Goal: Task Accomplishment & Management: Use online tool/utility

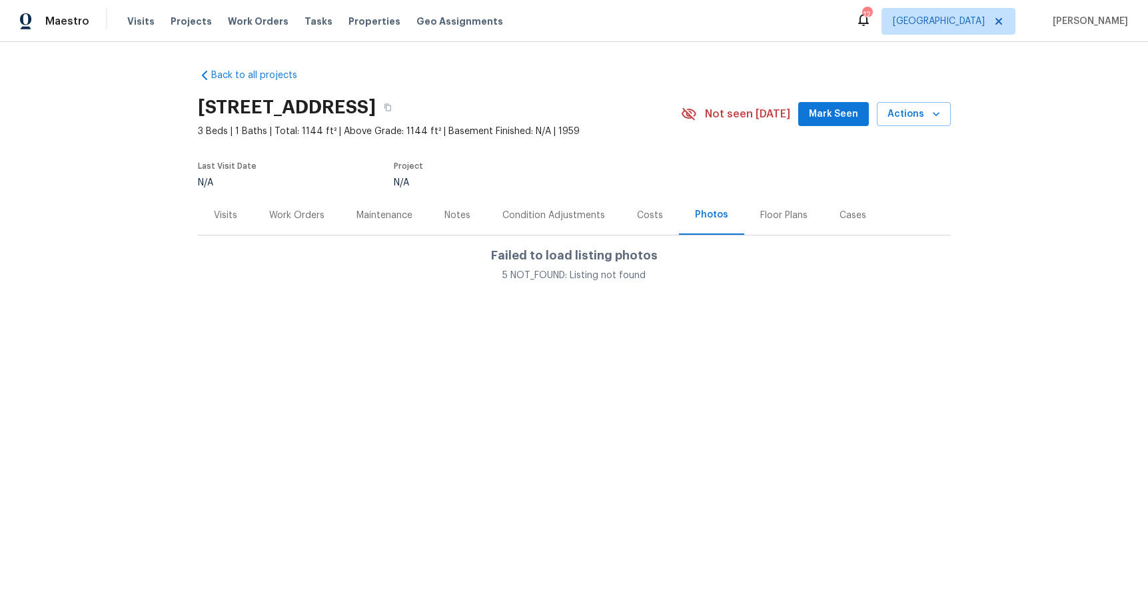
click at [327, 213] on div "Work Orders" at bounding box center [296, 214] width 87 height 39
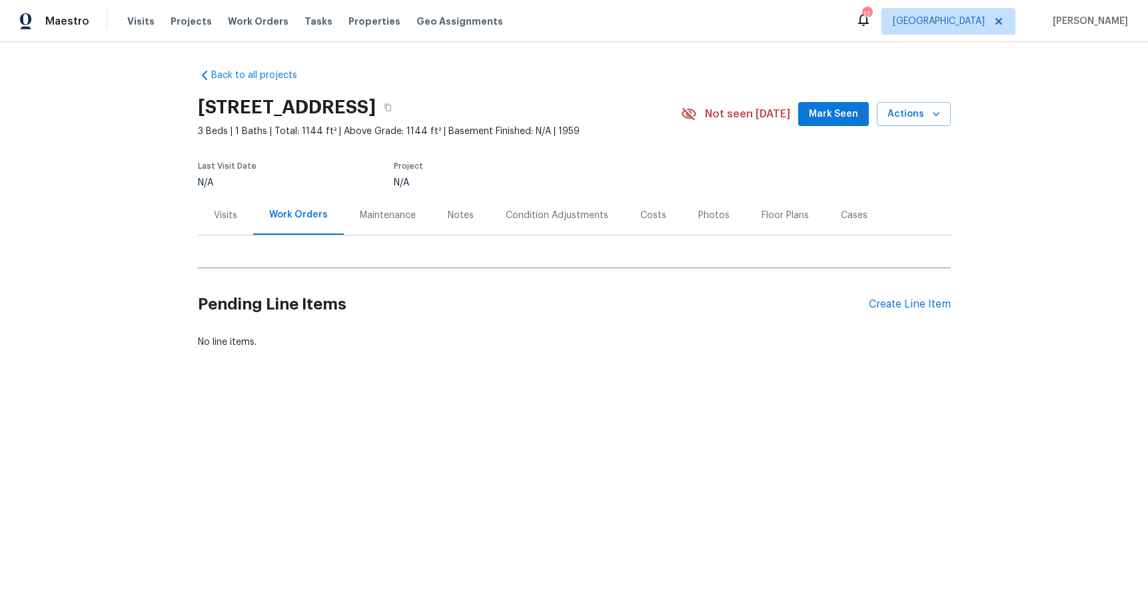
click at [412, 215] on div "Maintenance" at bounding box center [388, 214] width 88 height 39
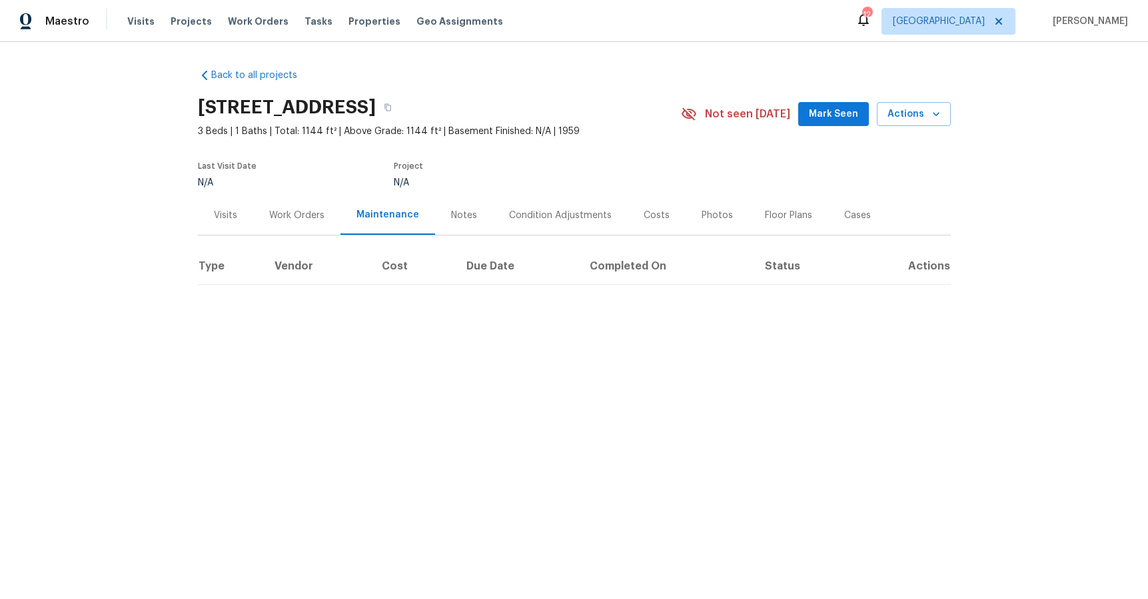
click at [456, 211] on div "Notes" at bounding box center [464, 215] width 26 height 13
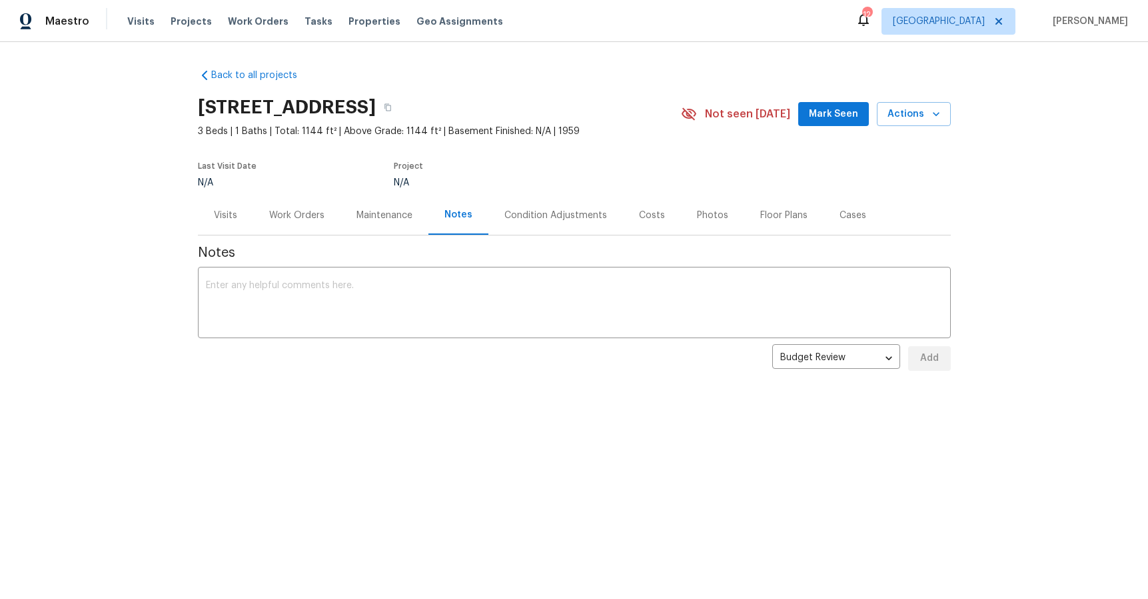
click at [585, 218] on div "Condition Adjustments" at bounding box center [556, 215] width 103 height 13
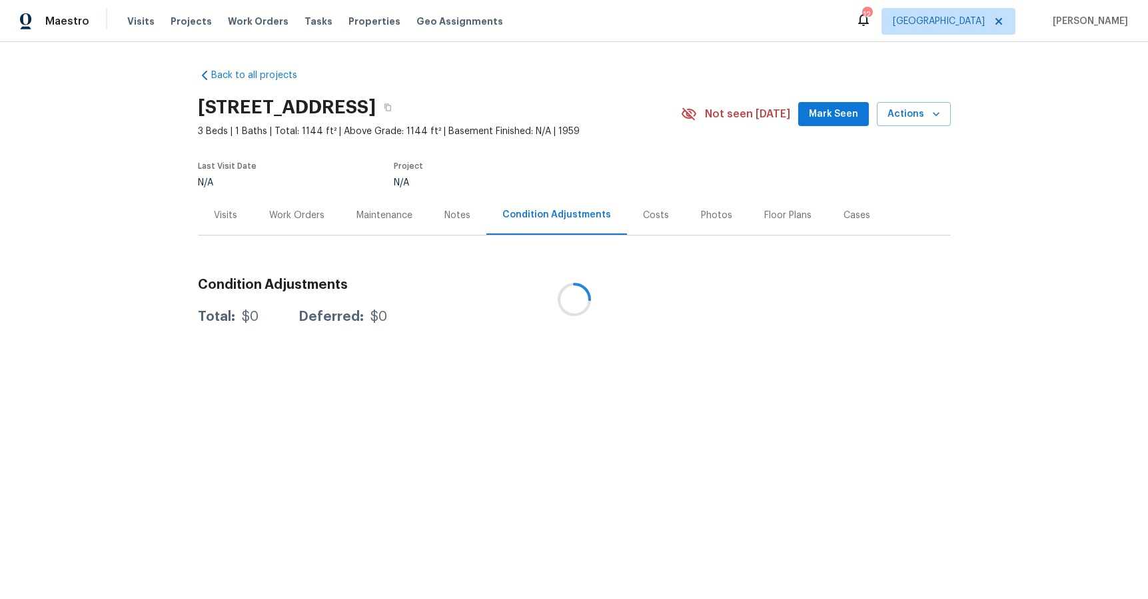
click at [659, 212] on div at bounding box center [574, 299] width 1148 height 599
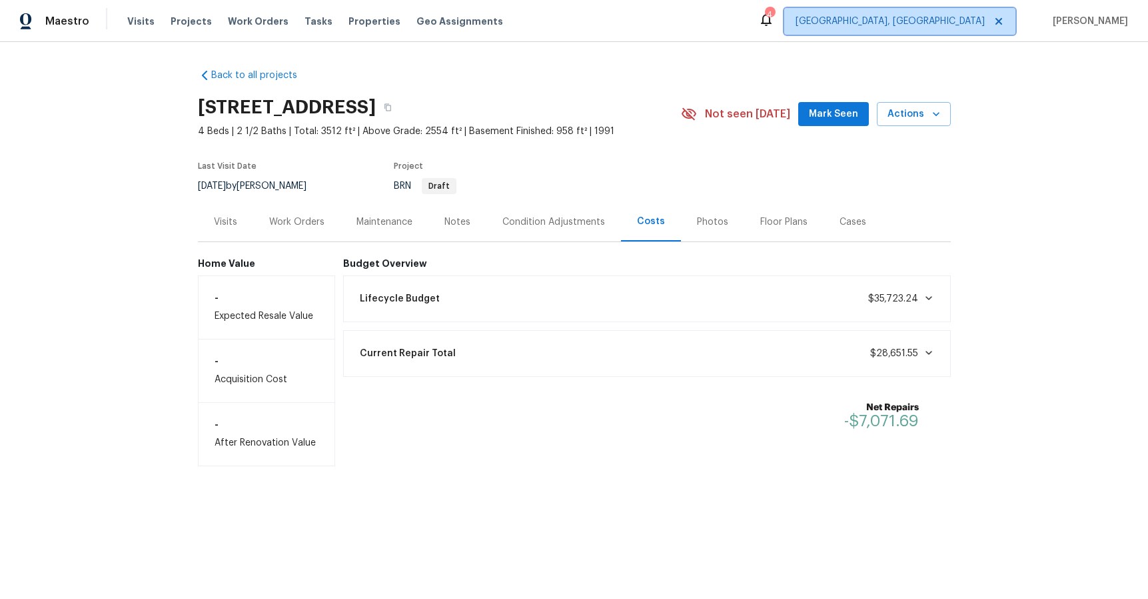
click at [1002, 21] on icon at bounding box center [999, 21] width 7 height 7
click at [207, 71] on link "Back to all projects" at bounding box center [262, 75] width 128 height 13
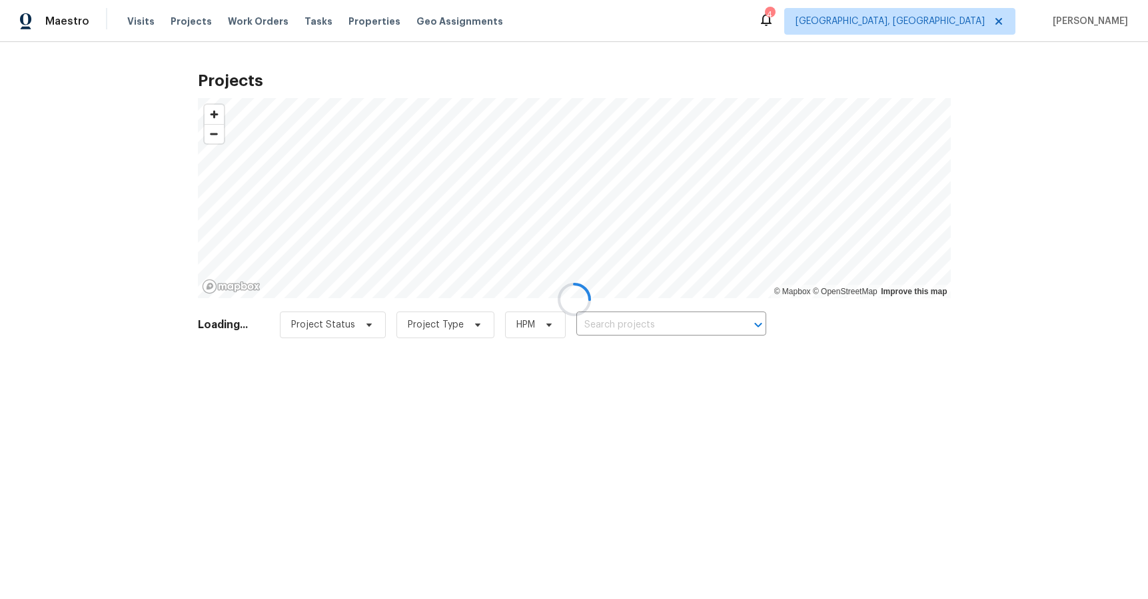
click at [251, 18] on div at bounding box center [574, 299] width 1148 height 599
click at [138, 21] on div at bounding box center [574, 299] width 1148 height 599
click at [187, 23] on div at bounding box center [574, 299] width 1148 height 599
click at [631, 321] on div at bounding box center [574, 299] width 1148 height 599
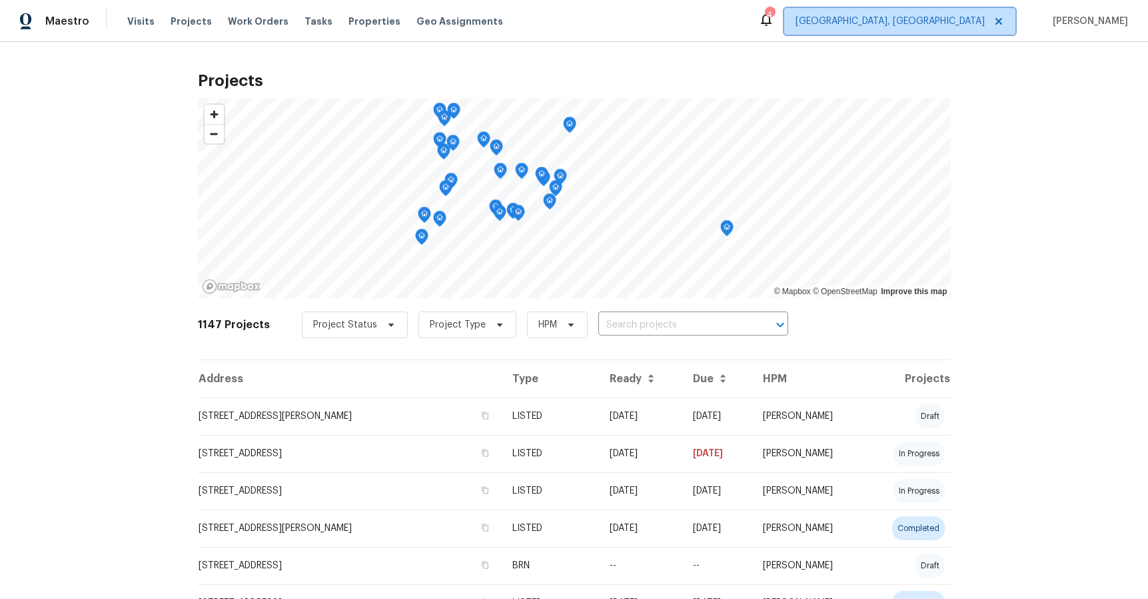
click at [1004, 25] on icon at bounding box center [999, 21] width 11 height 11
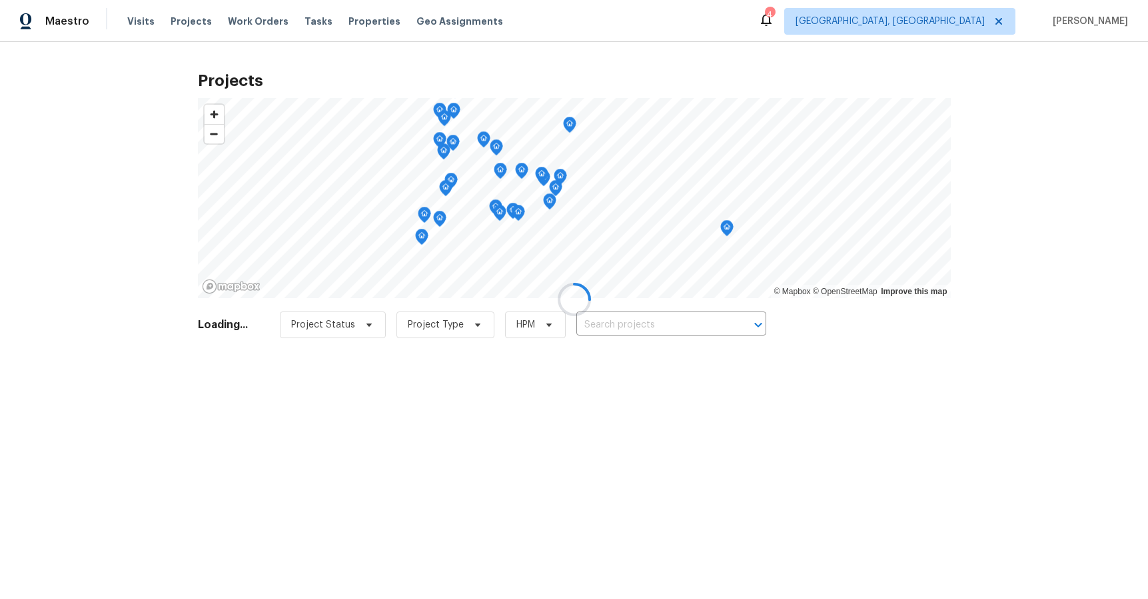
click at [1029, 21] on div at bounding box center [574, 299] width 1148 height 599
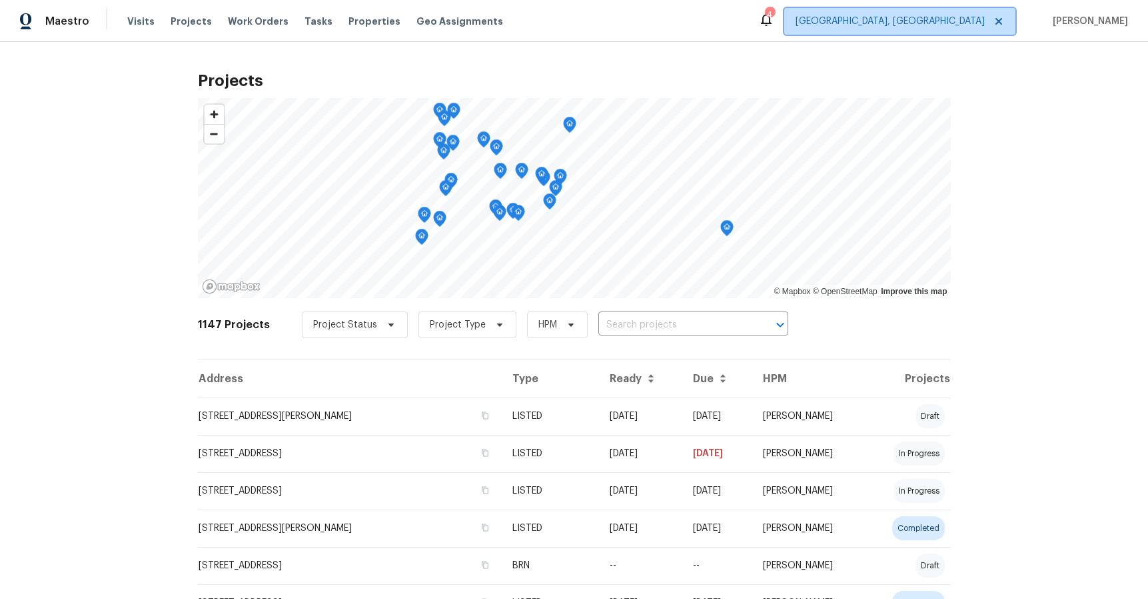
click at [974, 31] on span "[GEOGRAPHIC_DATA], [GEOGRAPHIC_DATA]" at bounding box center [899, 21] width 231 height 27
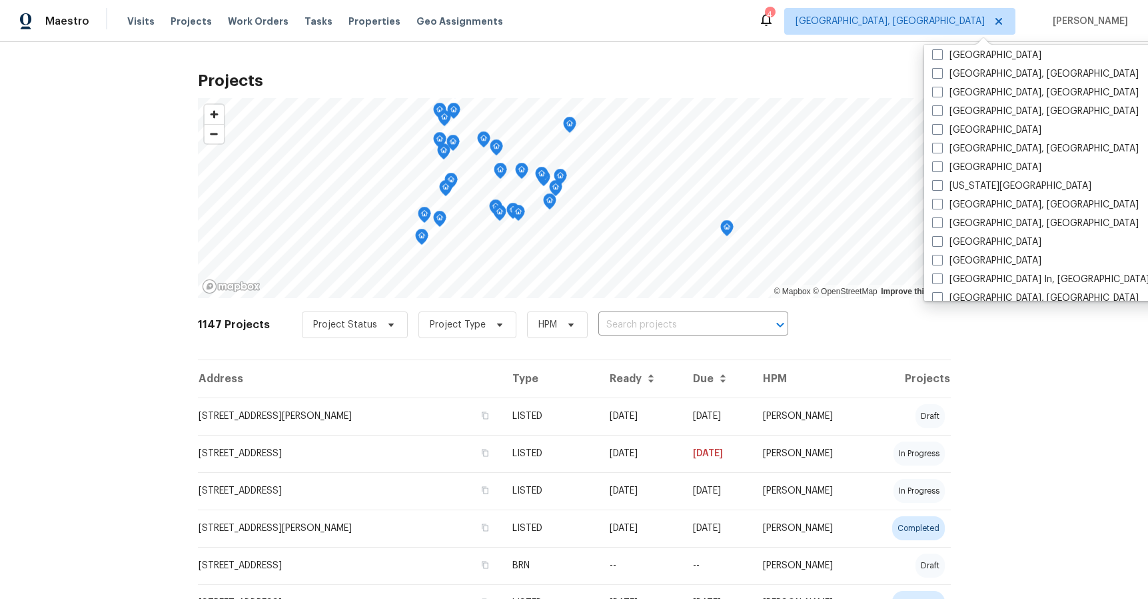
scroll to position [377, 0]
click at [980, 132] on label "[GEOGRAPHIC_DATA]" at bounding box center [986, 129] width 109 height 13
click at [941, 132] on input "[GEOGRAPHIC_DATA]" at bounding box center [936, 127] width 9 height 9
checkbox input "true"
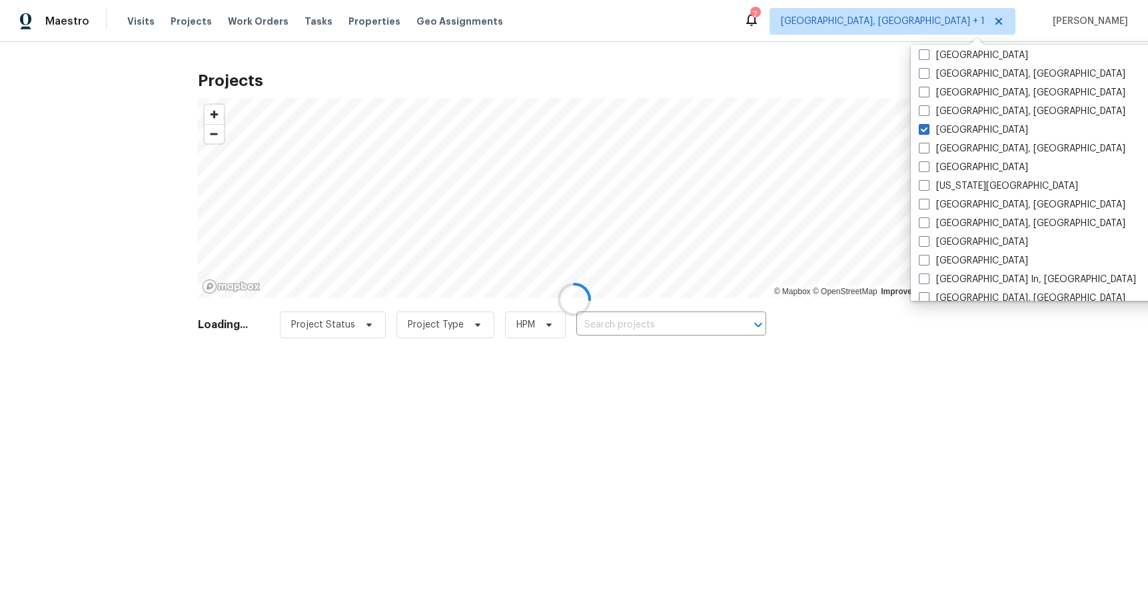
click at [1124, 77] on div at bounding box center [574, 299] width 1148 height 599
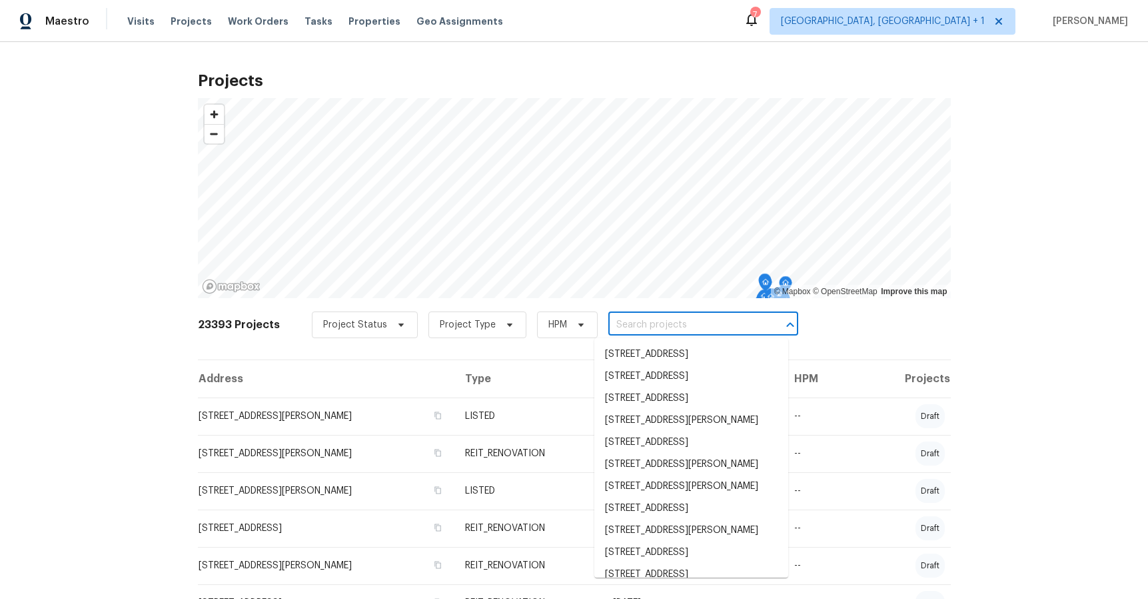
click at [633, 325] on input "text" at bounding box center [685, 325] width 153 height 21
paste input "[STREET_ADDRESS][US_STATE]"
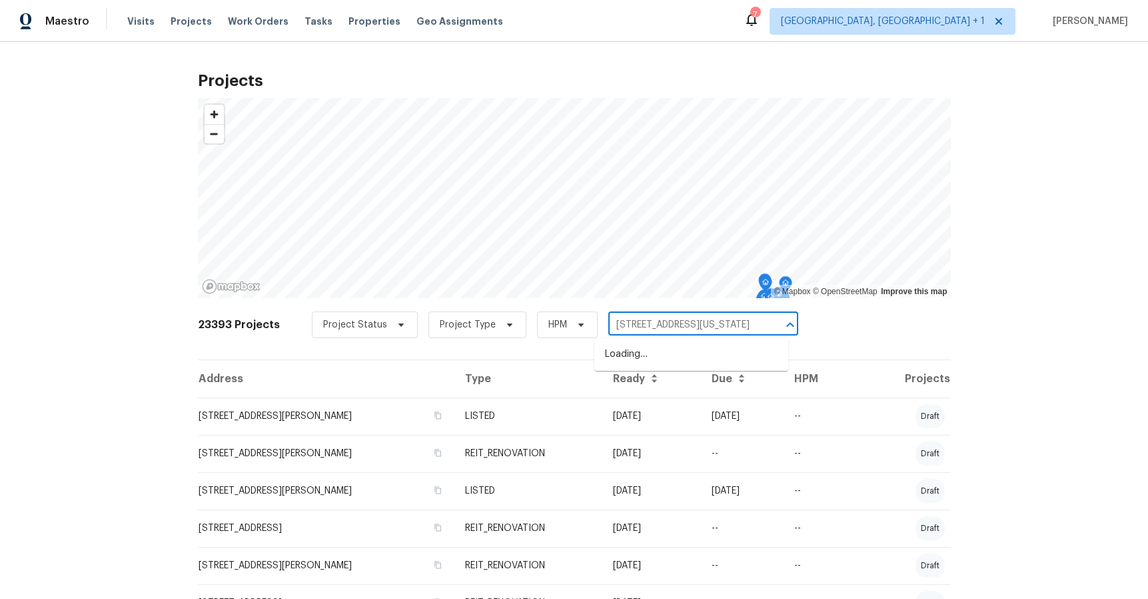
scroll to position [0, 61]
click at [739, 323] on input "[STREET_ADDRESS][US_STATE]" at bounding box center [685, 325] width 153 height 21
drag, startPoint x: 739, startPoint y: 323, endPoint x: 646, endPoint y: 329, distance: 93.5
click at [646, 329] on input "[STREET_ADDRESS][US_STATE]" at bounding box center [685, 325] width 153 height 21
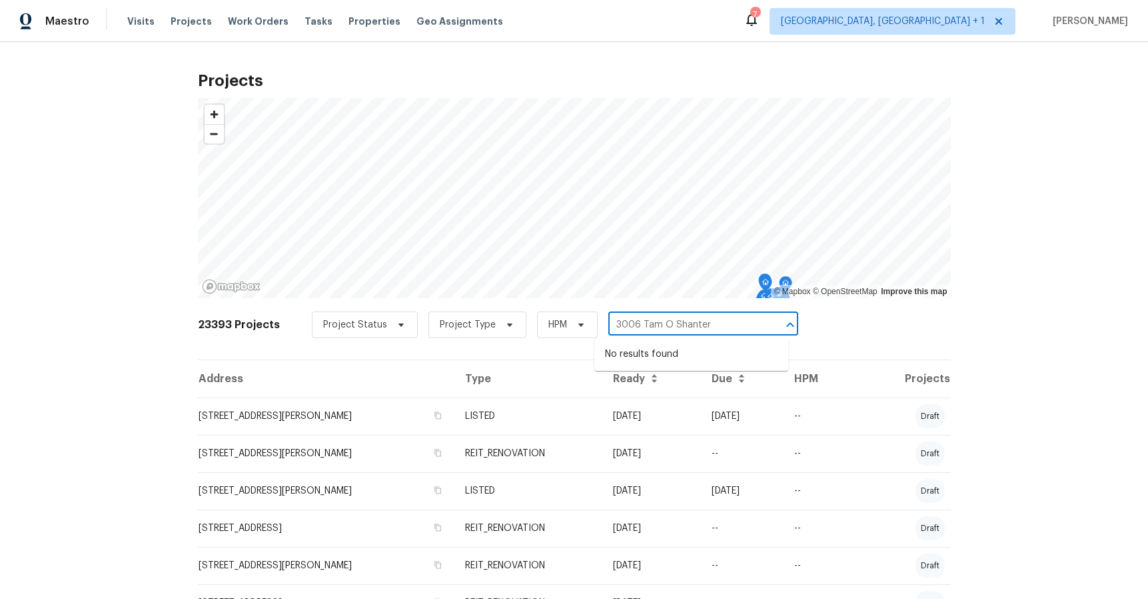
click at [642, 325] on input "3006 Tam O Shanter" at bounding box center [685, 325] width 153 height 21
click at [635, 322] on input "3006 Tam O Shanter" at bounding box center [685, 325] width 153 height 21
click at [681, 325] on input "3006 Tam O Shanter" at bounding box center [685, 325] width 153 height 21
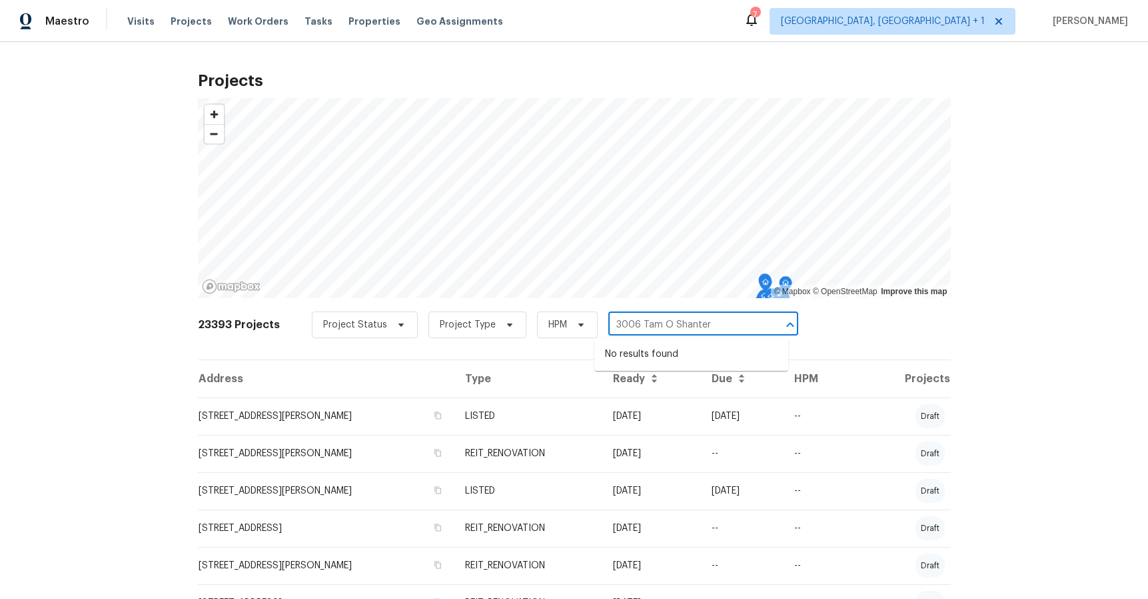
click at [681, 325] on input "3006 Tam O Shanter" at bounding box center [685, 325] width 153 height 21
type input "3006 Tam"
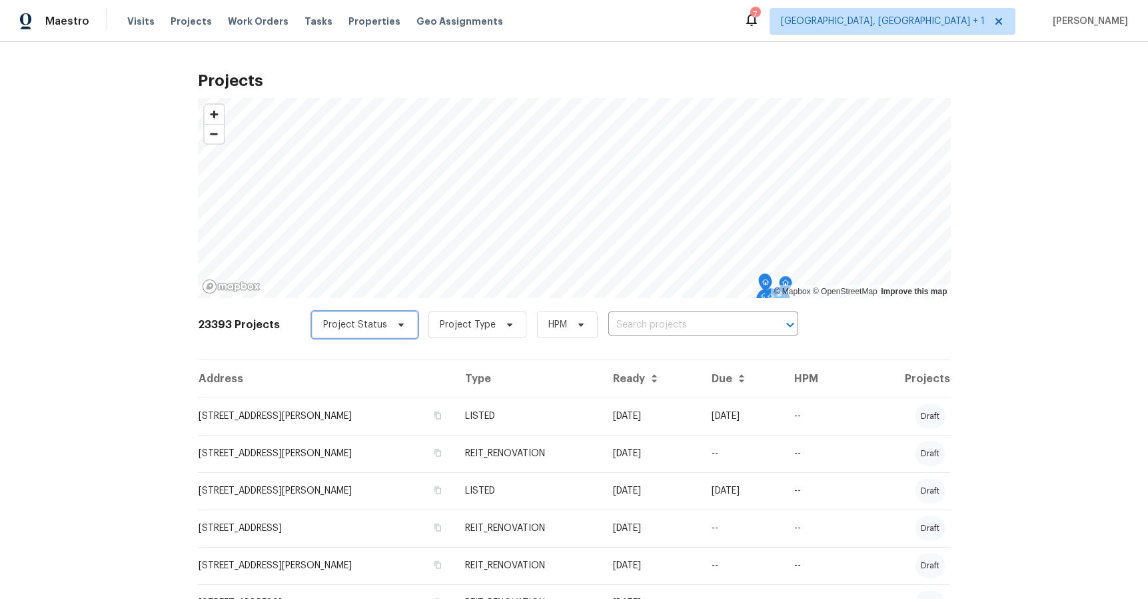
click at [396, 325] on icon at bounding box center [401, 324] width 11 height 11
click at [361, 395] on label "Complete" at bounding box center [341, 399] width 61 height 13
click at [319, 395] on input "Complete" at bounding box center [315, 397] width 9 height 9
checkbox input "true"
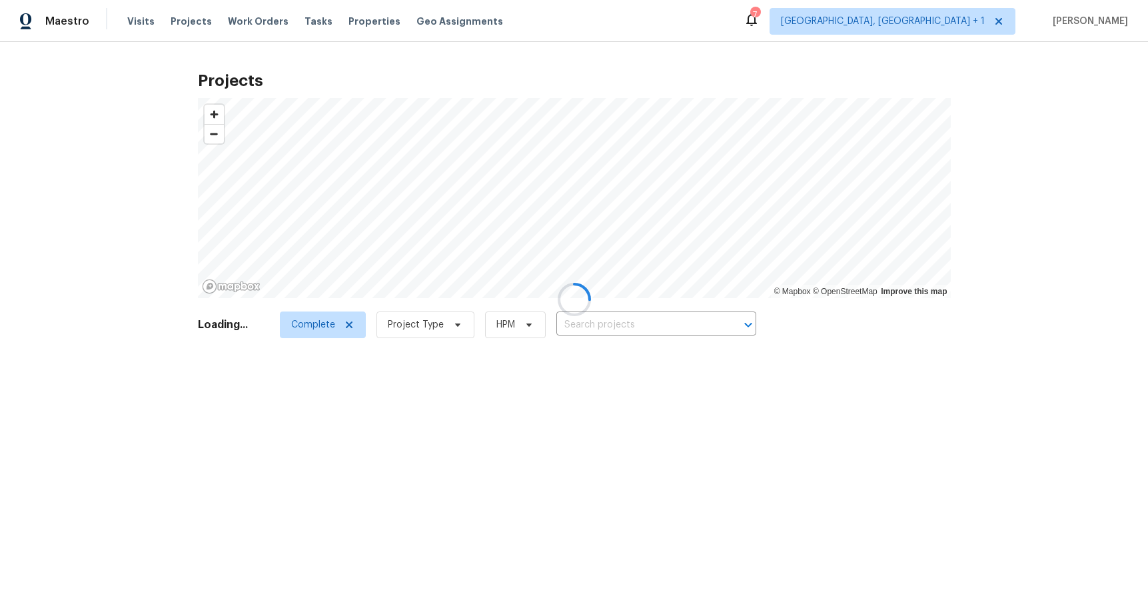
click at [613, 323] on div at bounding box center [574, 299] width 1148 height 599
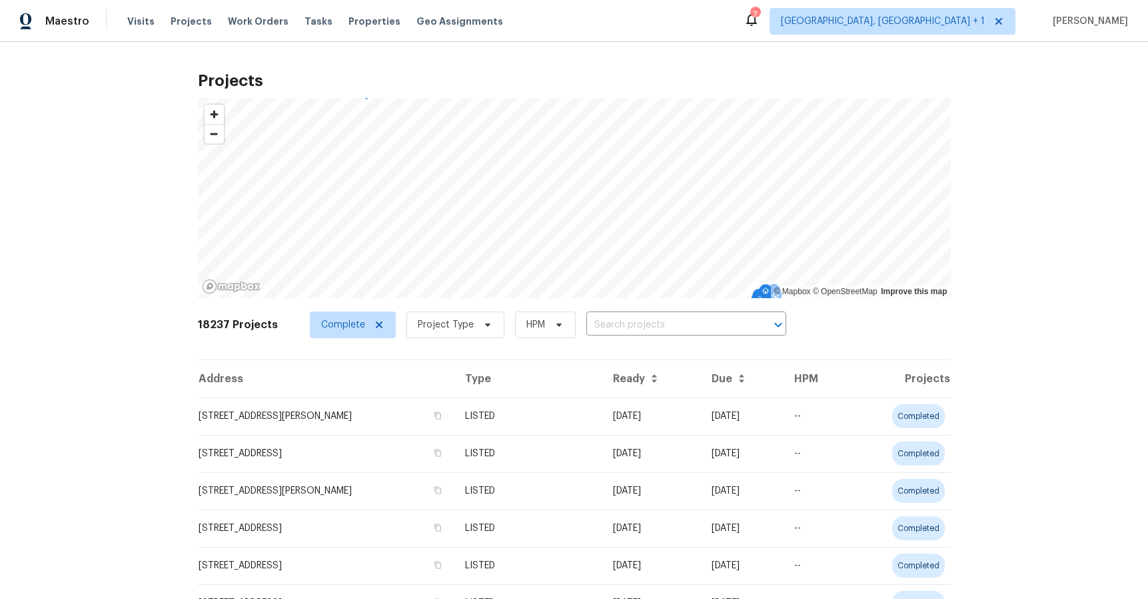
click at [628, 323] on input "text" at bounding box center [668, 325] width 163 height 21
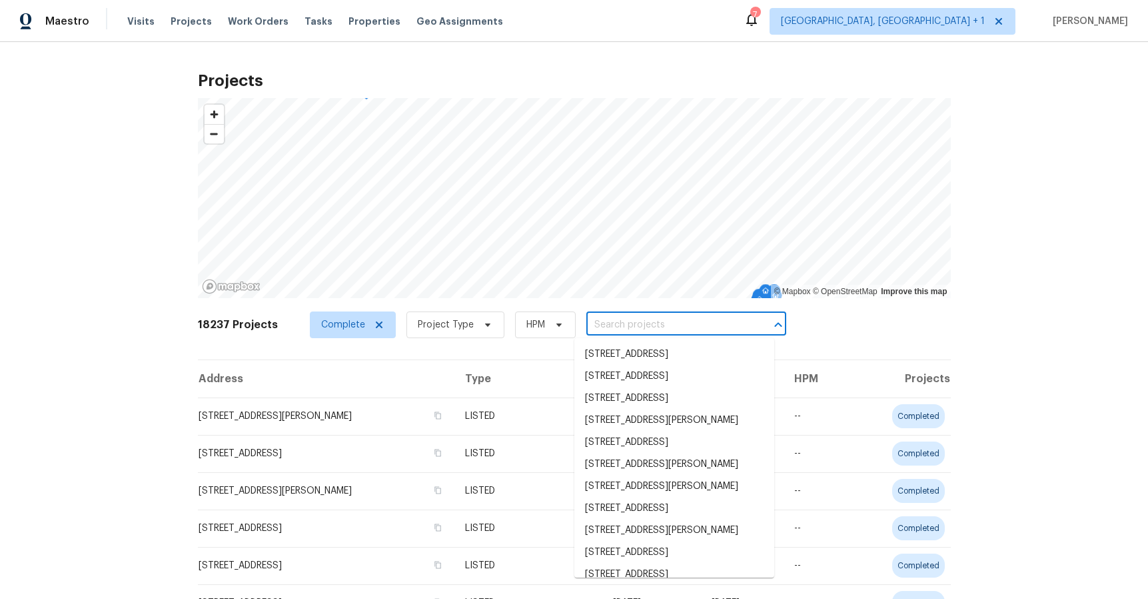
paste input "[STREET_ADDRESS][US_STATE]"
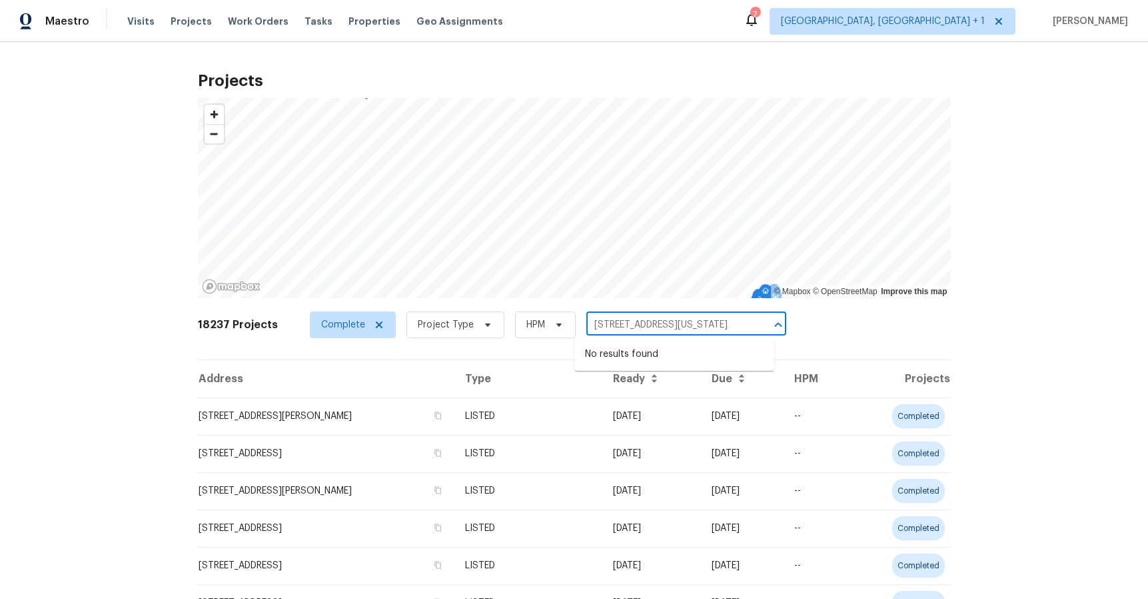
scroll to position [0, 55]
click at [669, 319] on input "[STREET_ADDRESS][US_STATE]" at bounding box center [668, 325] width 163 height 21
click at [732, 328] on input "[STREET_ADDRESS][US_STATE]" at bounding box center [668, 325] width 163 height 21
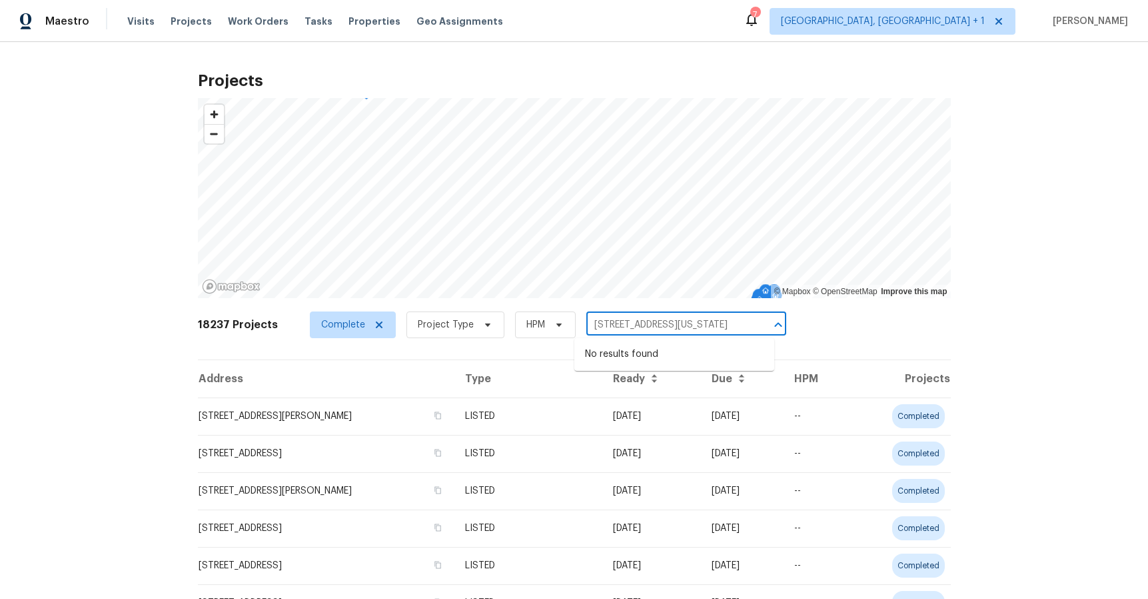
drag, startPoint x: 742, startPoint y: 328, endPoint x: 628, endPoint y: 323, distance: 114.1
click at [628, 323] on div "[STREET_ADDRESS][US_STATE] ​" at bounding box center [687, 325] width 200 height 21
type input "[STREET_ADDRESS][US_STATE]"
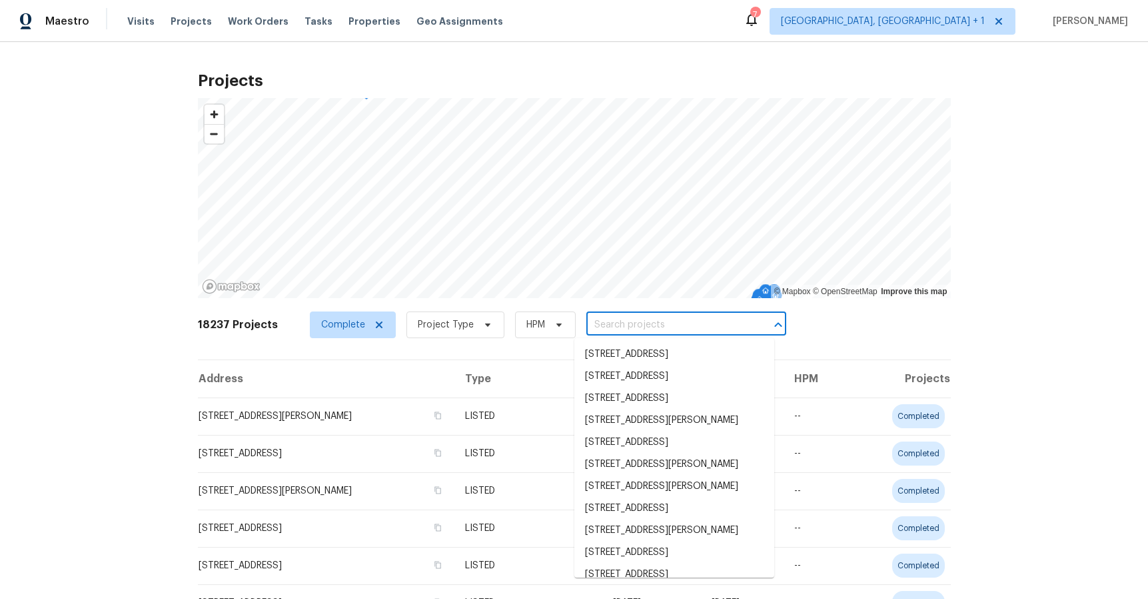
scroll to position [0, 0]
click at [303, 415] on td "[STREET_ADDRESS][PERSON_NAME]" at bounding box center [326, 415] width 257 height 37
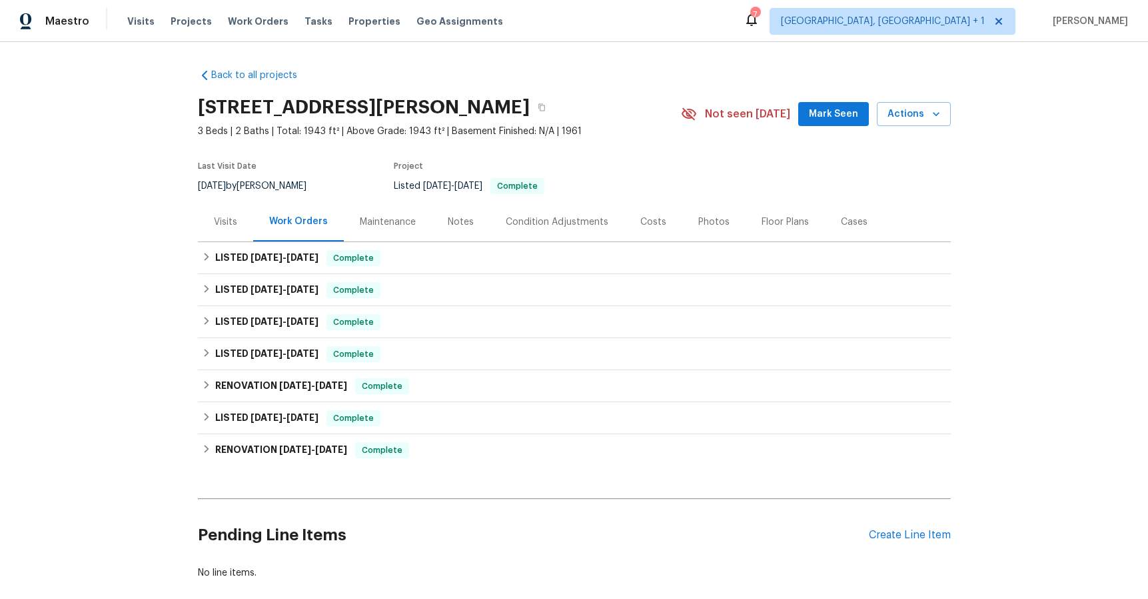
click at [703, 219] on div "Photos" at bounding box center [714, 221] width 31 height 13
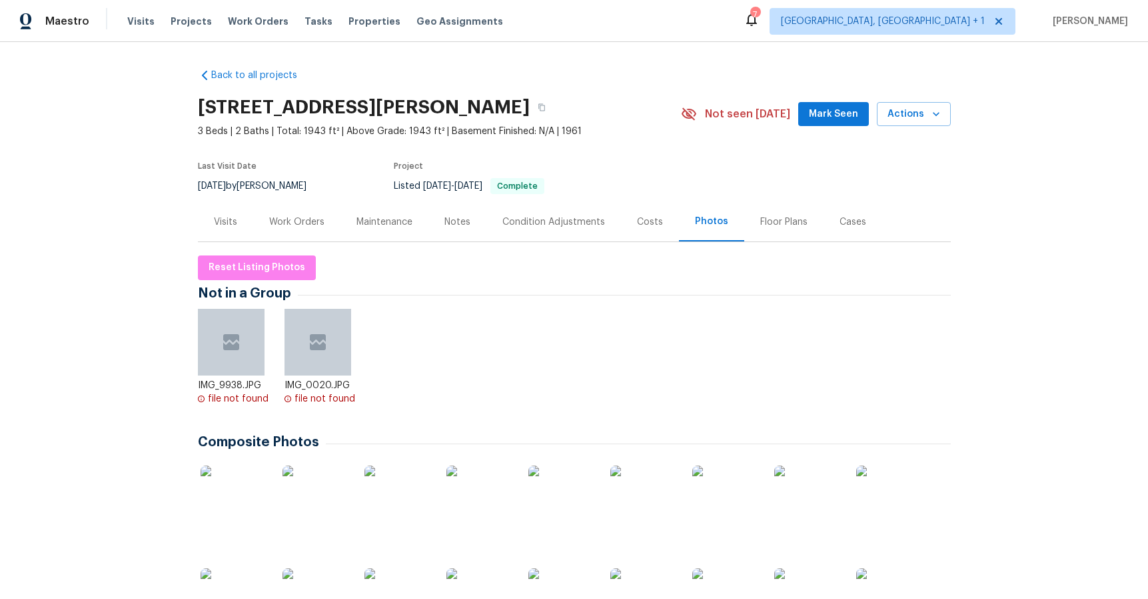
click at [533, 225] on div "Condition Adjustments" at bounding box center [554, 221] width 103 height 13
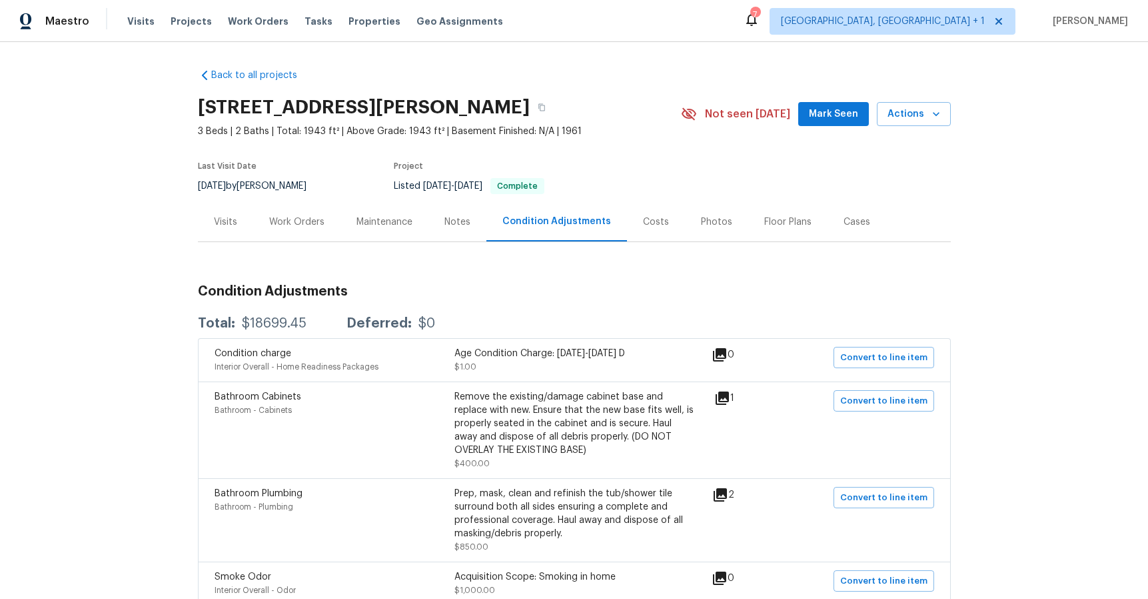
click at [393, 224] on div "Maintenance" at bounding box center [385, 221] width 56 height 13
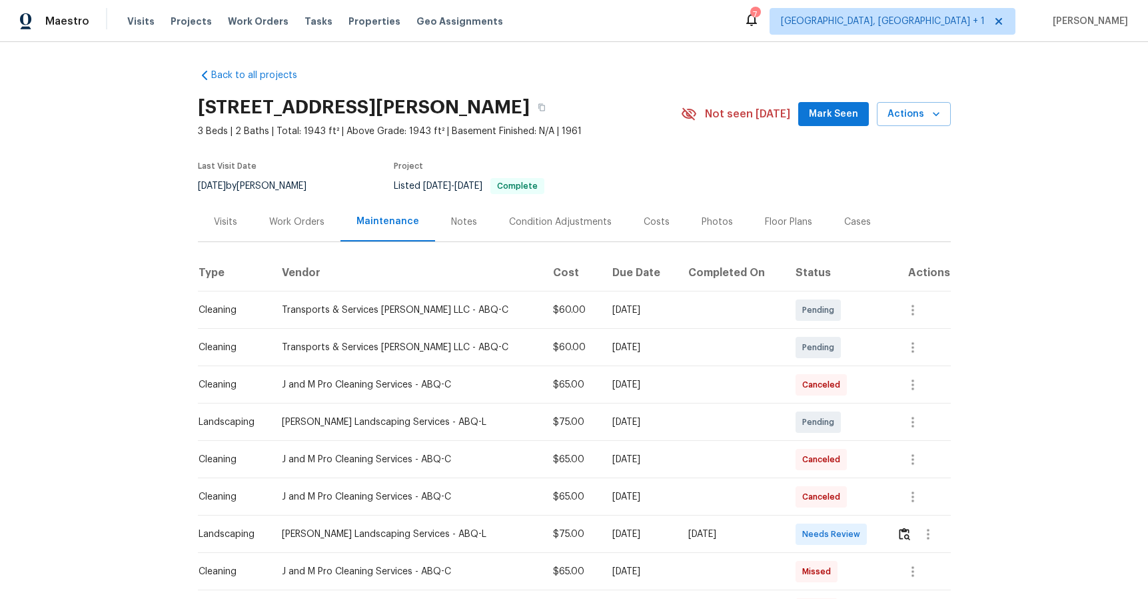
drag, startPoint x: 457, startPoint y: 225, endPoint x: 465, endPoint y: 239, distance: 16.7
click at [457, 225] on div "Notes" at bounding box center [464, 221] width 26 height 13
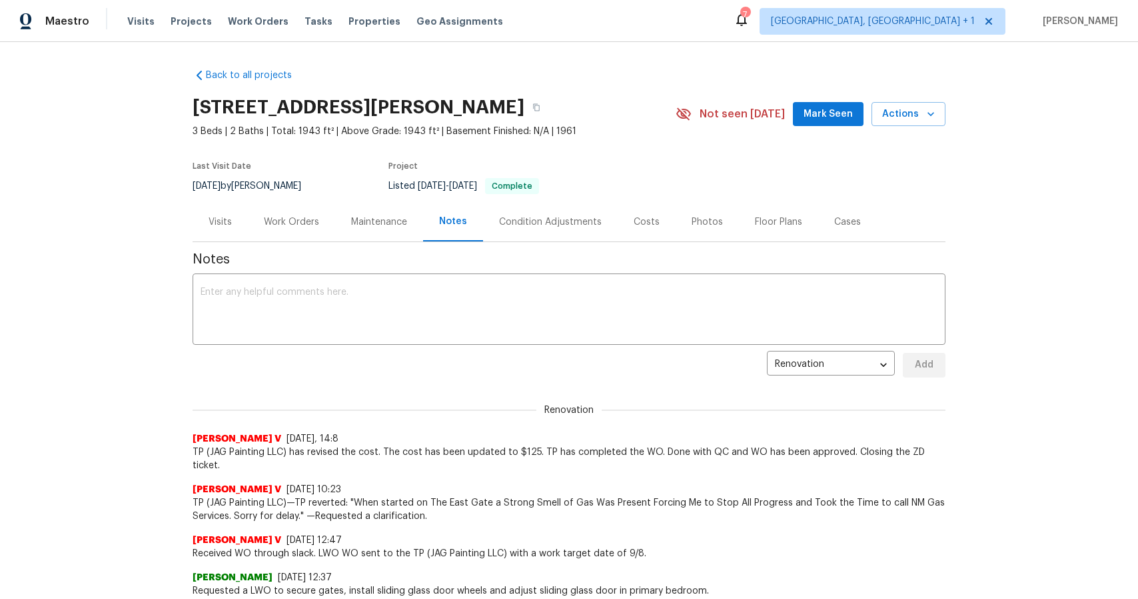
click at [366, 222] on div "Maintenance" at bounding box center [379, 221] width 56 height 13
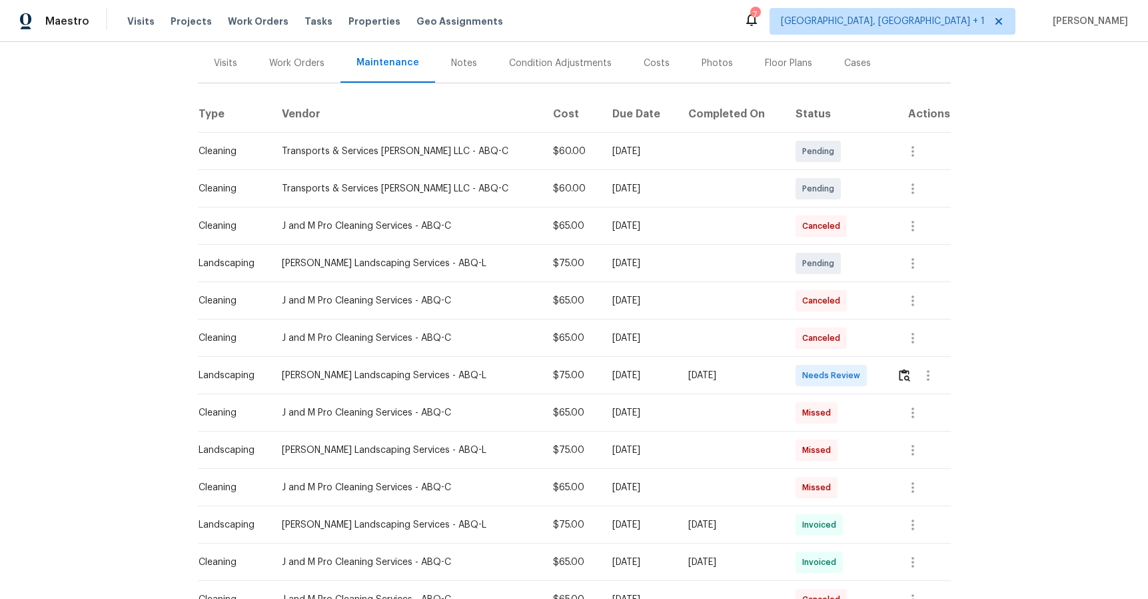
scroll to position [221, 0]
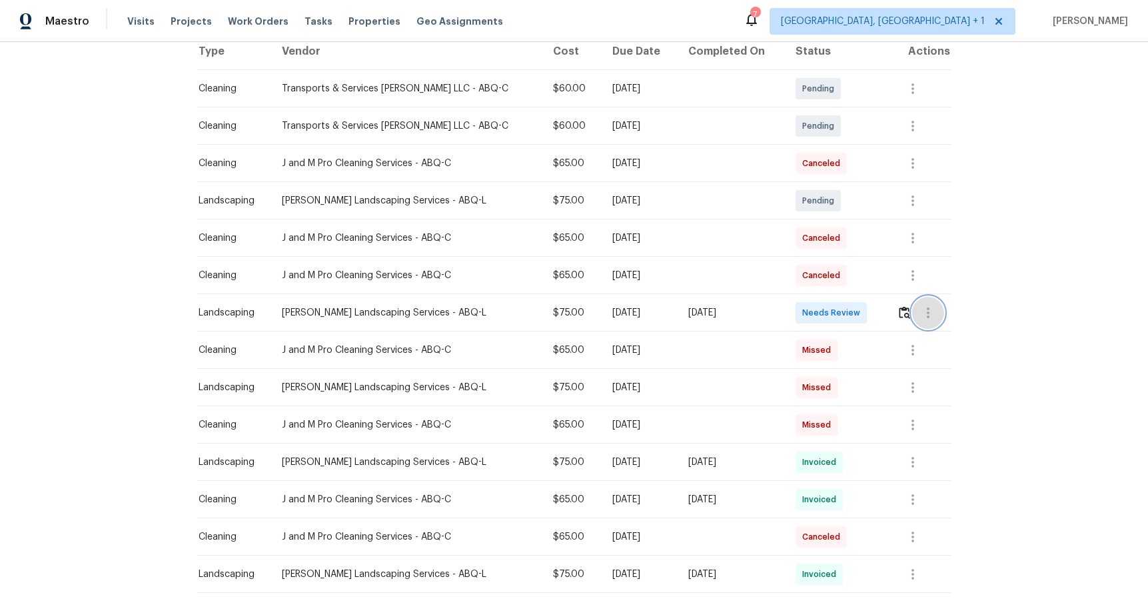
click at [924, 314] on icon "button" at bounding box center [928, 313] width 16 height 16
click at [677, 301] on div at bounding box center [574, 299] width 1148 height 599
click at [553, 312] on div "$75.00" at bounding box center [572, 312] width 38 height 13
click at [886, 312] on td at bounding box center [918, 312] width 64 height 37
click at [897, 312] on button "button" at bounding box center [904, 313] width 15 height 32
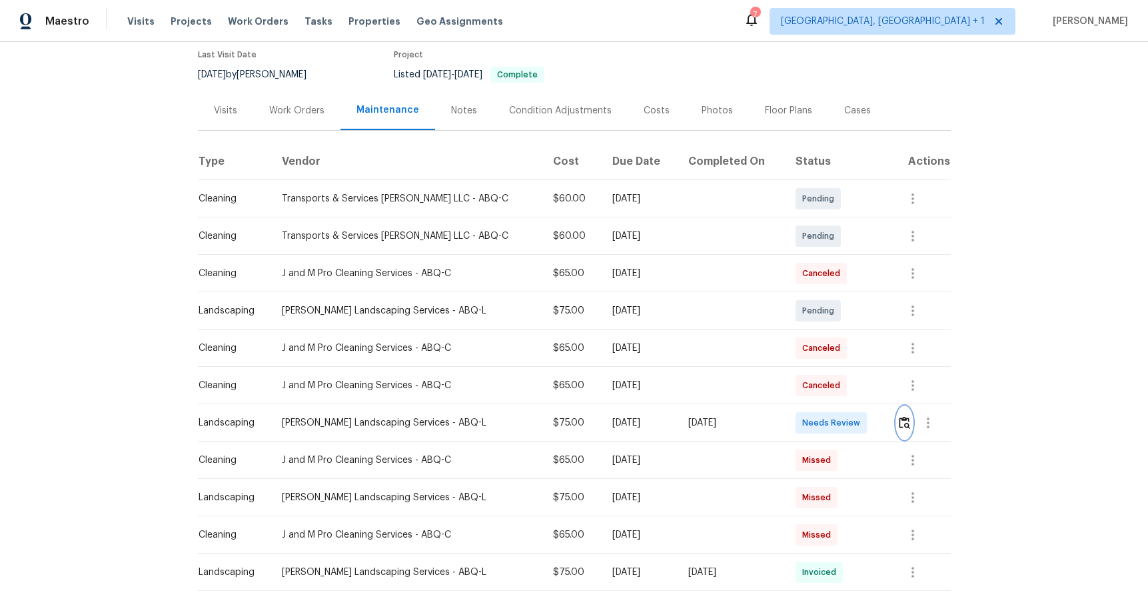
scroll to position [0, 0]
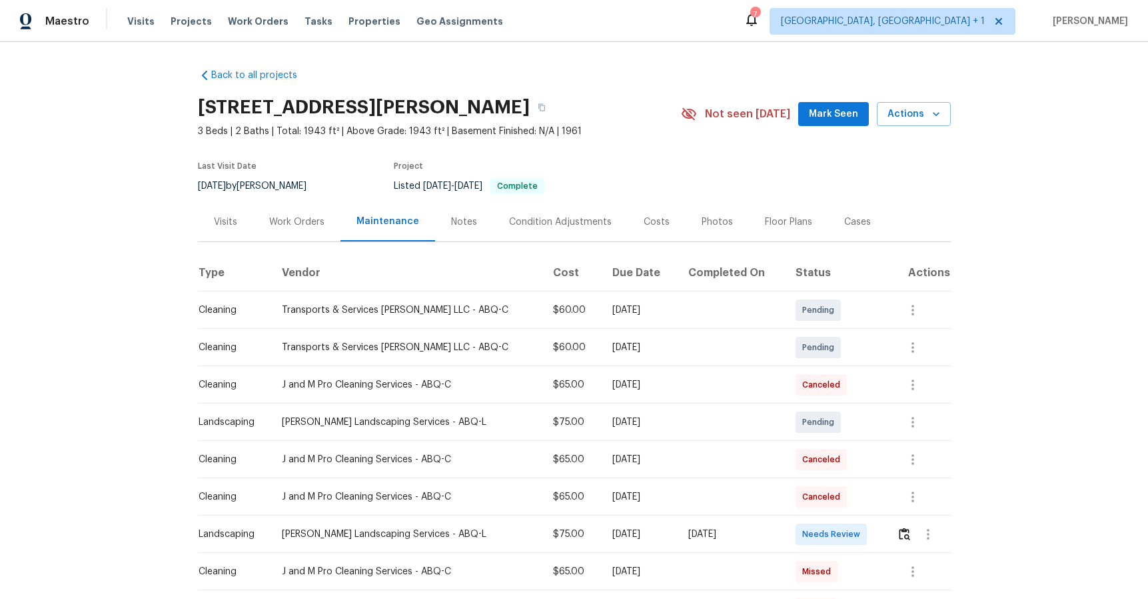
click at [295, 223] on div "Work Orders" at bounding box center [296, 221] width 55 height 13
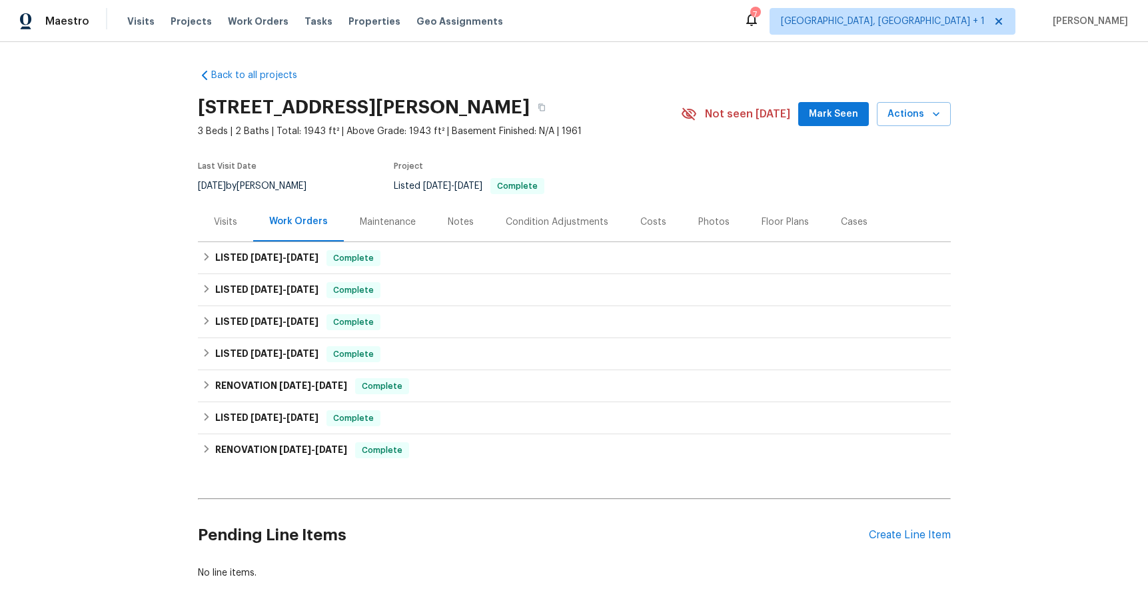
click at [556, 226] on div "Condition Adjustments" at bounding box center [557, 221] width 103 height 13
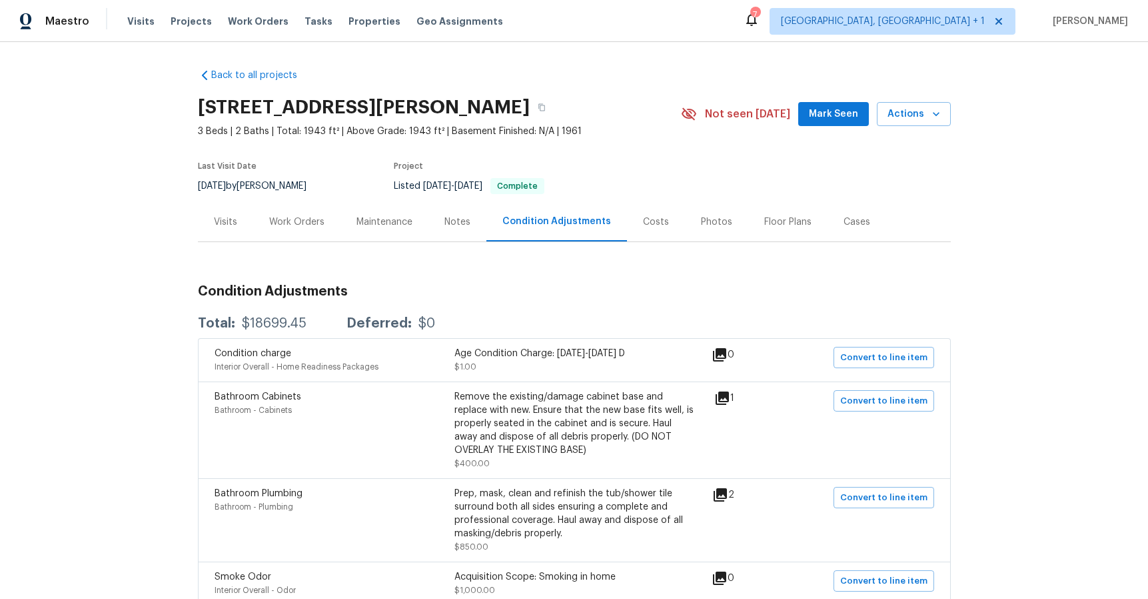
click at [645, 223] on div "Costs" at bounding box center [656, 221] width 26 height 13
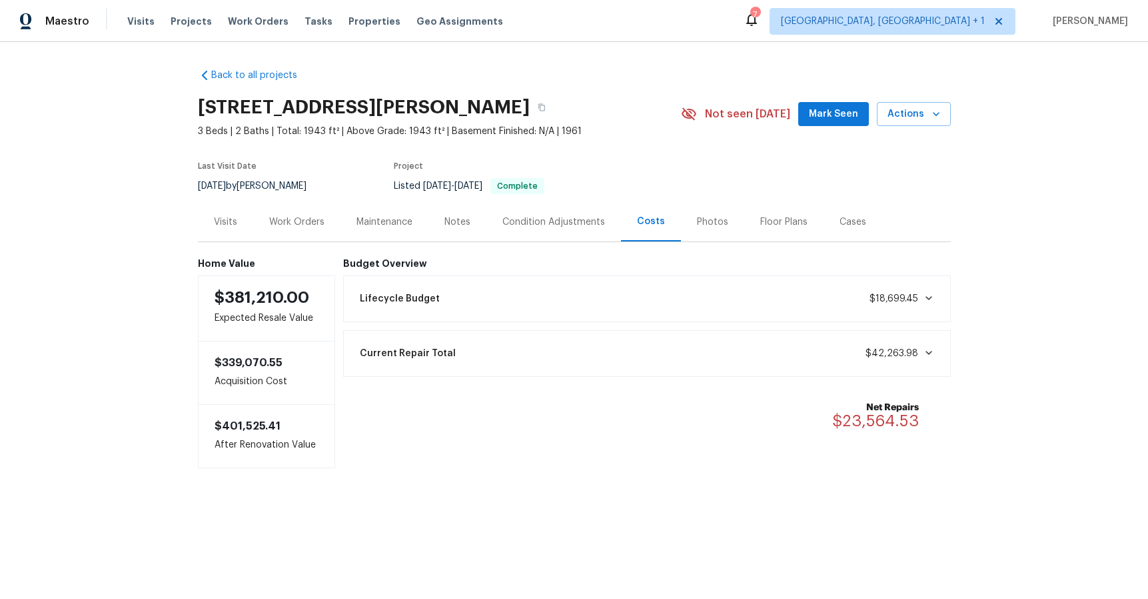
click at [703, 223] on div "Photos" at bounding box center [712, 221] width 31 height 13
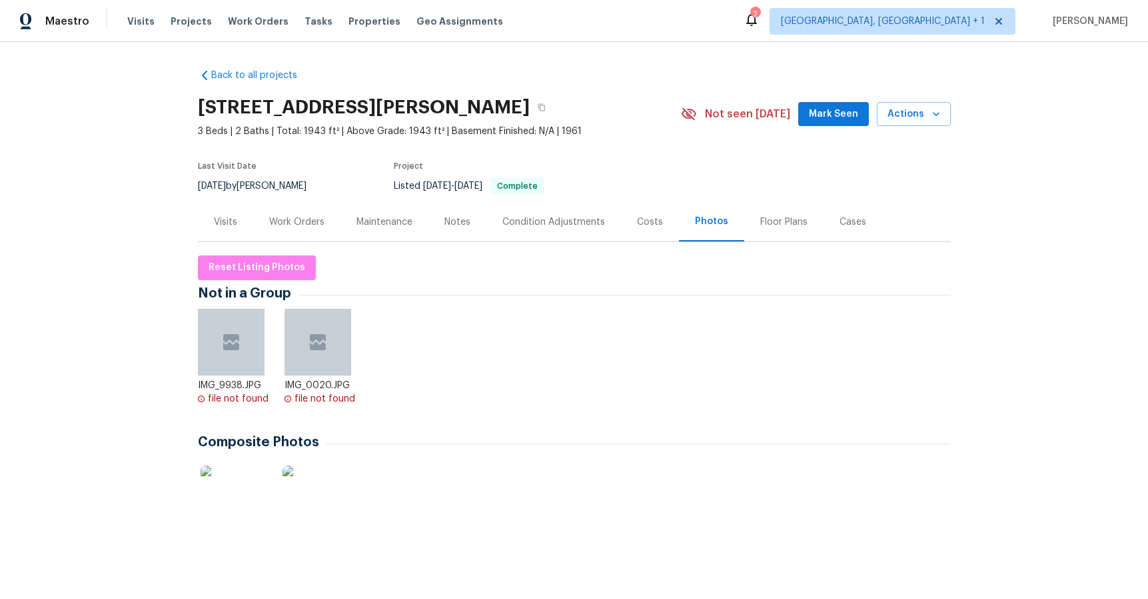
click at [760, 224] on div "Floor Plans" at bounding box center [783, 221] width 47 height 13
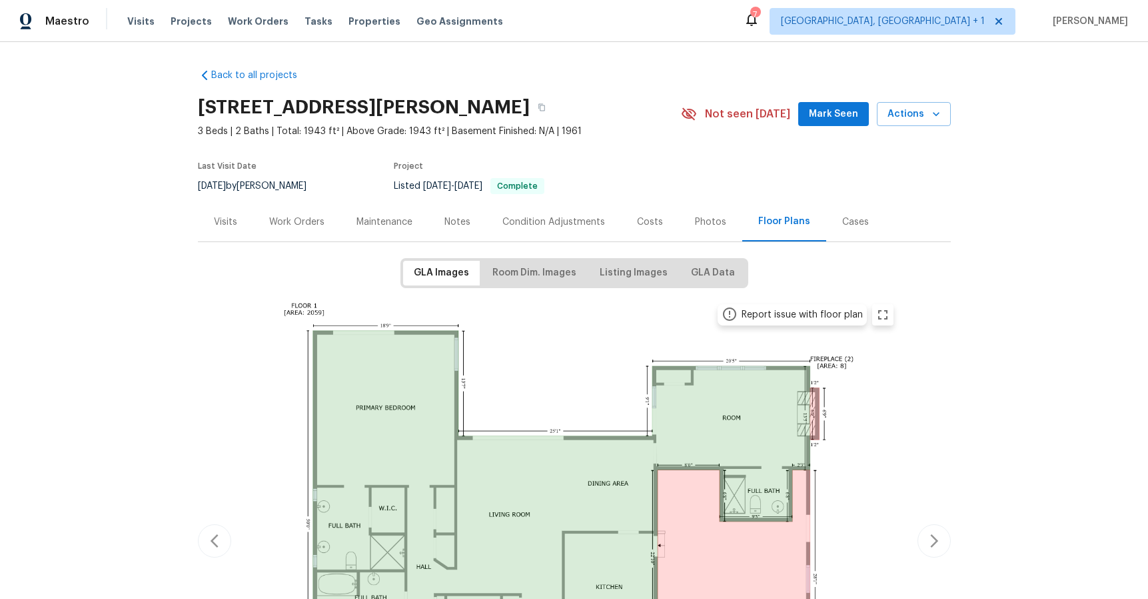
click at [826, 223] on div "Cases" at bounding box center [855, 221] width 59 height 39
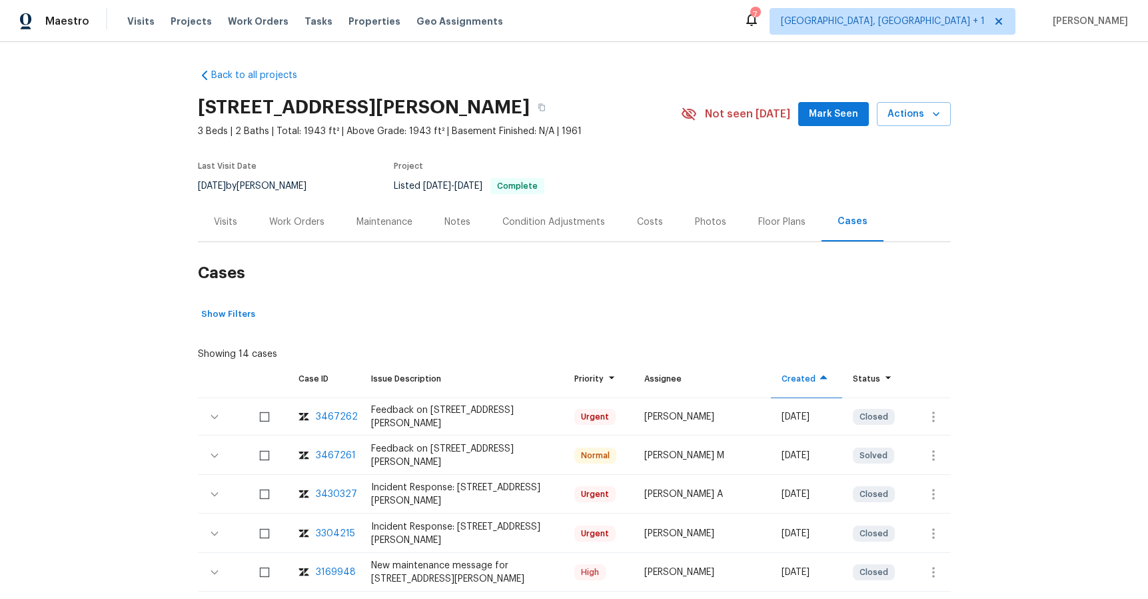
click at [278, 226] on div "Work Orders" at bounding box center [296, 221] width 55 height 13
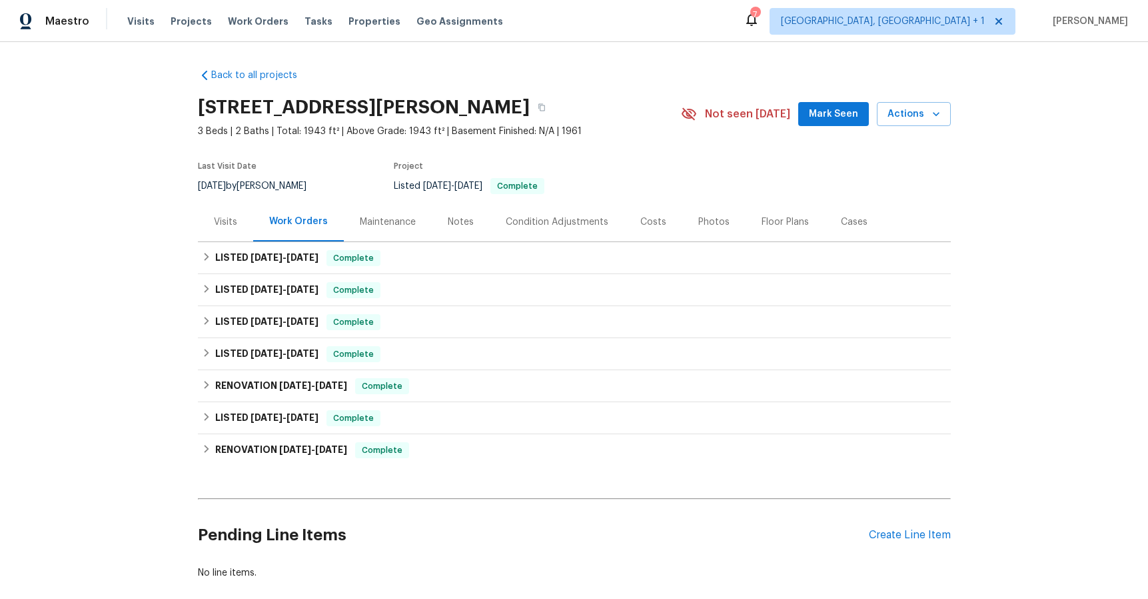
click at [221, 224] on div "Visits" at bounding box center [225, 221] width 23 height 13
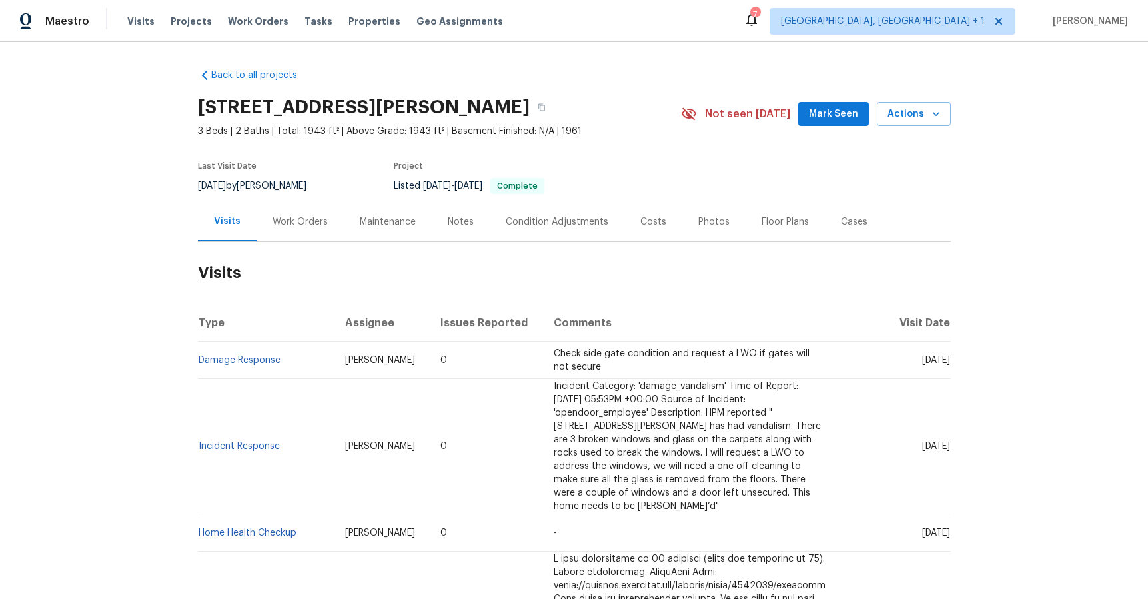
click at [273, 217] on div "Work Orders" at bounding box center [300, 221] width 55 height 13
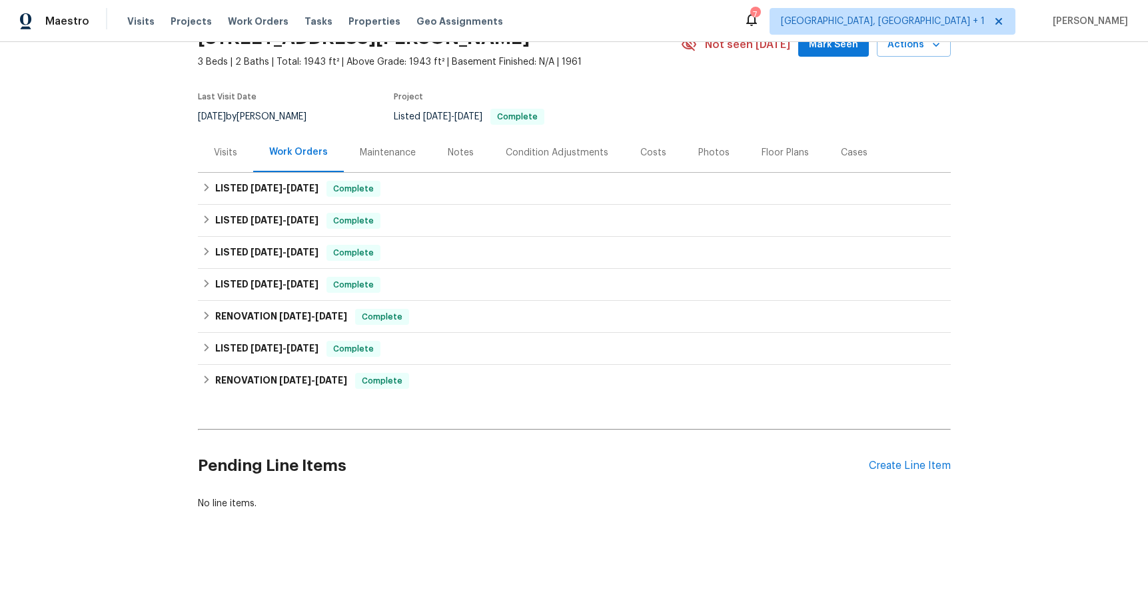
scroll to position [81, 0]
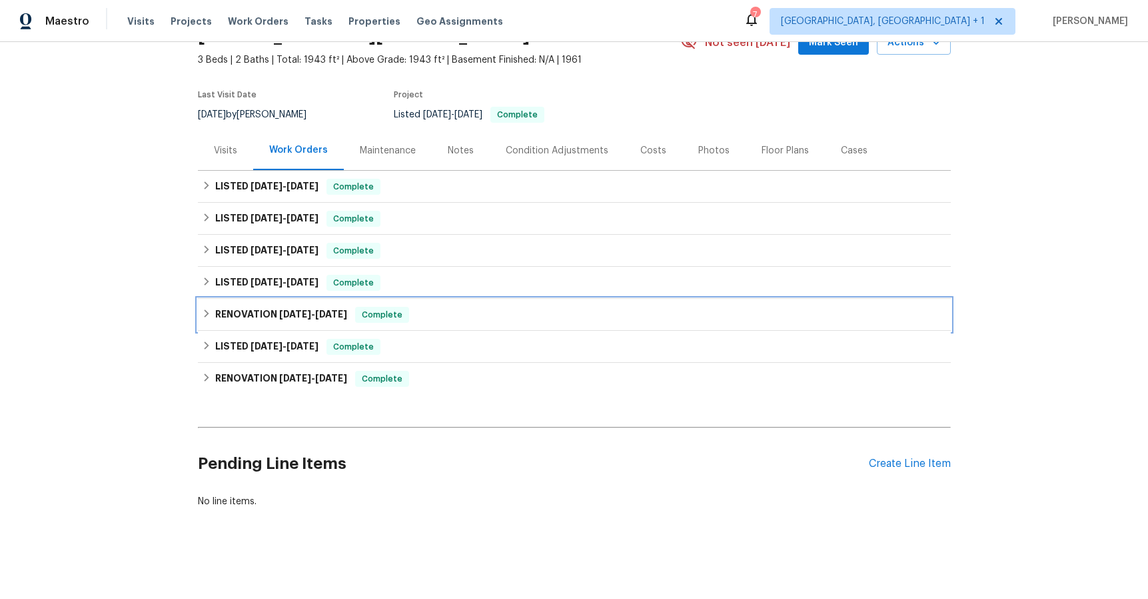
click at [205, 309] on icon at bounding box center [206, 313] width 9 height 9
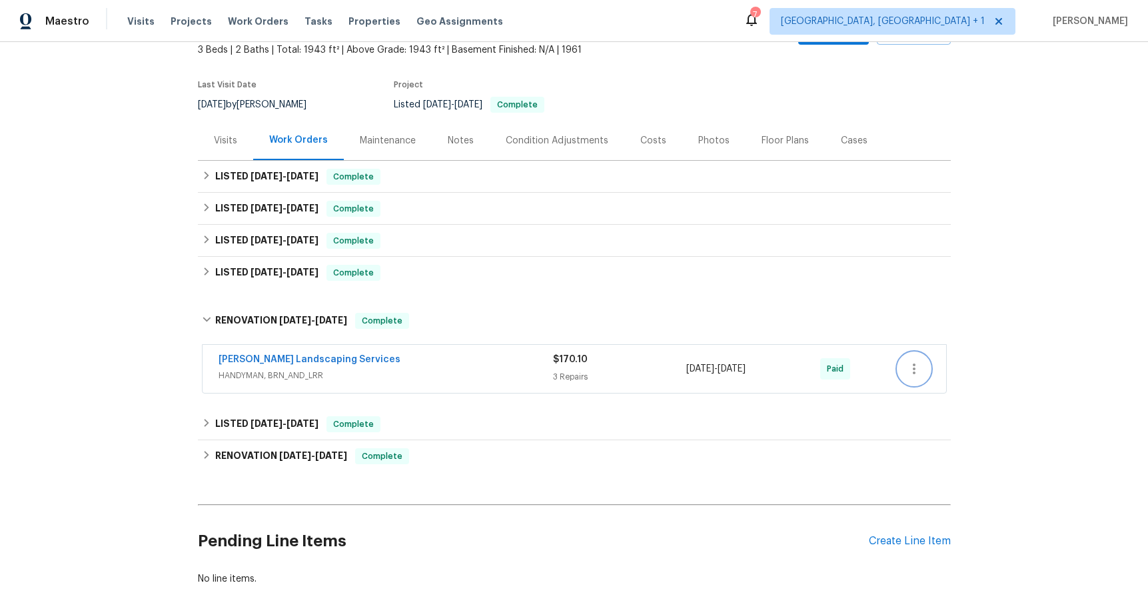
click at [915, 371] on icon "button" at bounding box center [914, 369] width 16 height 16
click at [628, 377] on div at bounding box center [574, 299] width 1148 height 599
click at [297, 357] on link "[PERSON_NAME] Landscaping Services" at bounding box center [310, 359] width 182 height 9
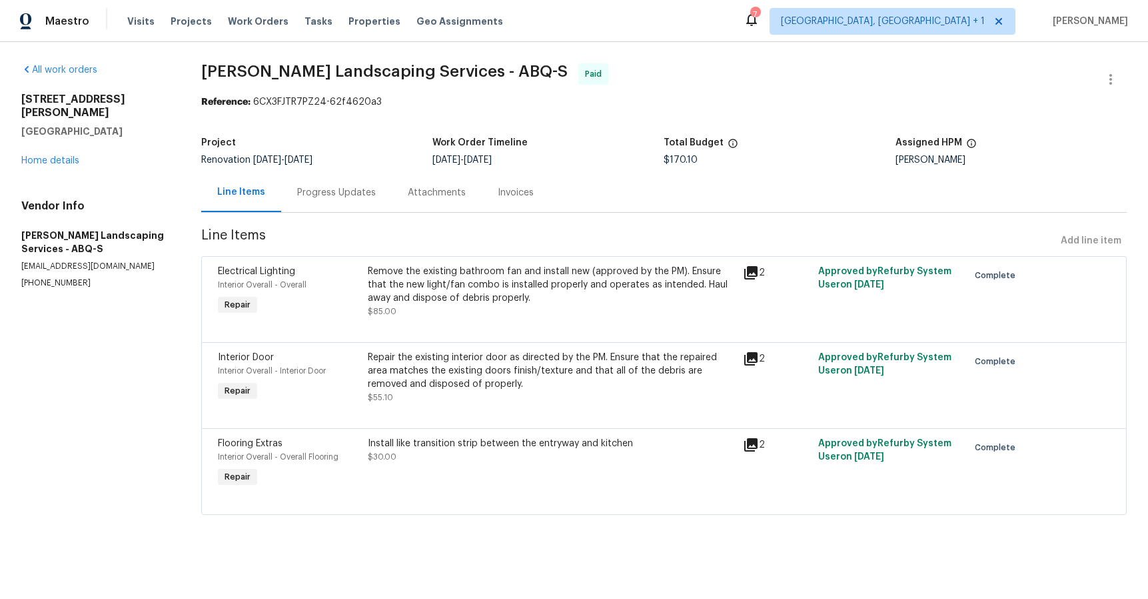
click at [409, 199] on div "Attachments" at bounding box center [437, 192] width 58 height 13
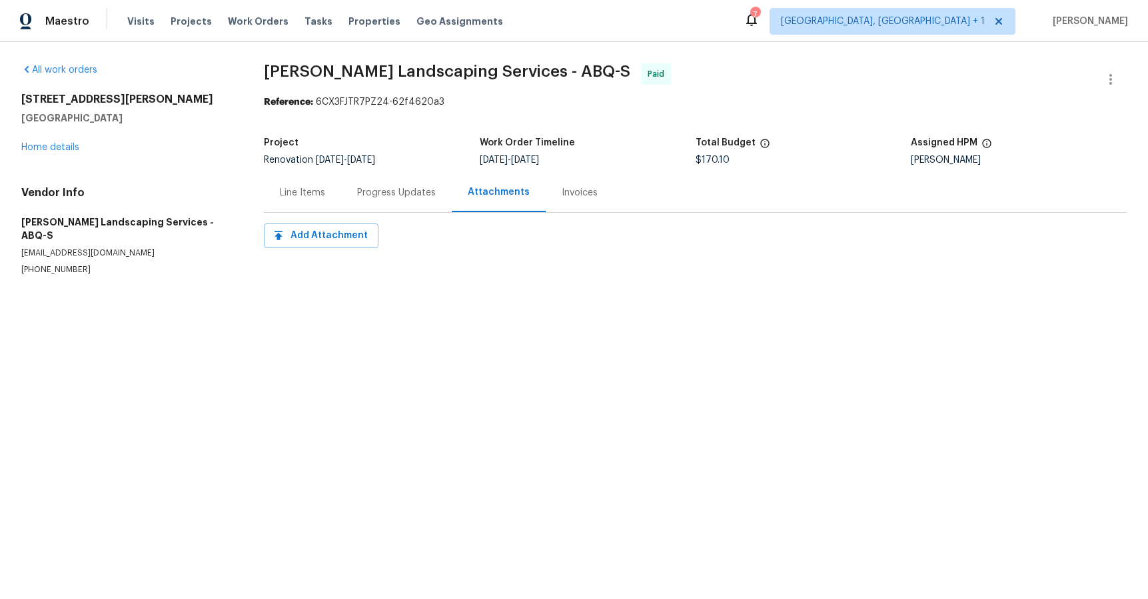
click at [390, 195] on div "Progress Updates" at bounding box center [396, 192] width 79 height 13
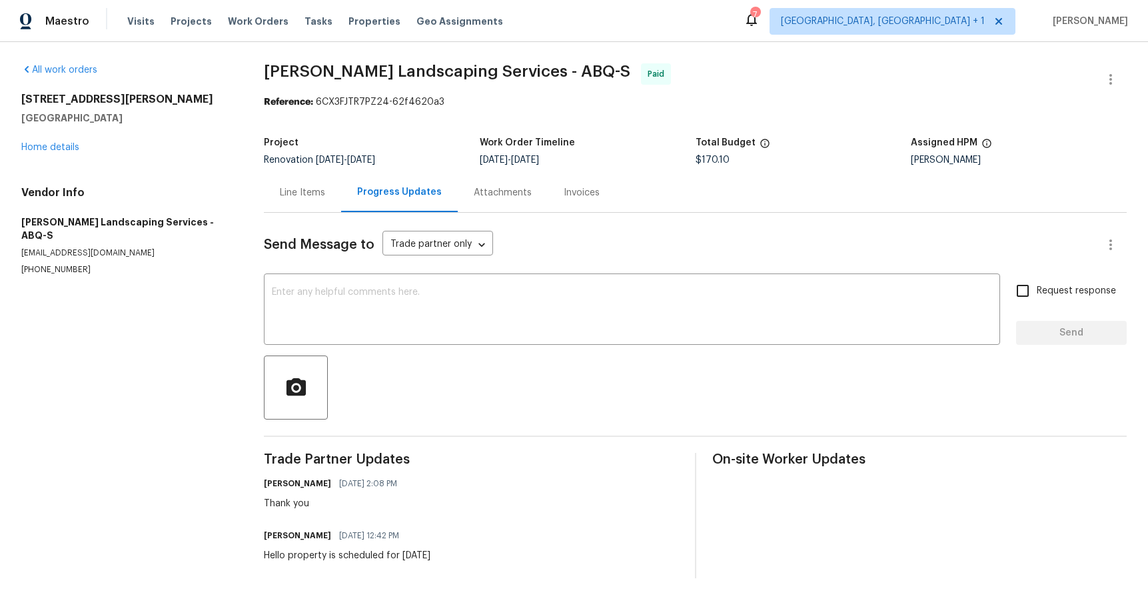
click at [305, 196] on div "Line Items" at bounding box center [302, 192] width 45 height 13
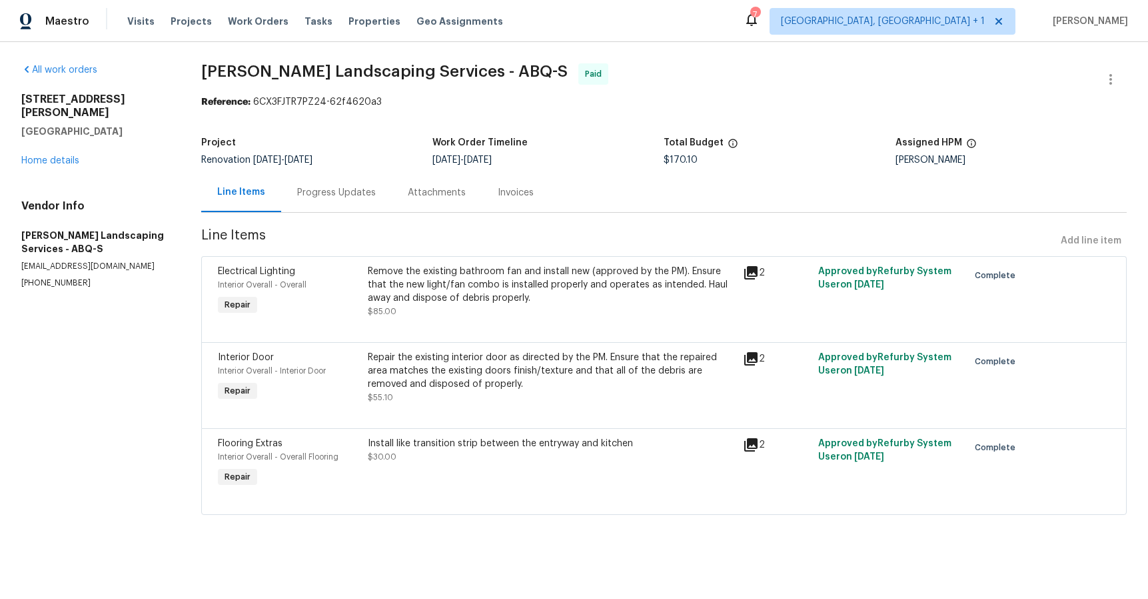
click at [502, 199] on div "Invoices" at bounding box center [516, 192] width 68 height 39
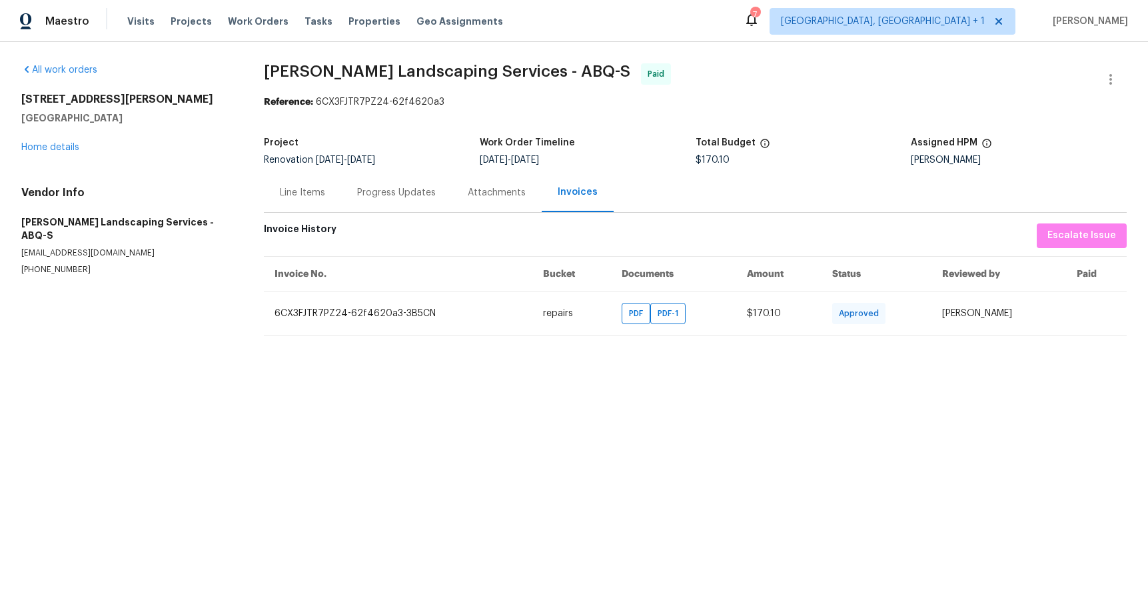
click at [297, 198] on div "Line Items" at bounding box center [302, 192] width 45 height 13
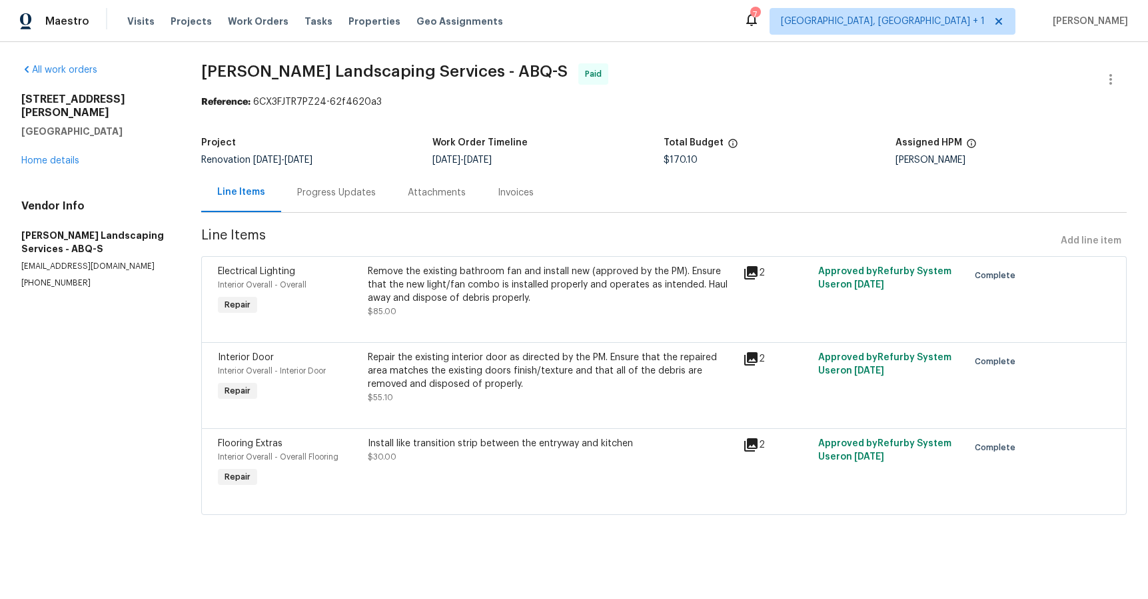
click at [746, 278] on icon at bounding box center [750, 272] width 13 height 13
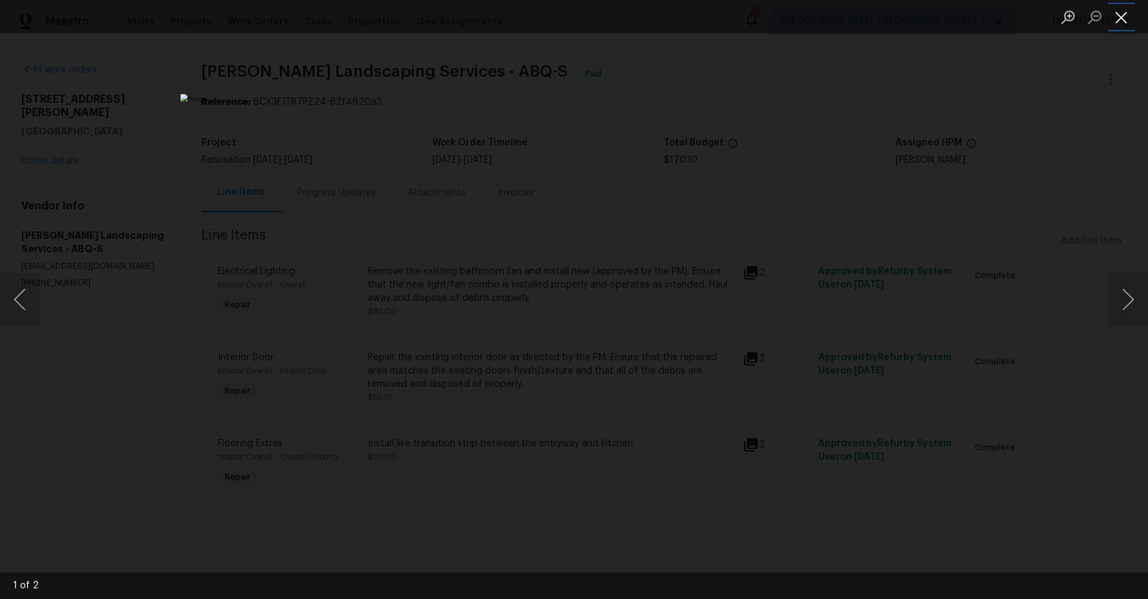
click at [1115, 22] on button "Close lightbox" at bounding box center [1121, 16] width 27 height 23
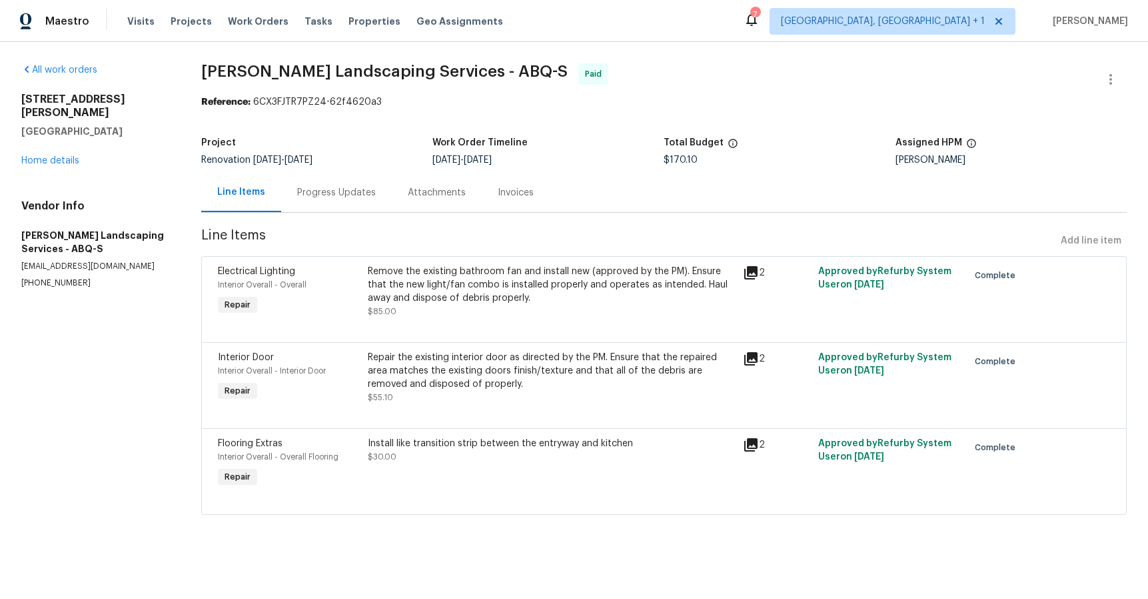
click at [744, 360] on icon at bounding box center [751, 359] width 16 height 16
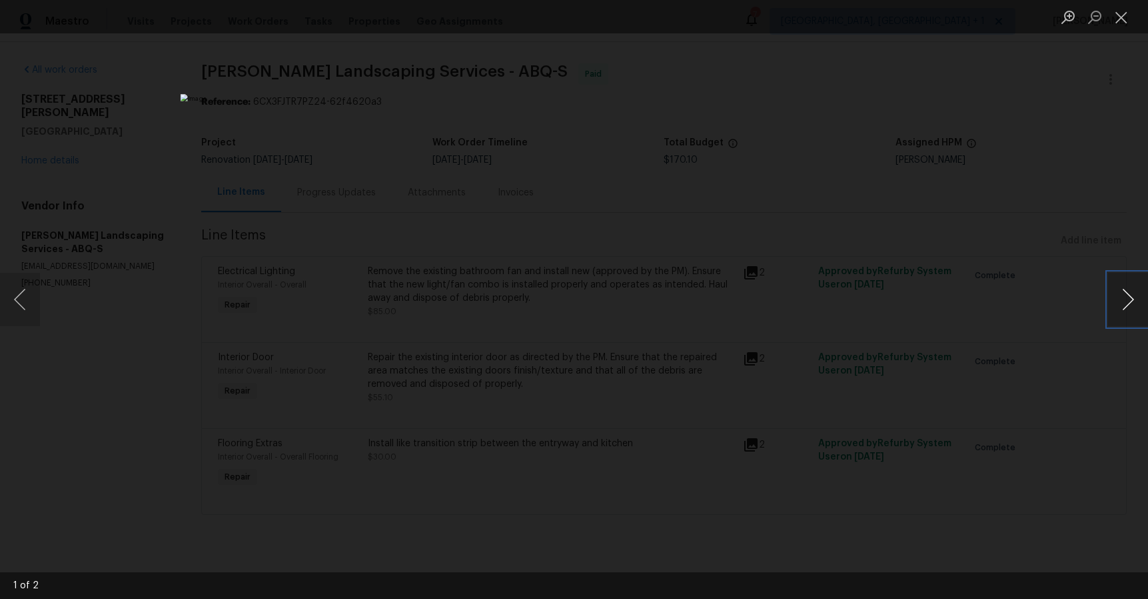
click at [1124, 301] on button "Next image" at bounding box center [1128, 299] width 40 height 53
click at [1122, 21] on button "Close lightbox" at bounding box center [1121, 16] width 27 height 23
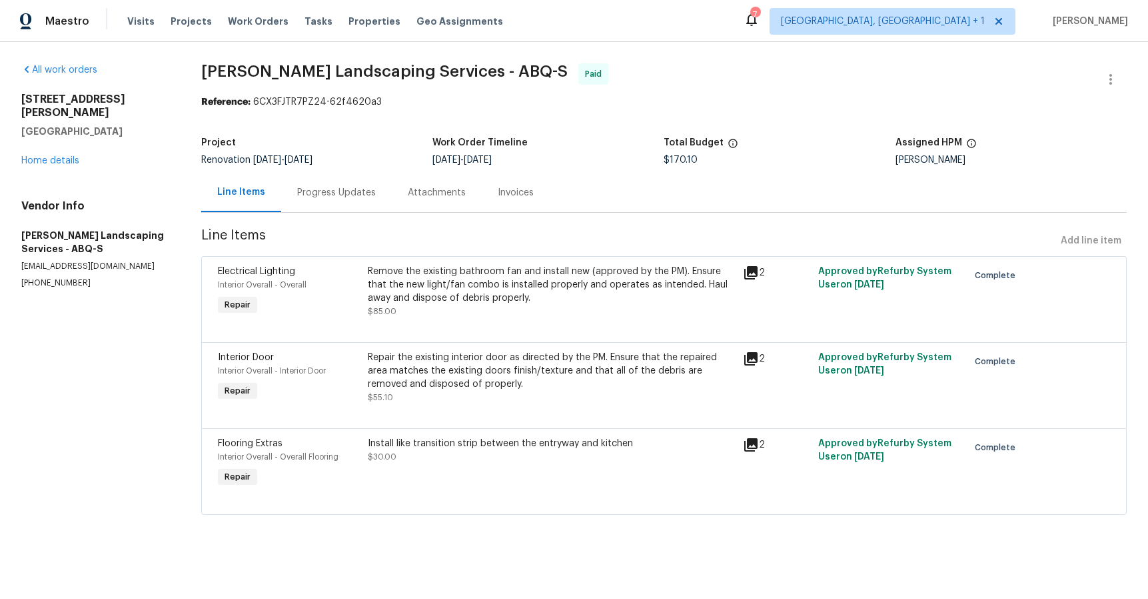
click at [297, 101] on div "Reference: 6CX3FJTR7PZ24-62f4620a3" at bounding box center [664, 101] width 926 height 13
drag, startPoint x: 297, startPoint y: 101, endPoint x: 343, endPoint y: 107, distance: 46.4
click at [343, 107] on div "Reference: 6CX3FJTR7PZ24-62f4620a3" at bounding box center [664, 101] width 926 height 13
click at [217, 163] on span "Renovation [DATE] - [DATE]" at bounding box center [256, 159] width 111 height 9
drag, startPoint x: 217, startPoint y: 163, endPoint x: 331, endPoint y: 159, distance: 114.7
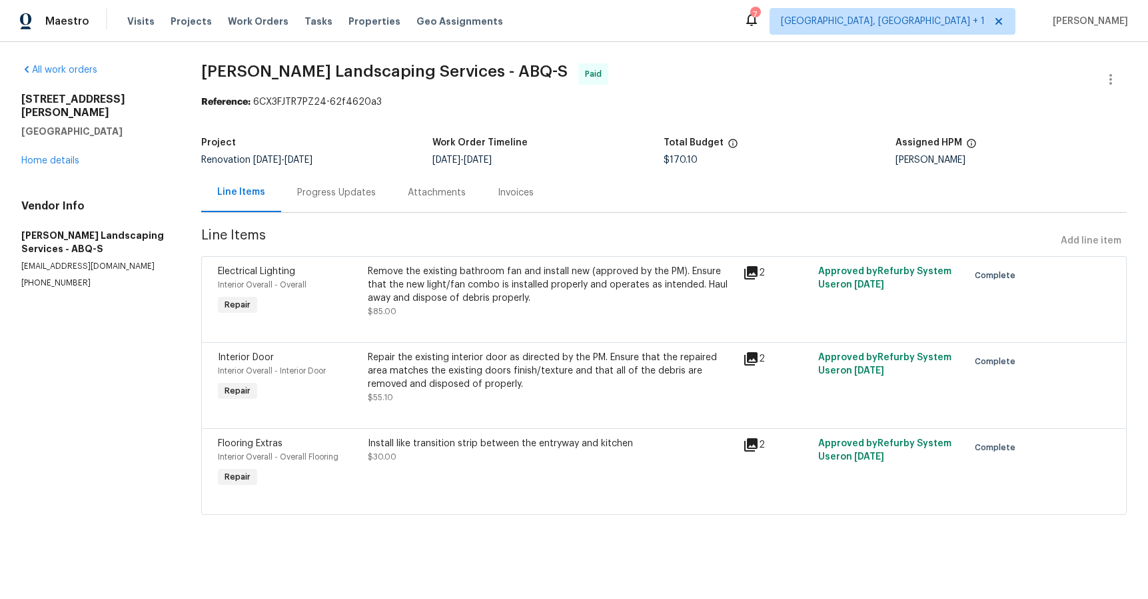
click at [313, 159] on span "Renovation [DATE] - [DATE]" at bounding box center [256, 159] width 111 height 9
click at [313, 159] on span "[DATE]" at bounding box center [299, 159] width 28 height 9
click at [42, 65] on link "All work orders" at bounding box center [59, 69] width 76 height 9
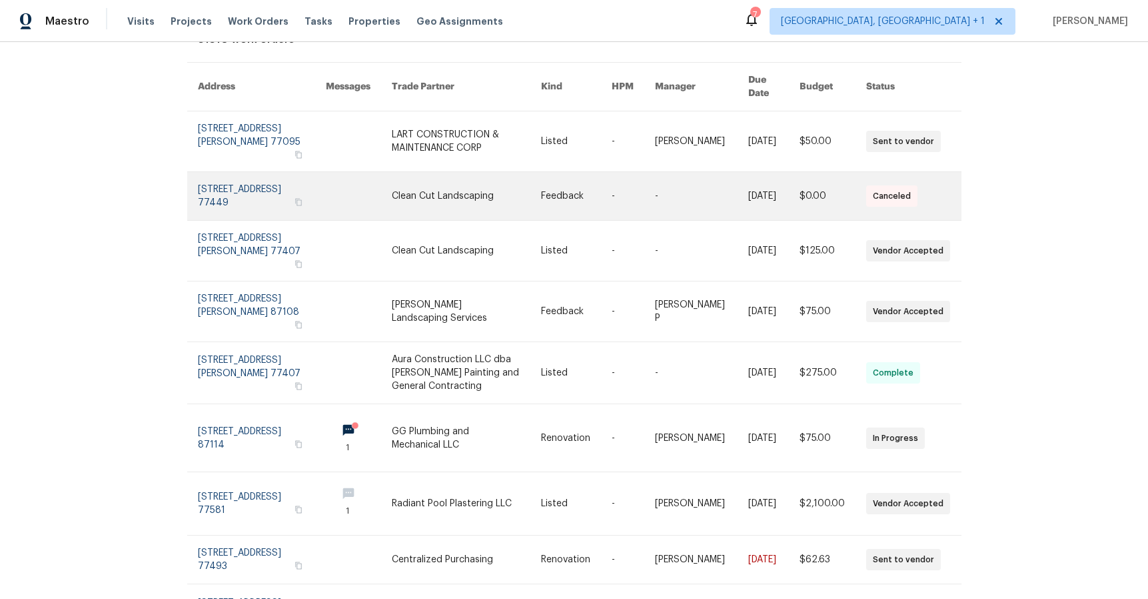
scroll to position [249, 0]
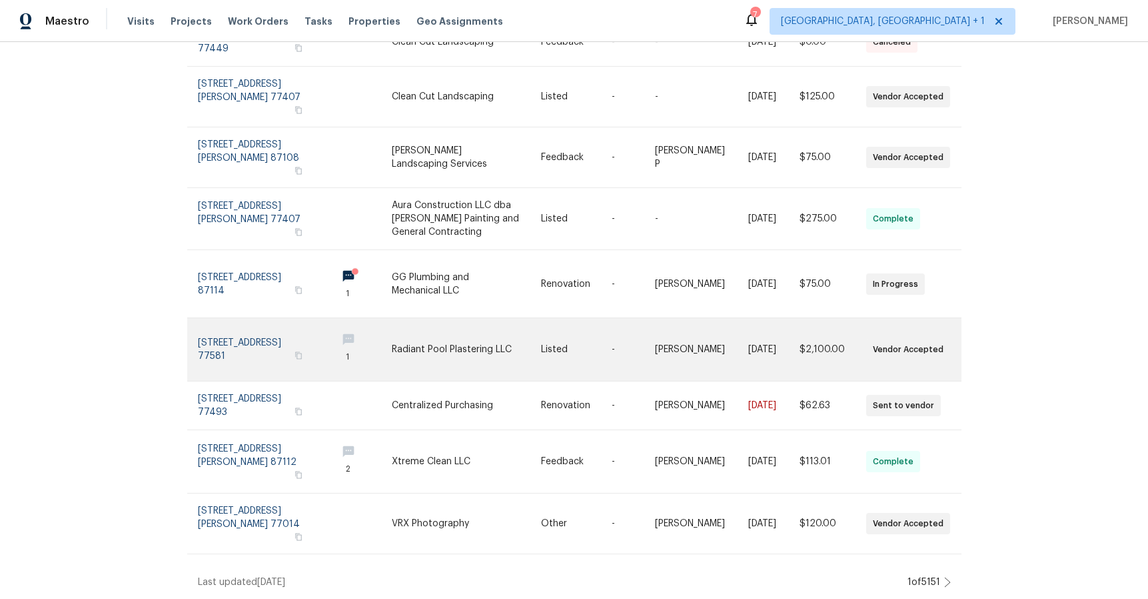
click at [411, 338] on link at bounding box center [466, 349] width 149 height 63
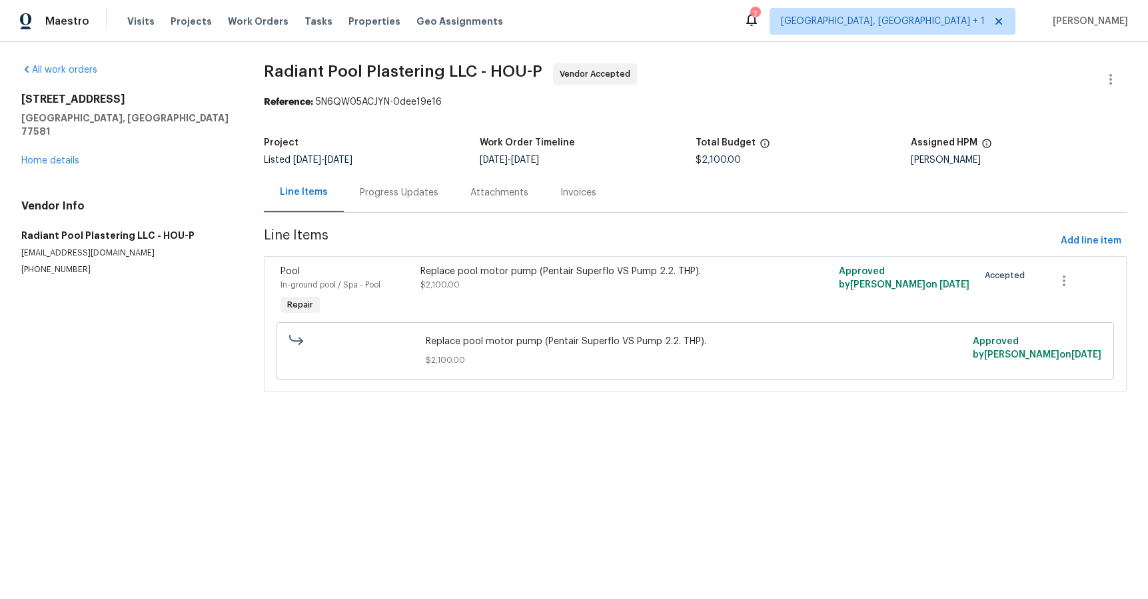
click at [526, 190] on div "Attachments" at bounding box center [500, 192] width 90 height 39
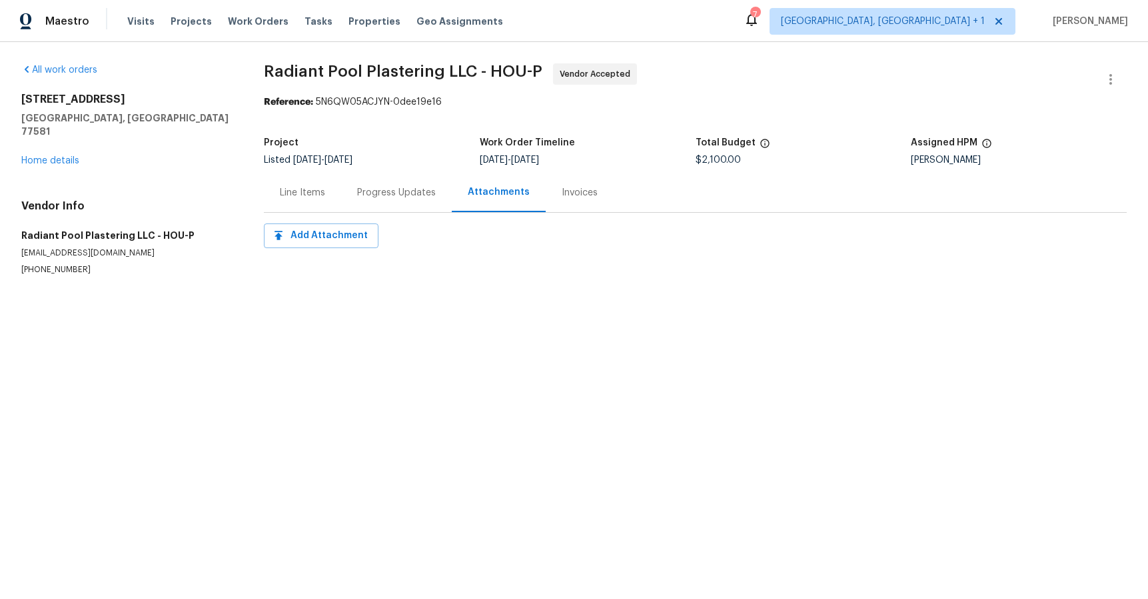
click at [399, 185] on div "Progress Updates" at bounding box center [396, 192] width 111 height 39
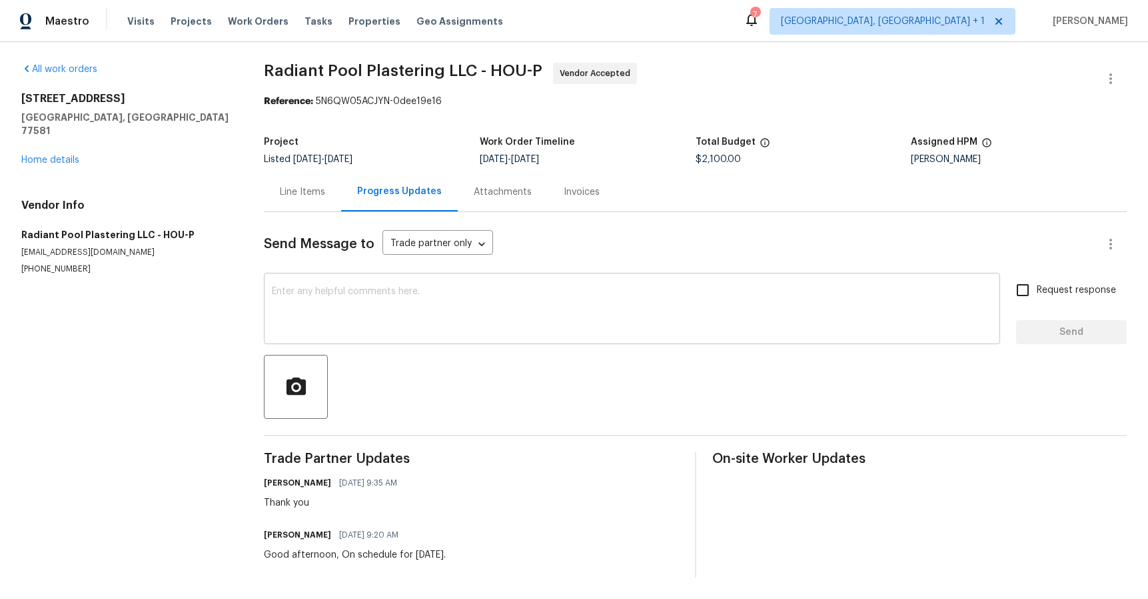
scroll to position [11, 0]
click at [288, 194] on div "Line Items" at bounding box center [302, 191] width 77 height 39
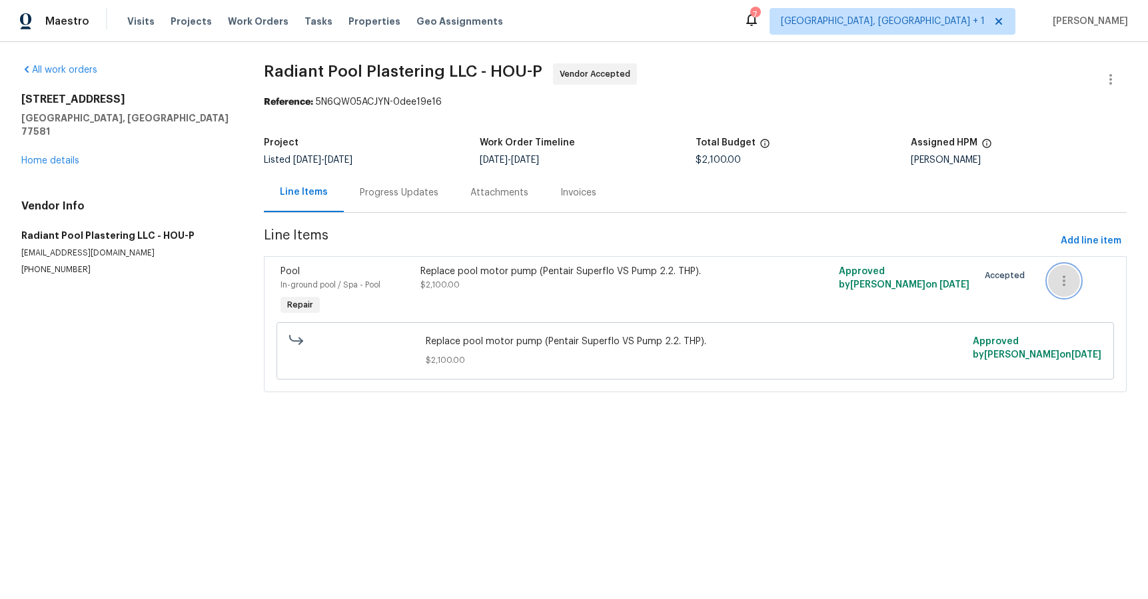
click at [1058, 282] on icon "button" at bounding box center [1064, 281] width 16 height 16
click at [501, 269] on div at bounding box center [574, 299] width 1148 height 599
click at [460, 272] on div "Replace pool motor pump (Pentair Superflo VS Pump 2.2. THP)." at bounding box center [591, 271] width 341 height 13
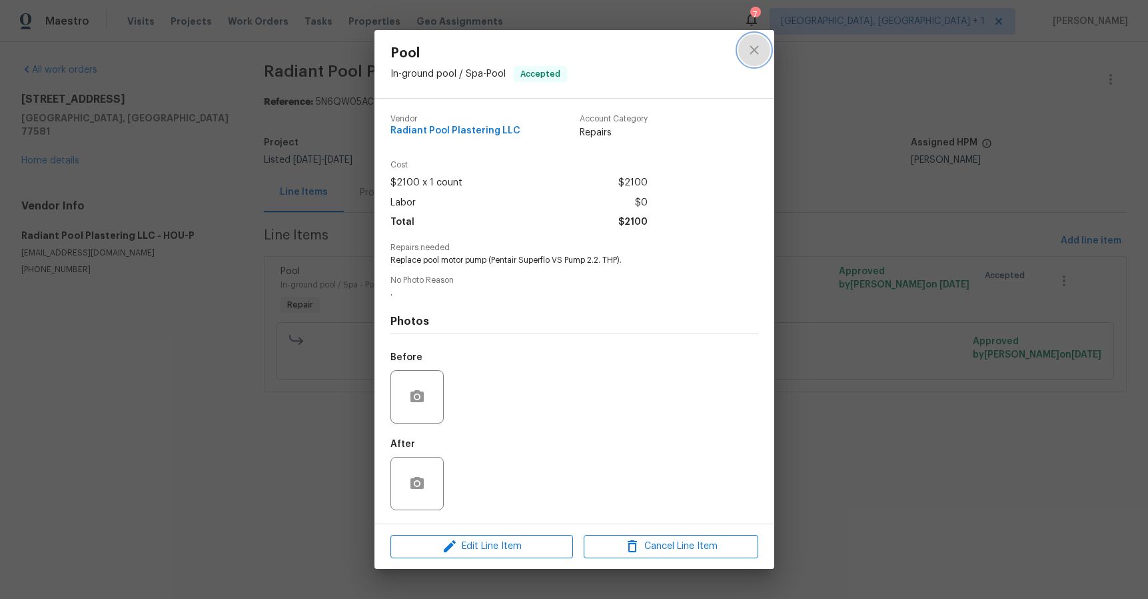
click at [756, 55] on icon "close" at bounding box center [754, 50] width 16 height 16
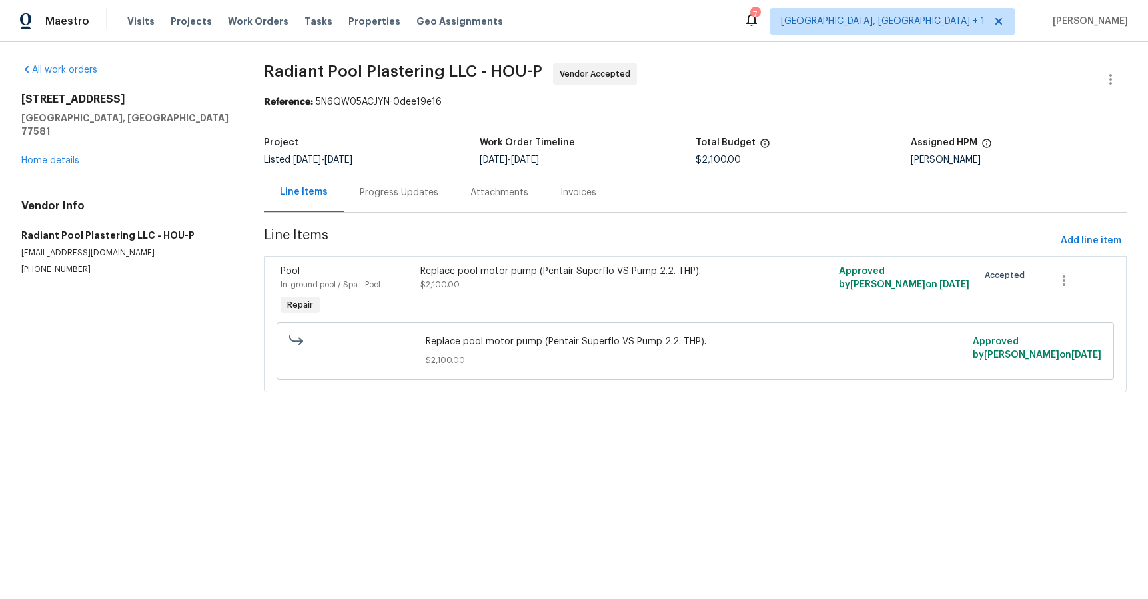
click at [568, 195] on div "Invoices" at bounding box center [579, 192] width 36 height 13
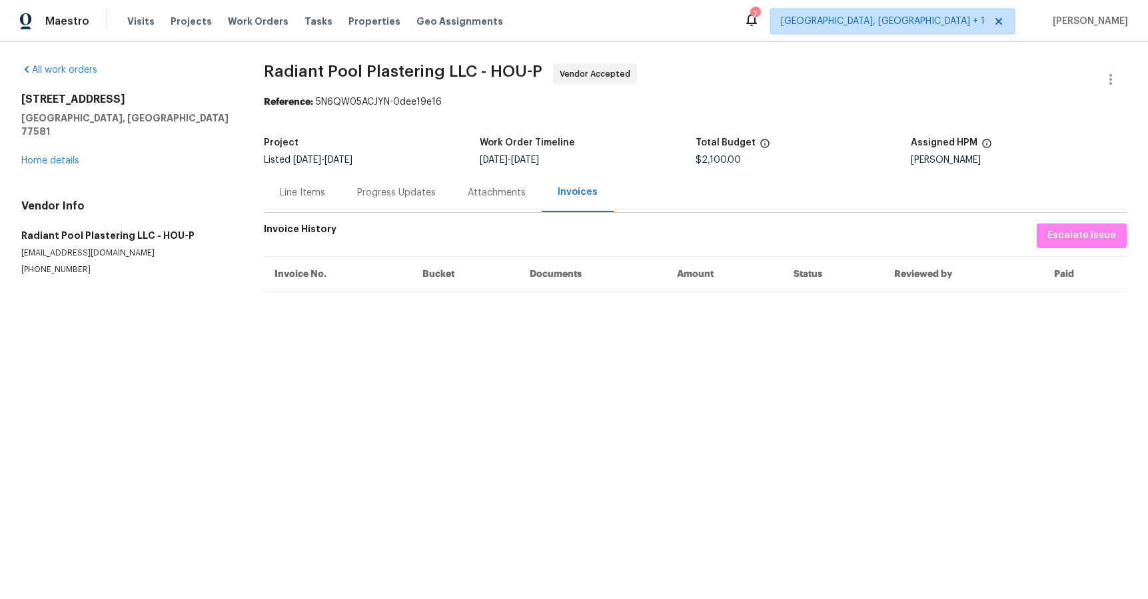
click at [481, 197] on div "Attachments" at bounding box center [497, 192] width 58 height 13
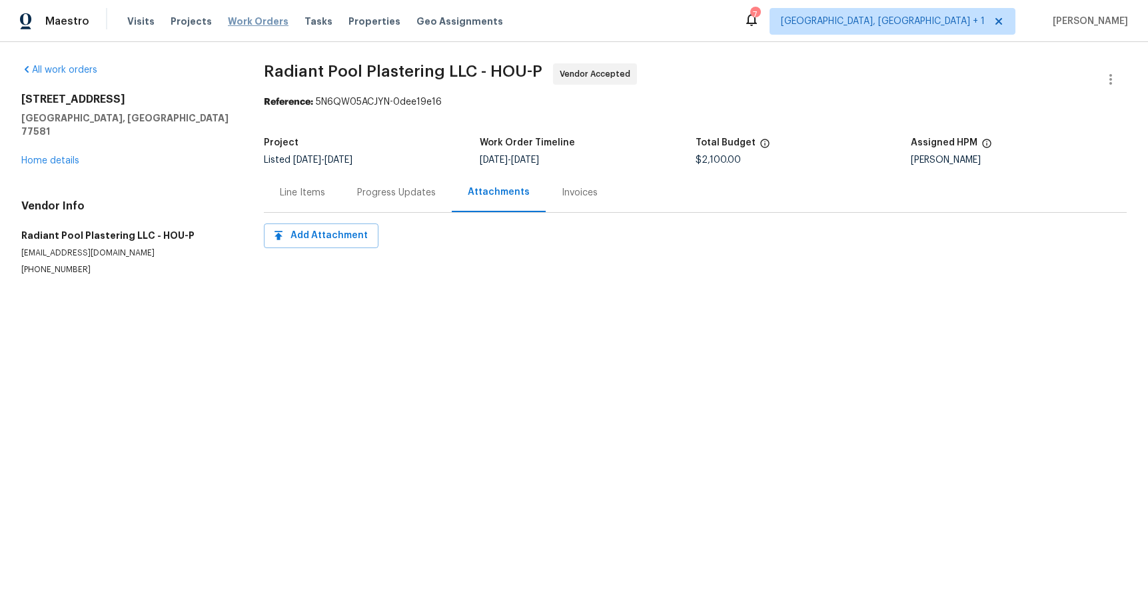
click at [228, 23] on span "Work Orders" at bounding box center [258, 21] width 61 height 13
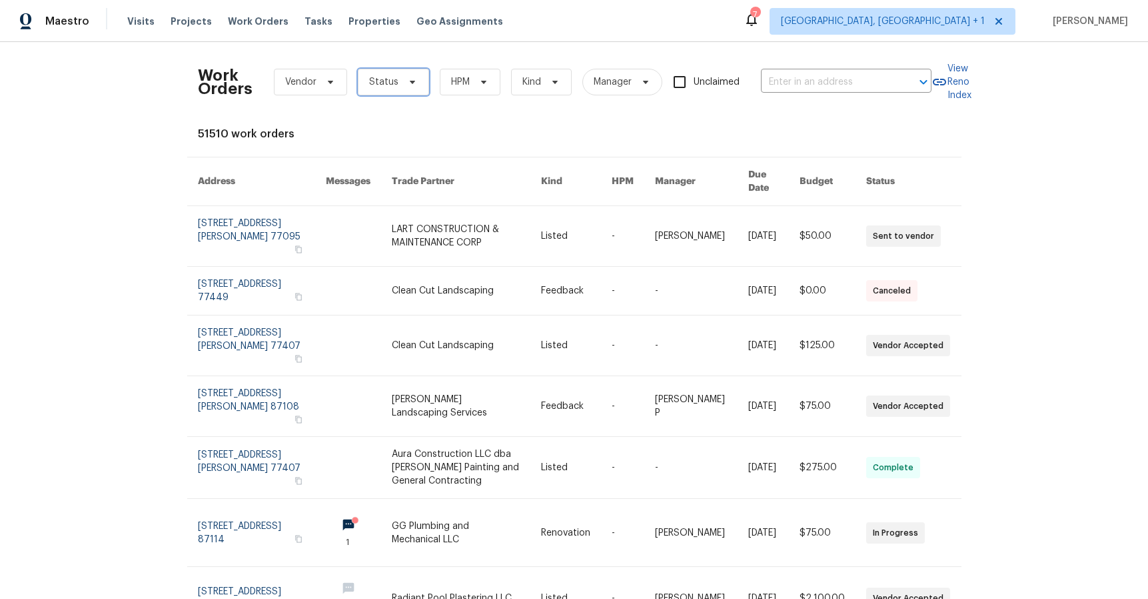
click at [376, 81] on span "Status" at bounding box center [383, 81] width 29 height 13
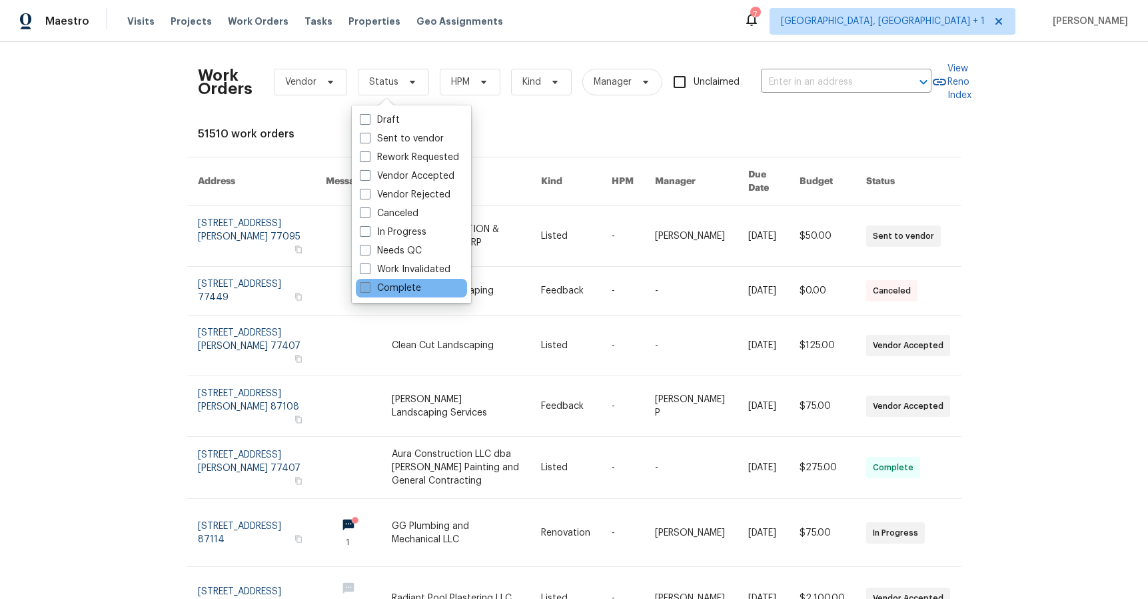
click at [411, 285] on label "Complete" at bounding box center [390, 287] width 61 height 13
click at [369, 285] on input "Complete" at bounding box center [364, 285] width 9 height 9
checkbox input "true"
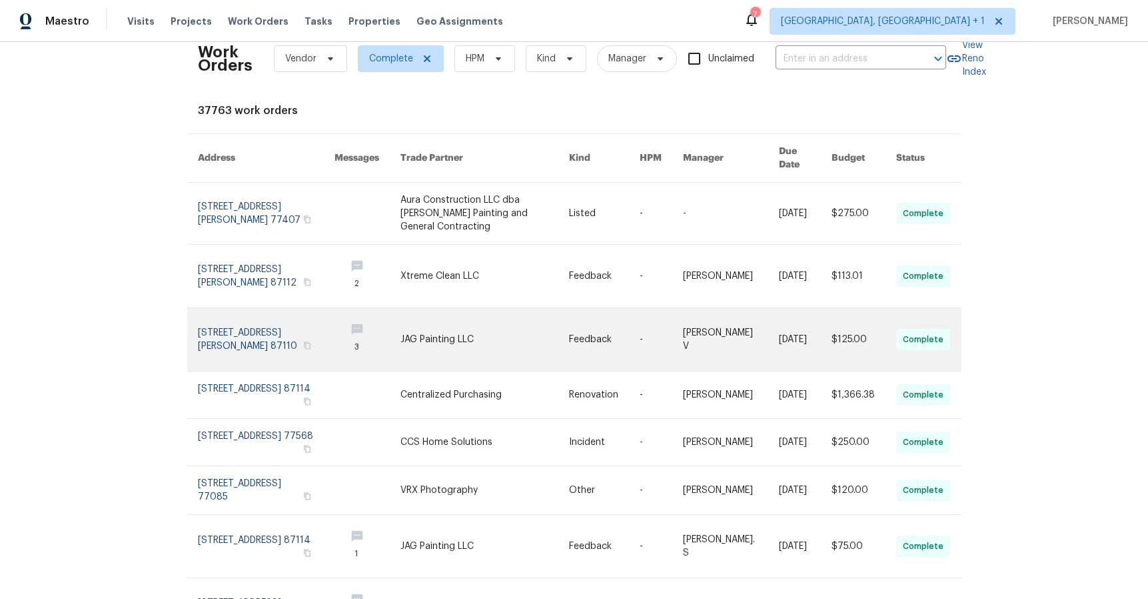
scroll to position [65, 0]
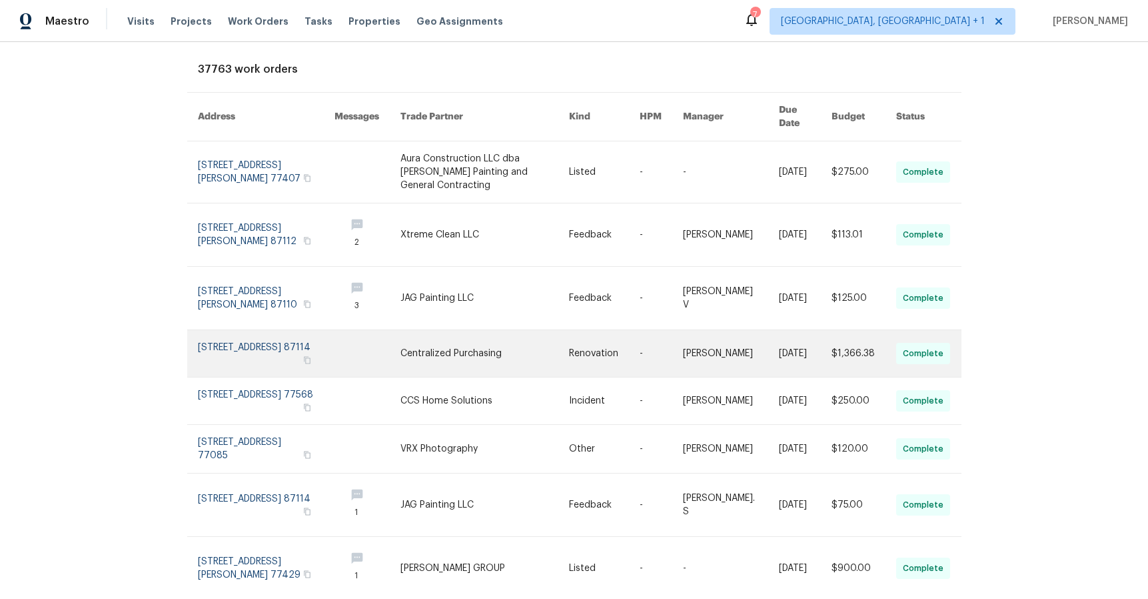
click at [443, 344] on link at bounding box center [485, 353] width 169 height 47
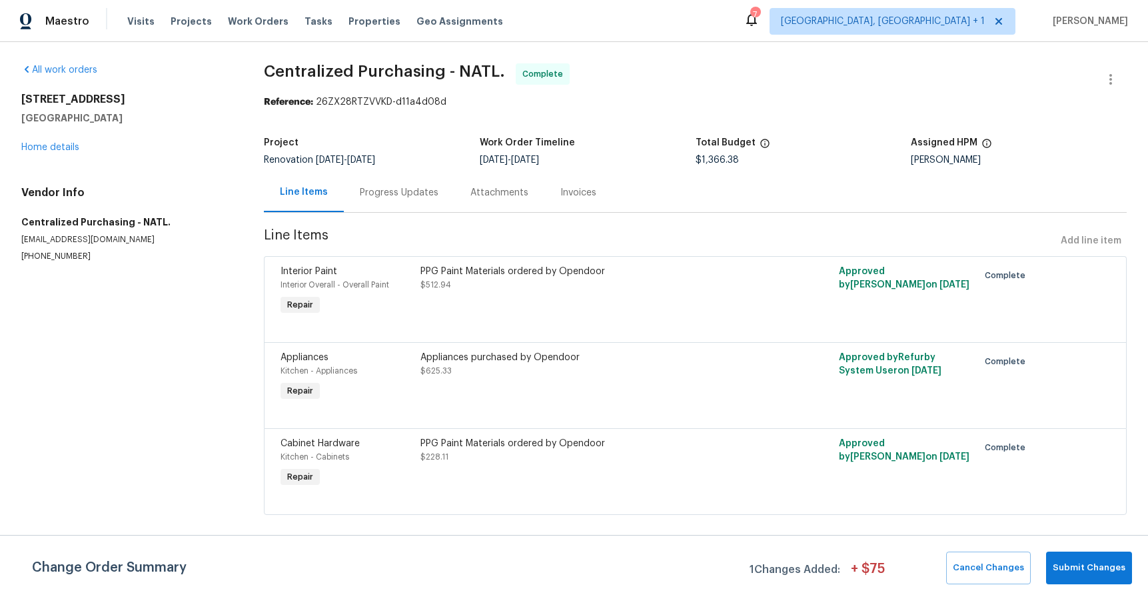
click at [583, 189] on div "Invoices" at bounding box center [579, 192] width 36 height 13
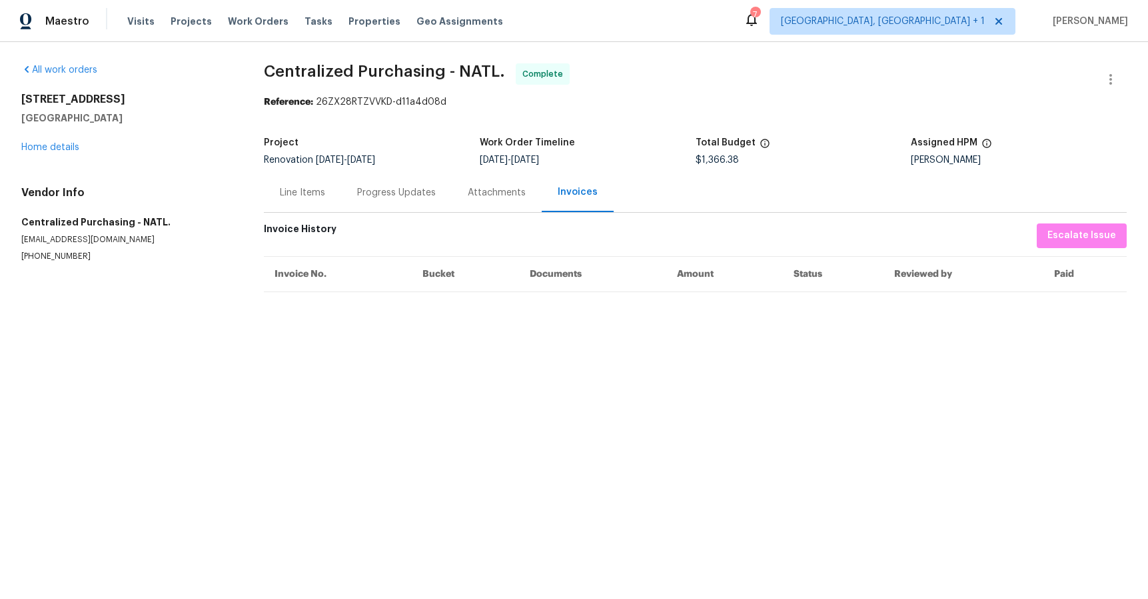
click at [403, 192] on div "Progress Updates" at bounding box center [396, 192] width 79 height 13
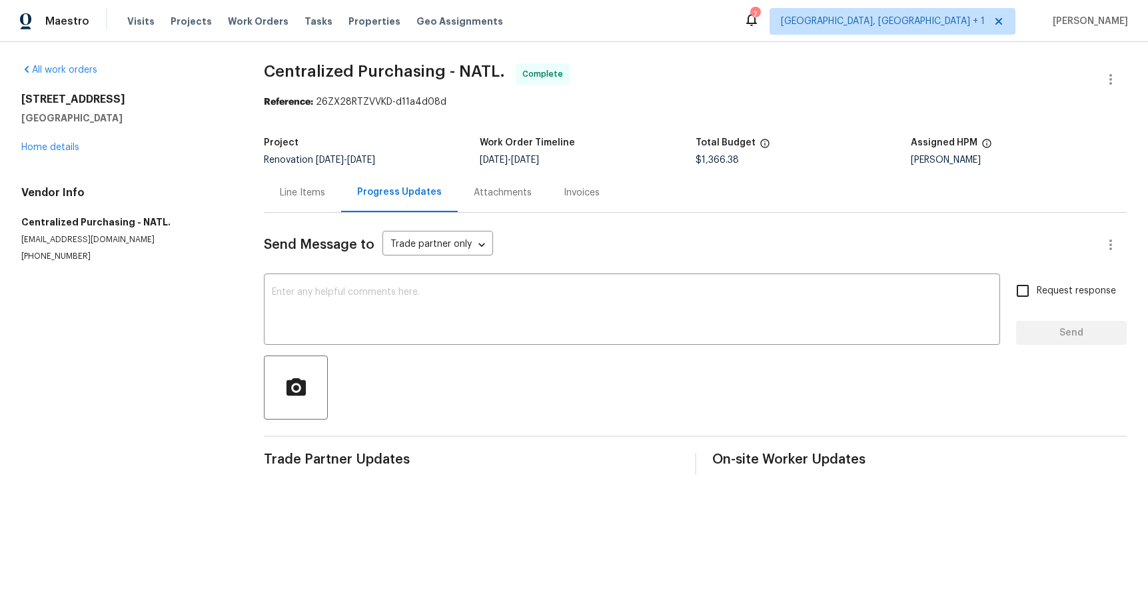
click at [299, 202] on div "Line Items" at bounding box center [302, 192] width 77 height 39
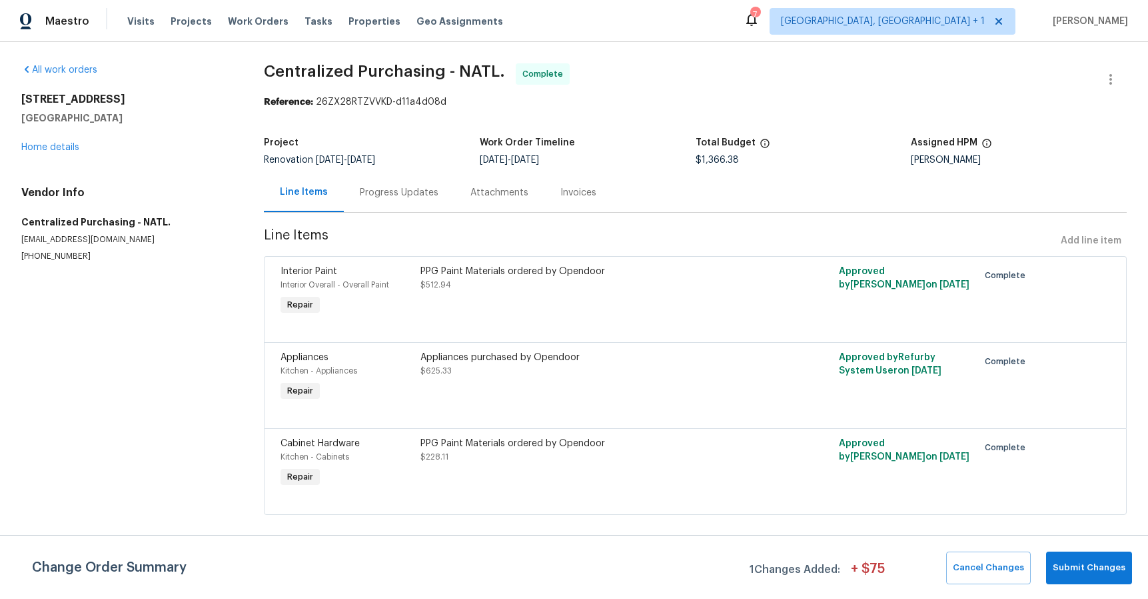
click at [503, 360] on div "Appliances purchased by Opendoor" at bounding box center [591, 357] width 341 height 13
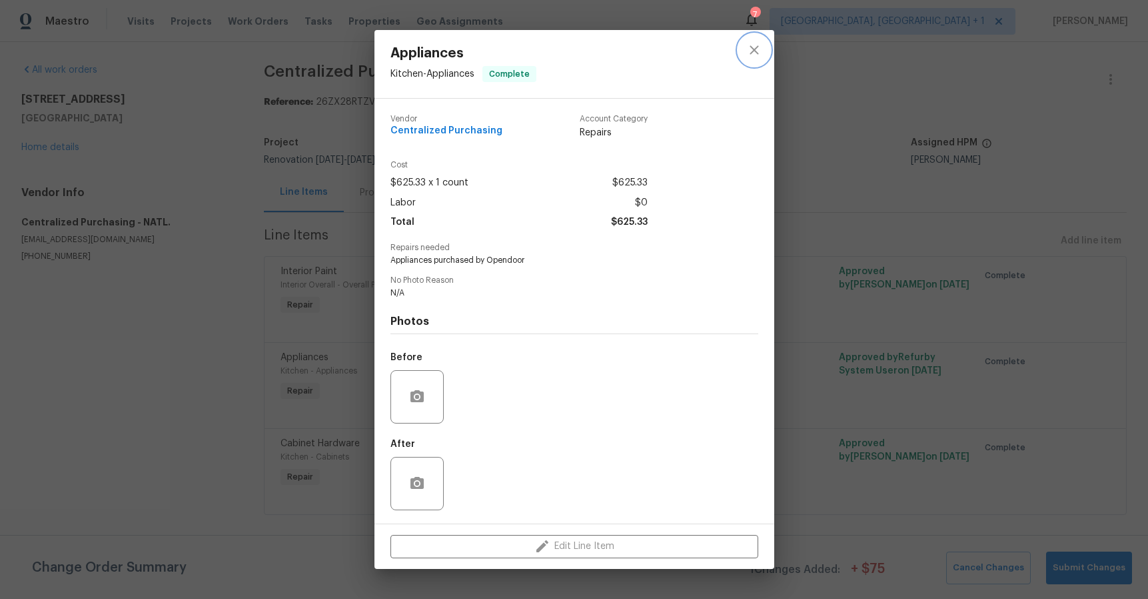
click at [740, 50] on button "close" at bounding box center [754, 50] width 32 height 32
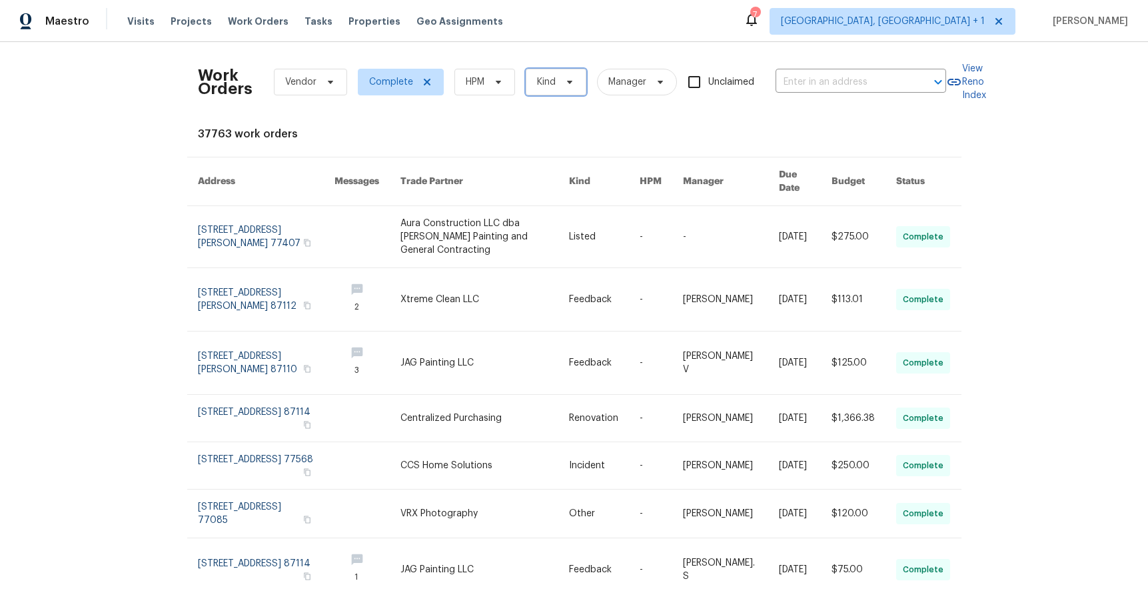
click at [574, 85] on span "Kind" at bounding box center [556, 82] width 61 height 27
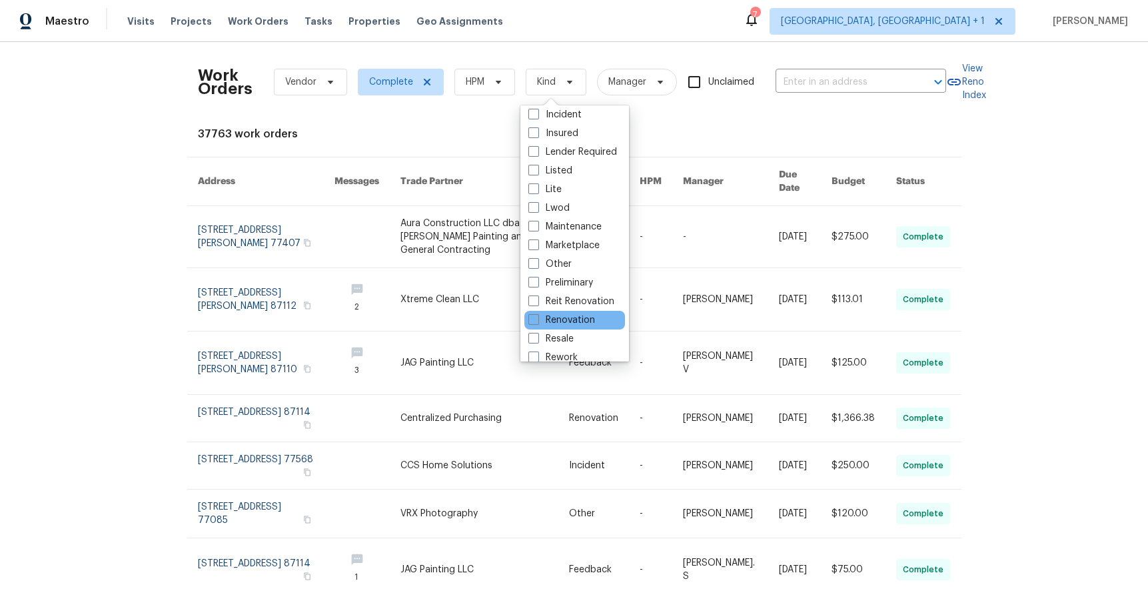
scroll to position [109, 0]
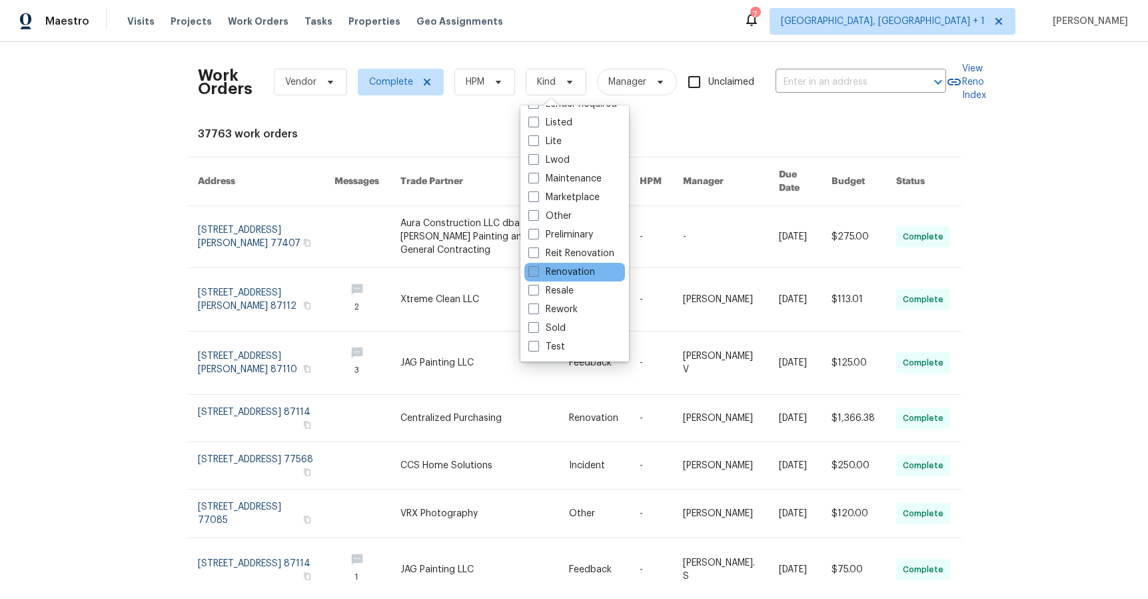
click at [567, 276] on label "Renovation" at bounding box center [562, 271] width 67 height 13
click at [537, 274] on input "Renovation" at bounding box center [533, 269] width 9 height 9
checkbox input "true"
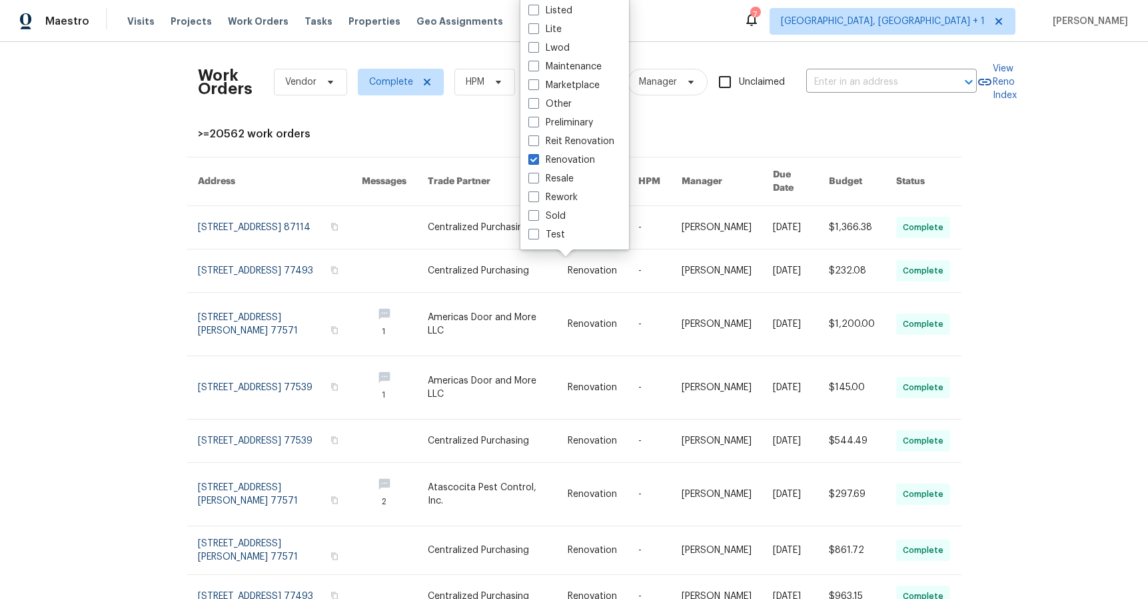
click at [389, 128] on div ">=20562 work orders" at bounding box center [574, 133] width 753 height 13
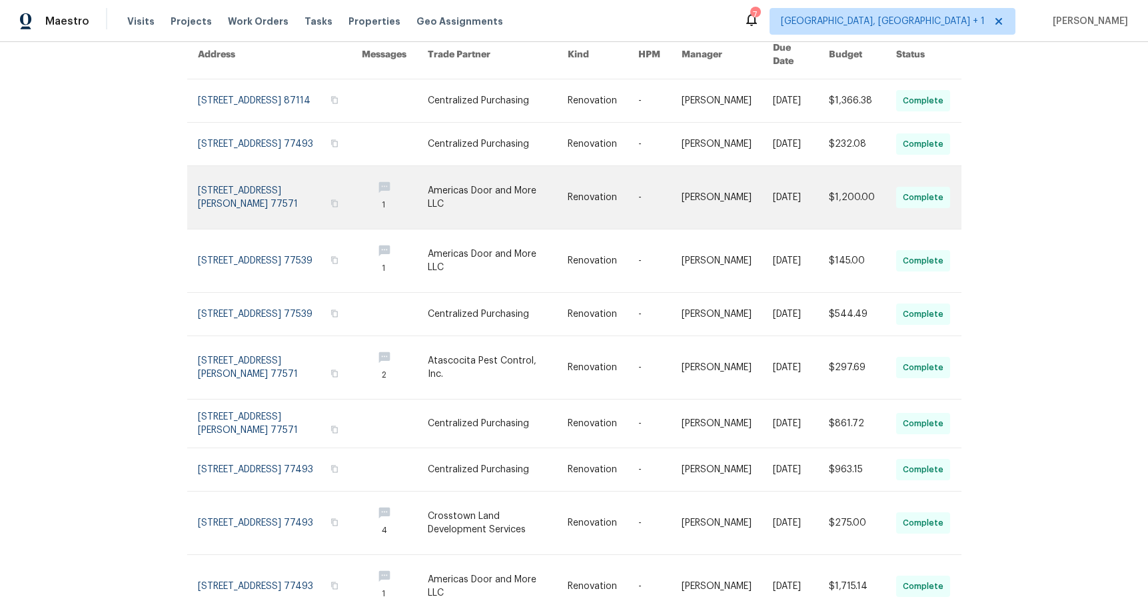
scroll to position [207, 0]
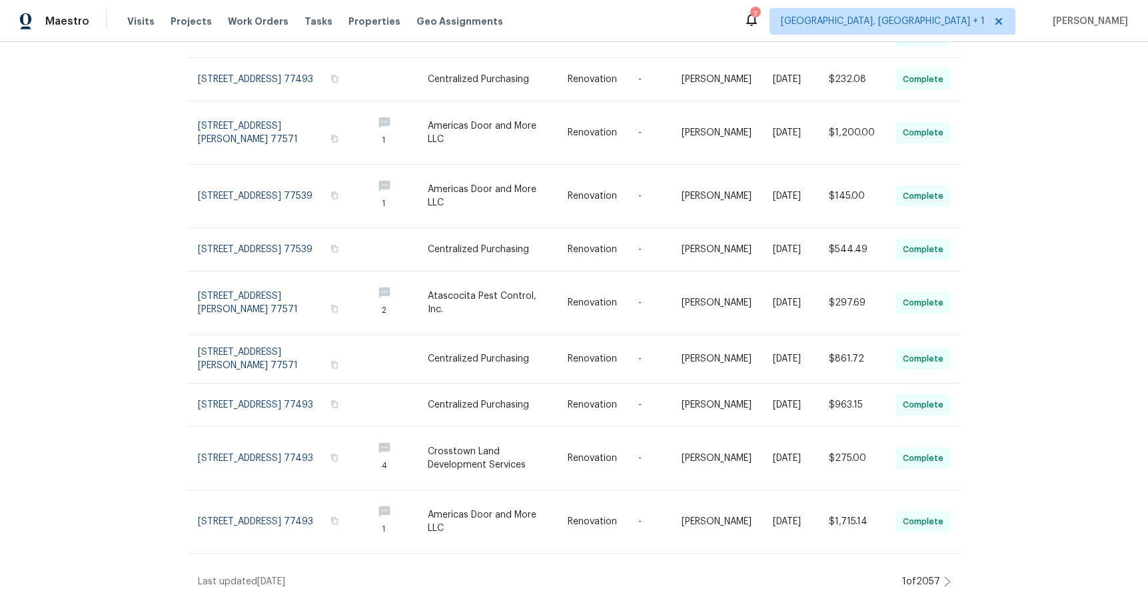
click at [944, 576] on icon at bounding box center [947, 581] width 7 height 11
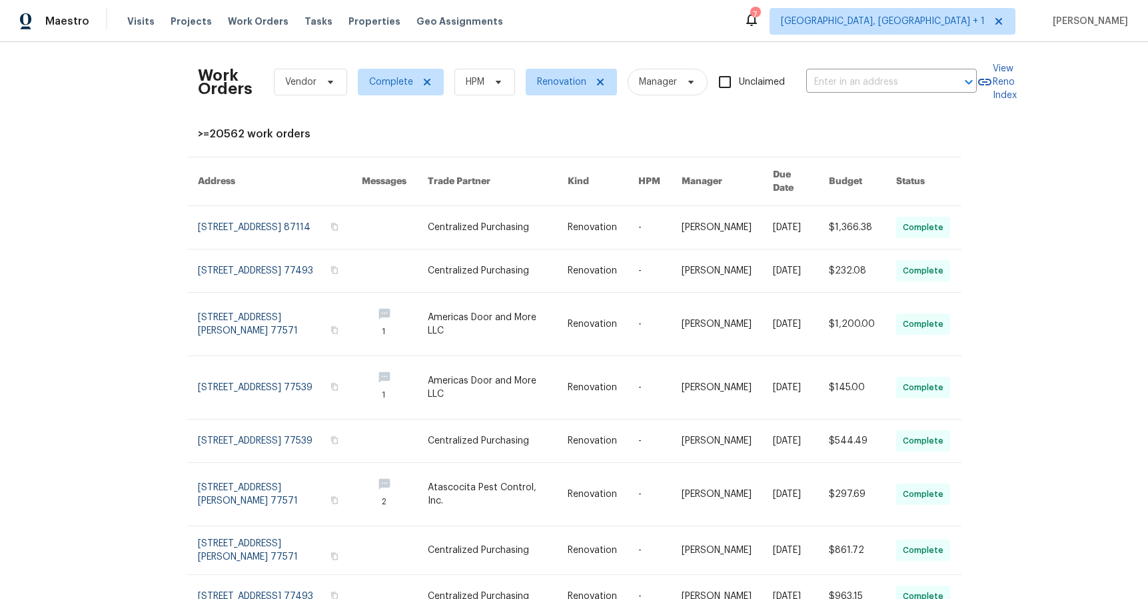
click at [943, 568] on html "Maestro Visits Projects Work Orders Tasks Properties Geo Assignments 7 [GEOGRAP…" at bounding box center [574, 299] width 1148 height 599
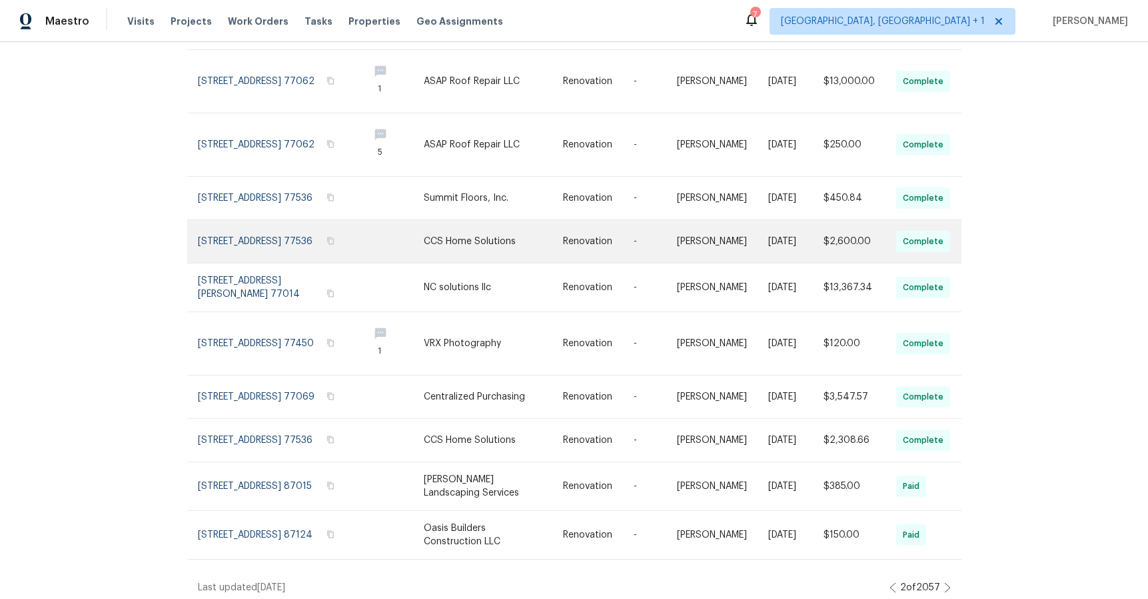
scroll to position [179, 0]
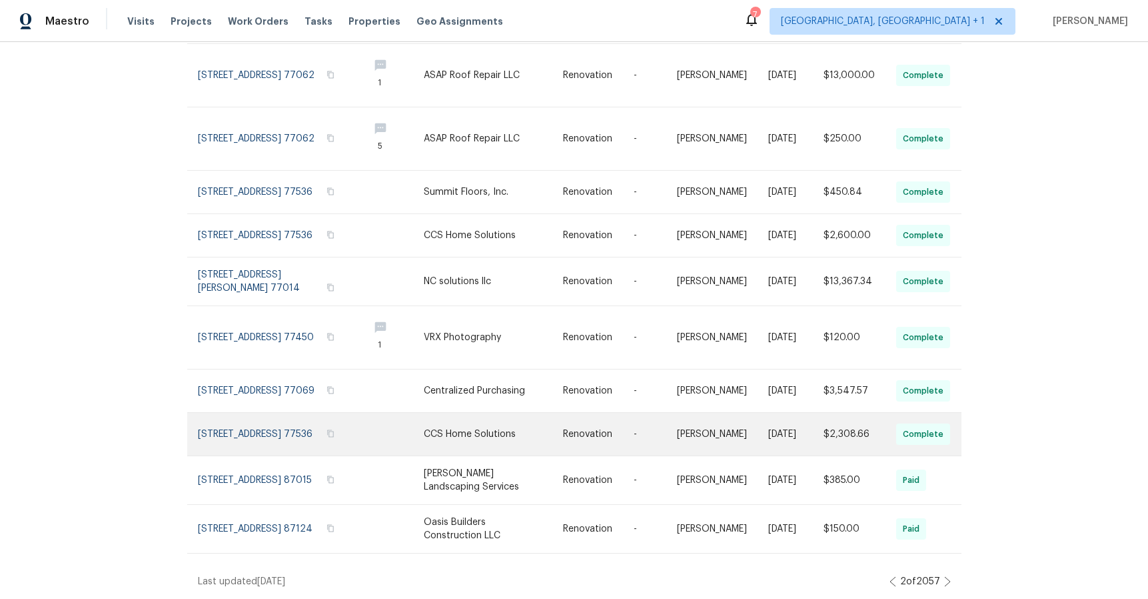
click at [456, 419] on link at bounding box center [493, 434] width 139 height 43
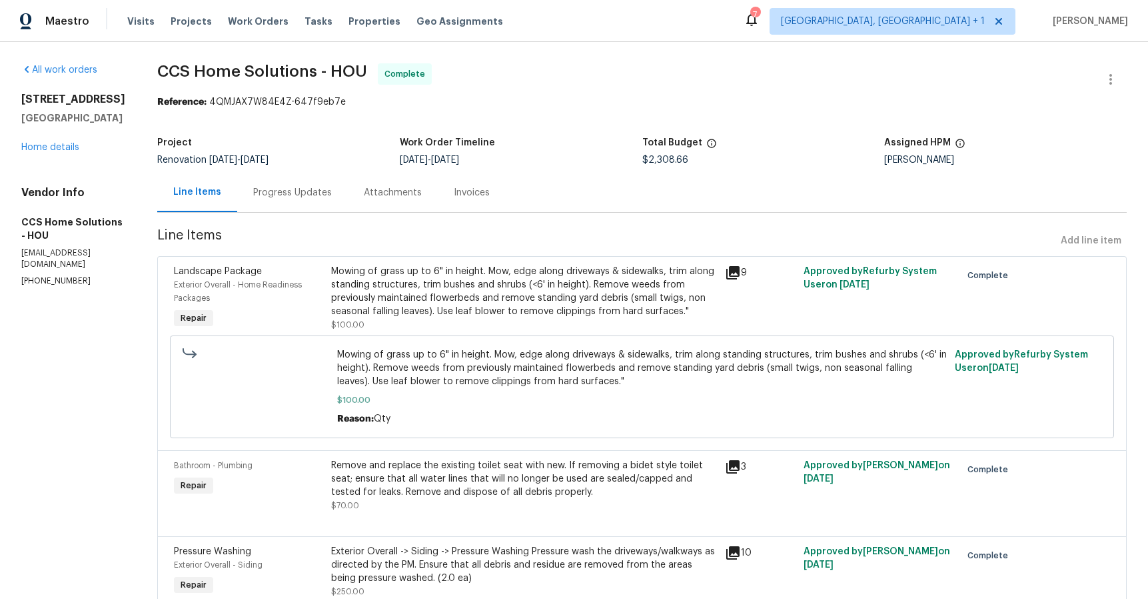
click at [379, 194] on div "Attachments" at bounding box center [393, 192] width 58 height 13
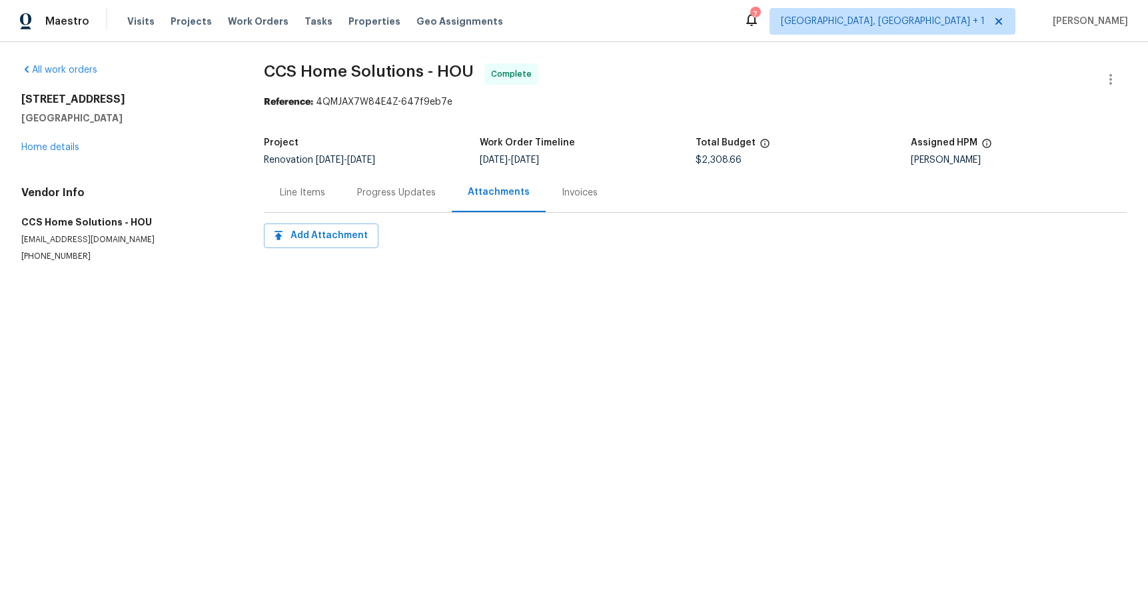
click at [385, 193] on div "Progress Updates" at bounding box center [396, 192] width 79 height 13
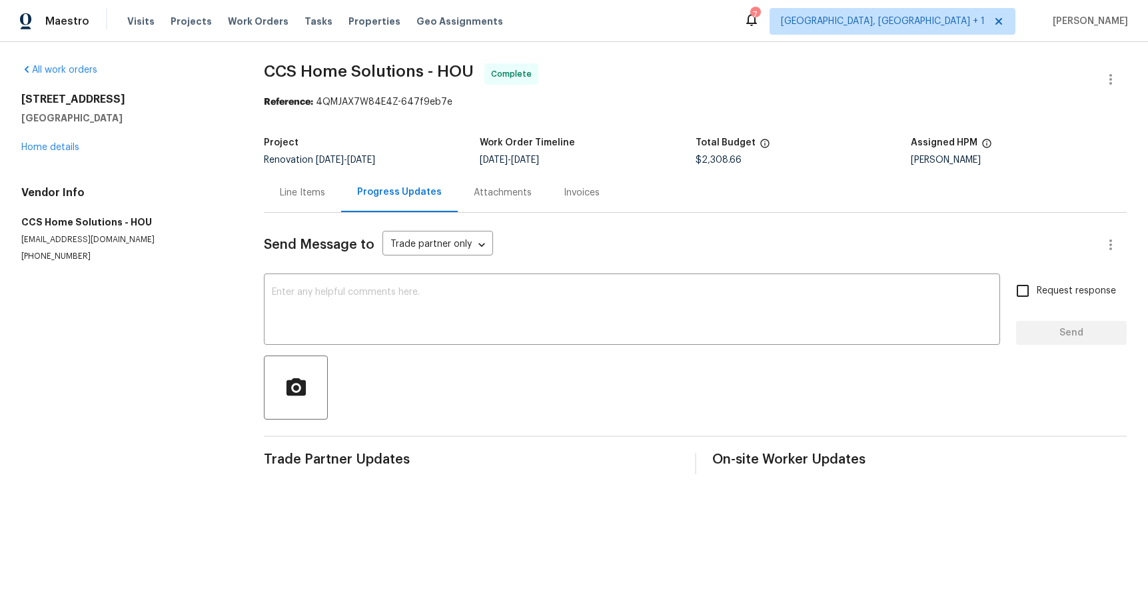
click at [573, 202] on div "Invoices" at bounding box center [582, 192] width 68 height 39
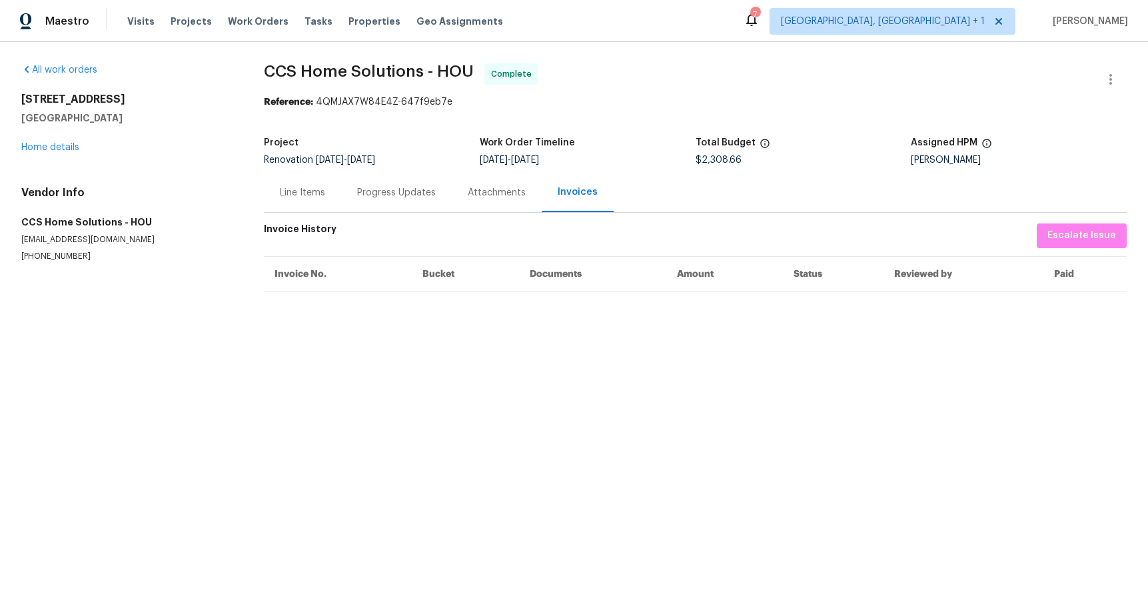
click at [311, 200] on div "Line Items" at bounding box center [302, 192] width 77 height 39
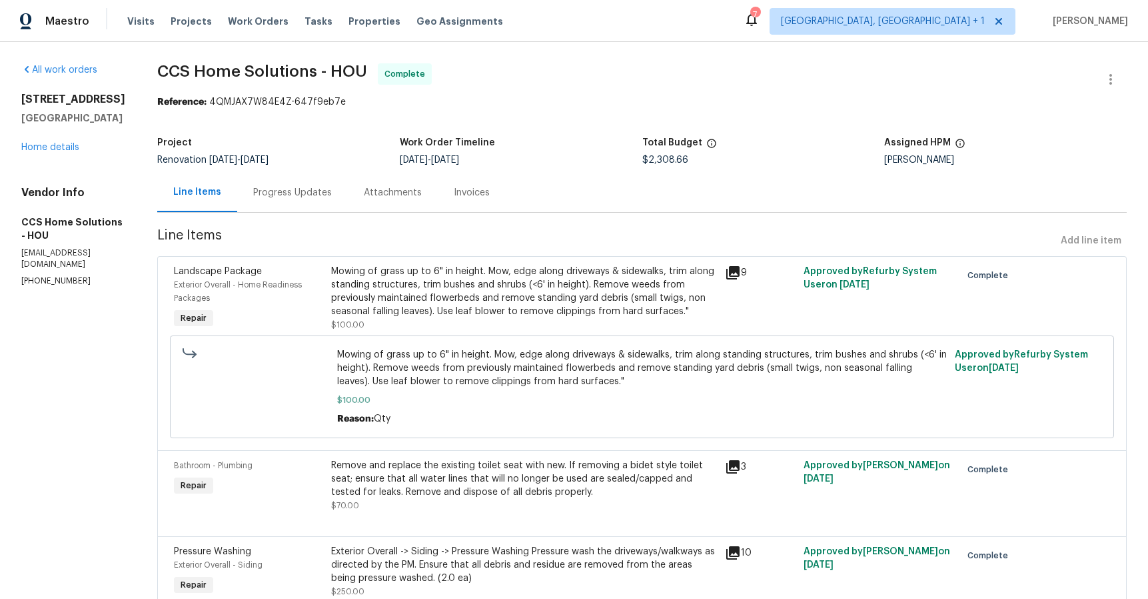
click at [734, 267] on icon at bounding box center [732, 272] width 13 height 13
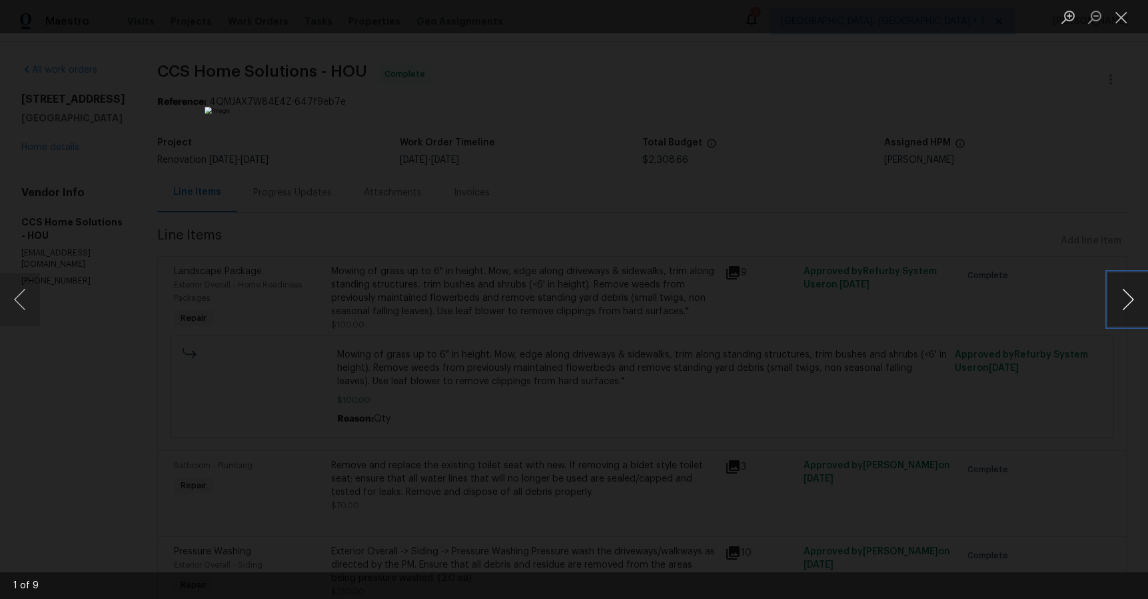
click at [1124, 291] on button "Next image" at bounding box center [1128, 299] width 40 height 53
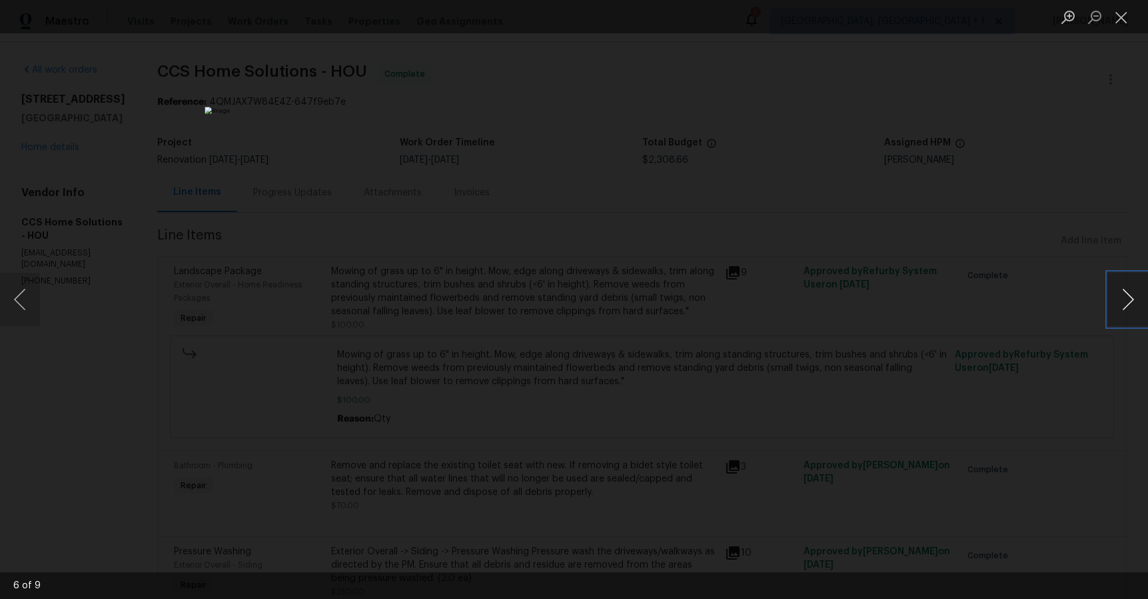
click at [1124, 291] on button "Next image" at bounding box center [1128, 299] width 40 height 53
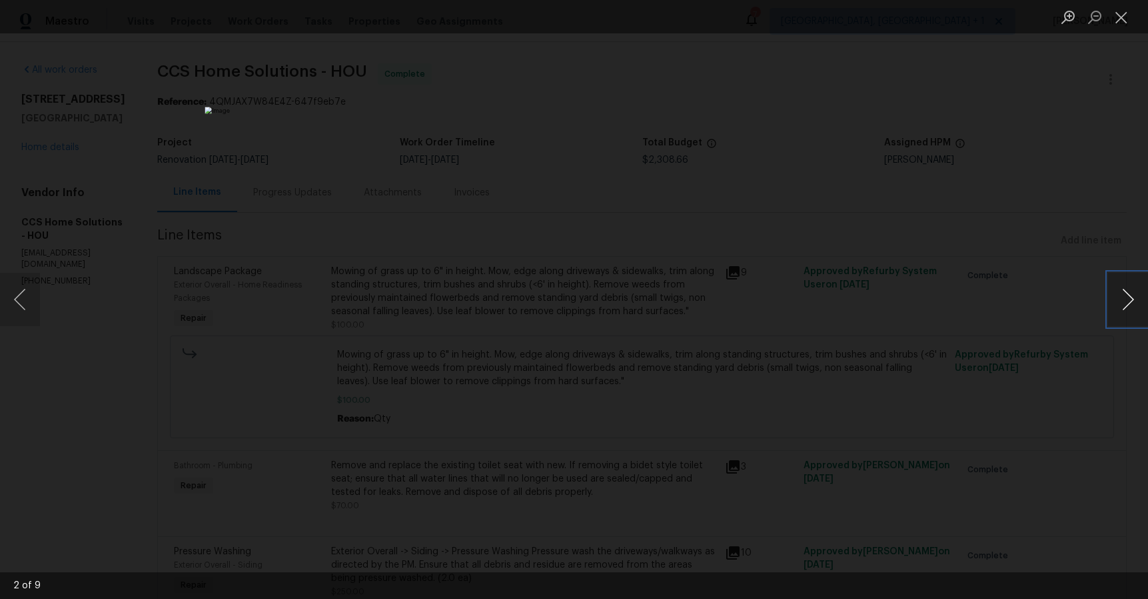
click at [1124, 291] on button "Next image" at bounding box center [1128, 299] width 40 height 53
click at [1124, 18] on button "Close lightbox" at bounding box center [1121, 16] width 27 height 23
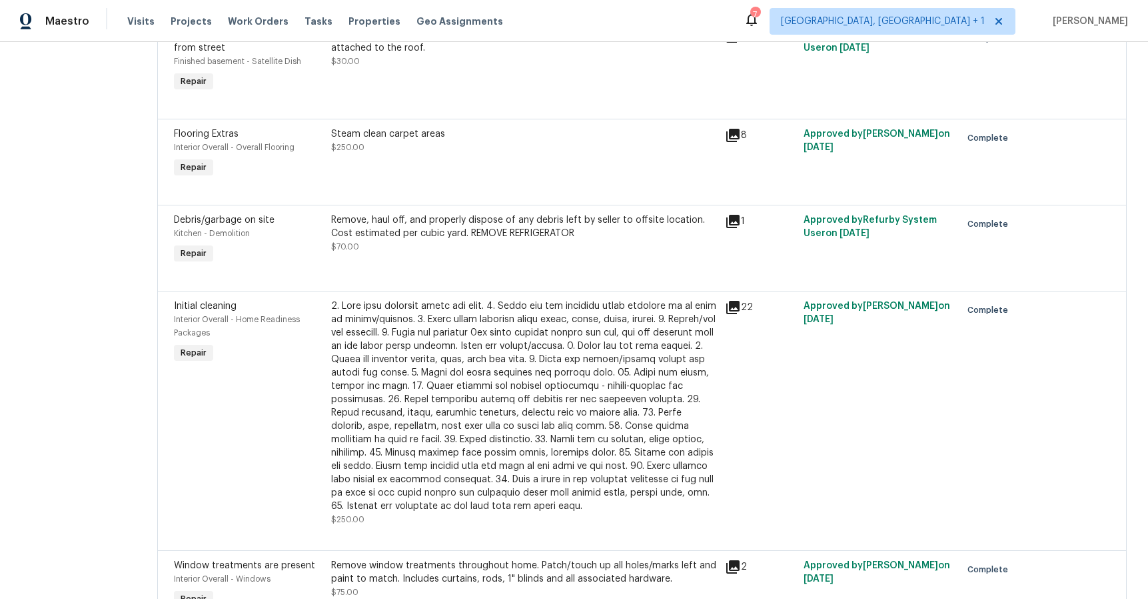
scroll to position [794, 0]
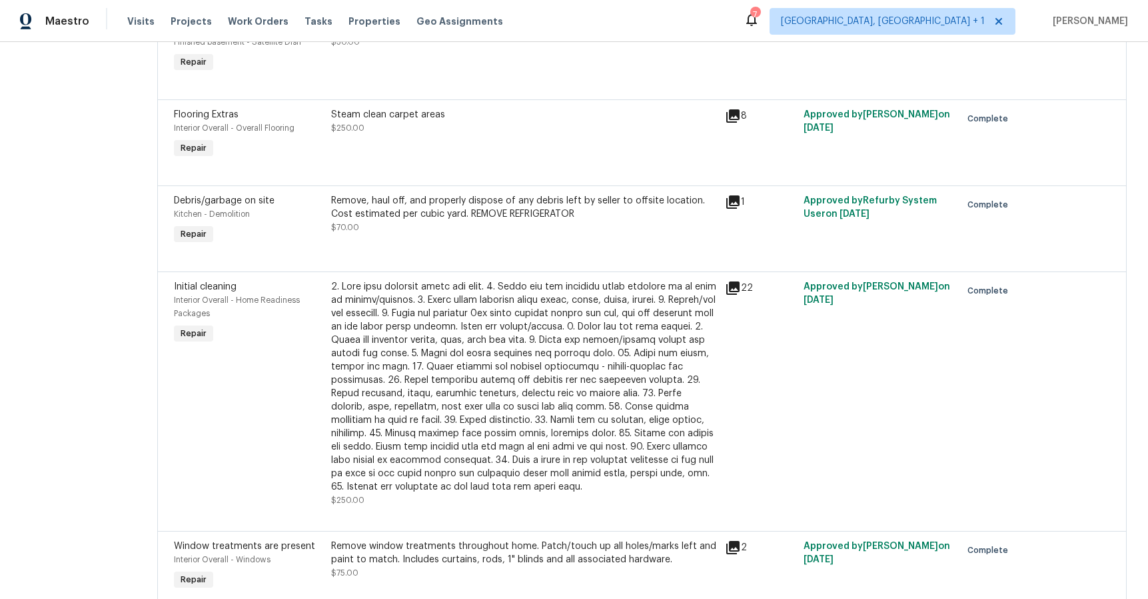
click at [728, 119] on icon at bounding box center [733, 116] width 16 height 16
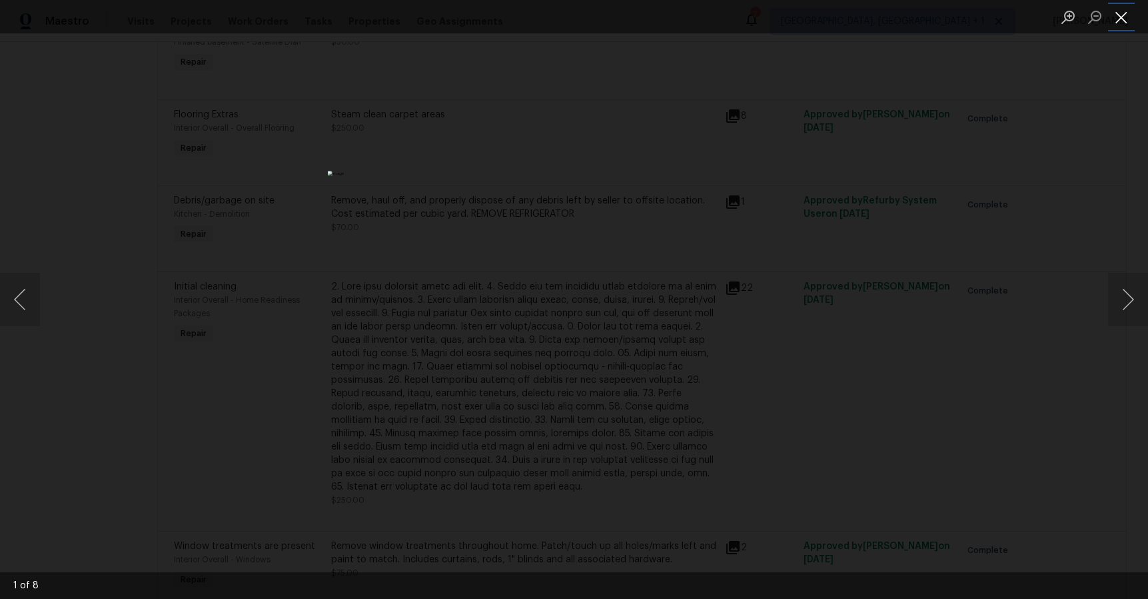
click at [1121, 23] on button "Close lightbox" at bounding box center [1121, 16] width 27 height 23
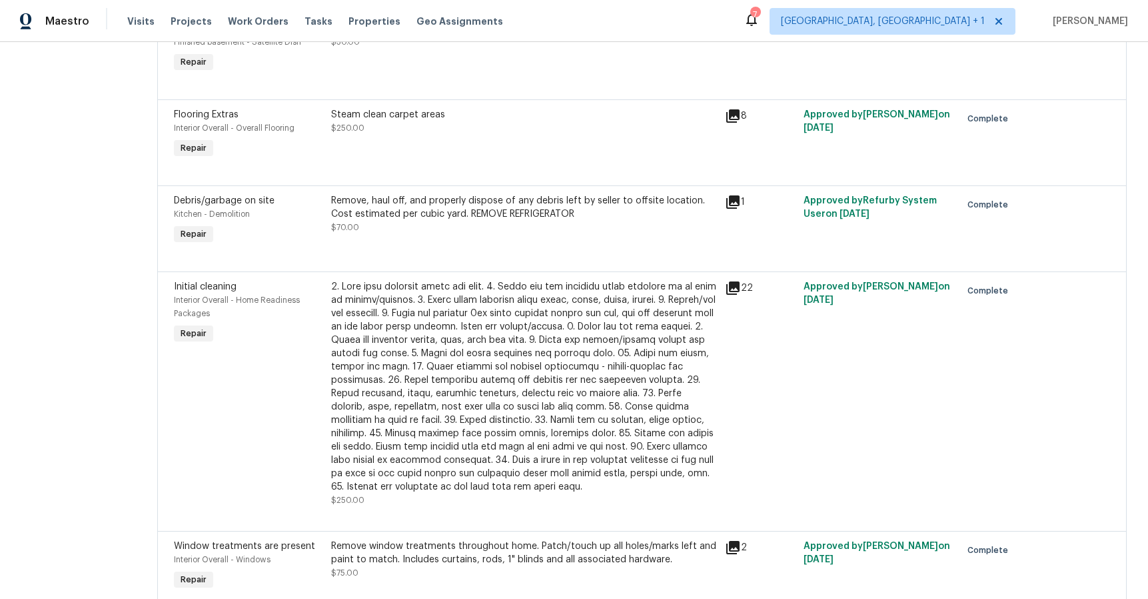
click at [725, 293] on icon at bounding box center [733, 288] width 16 height 16
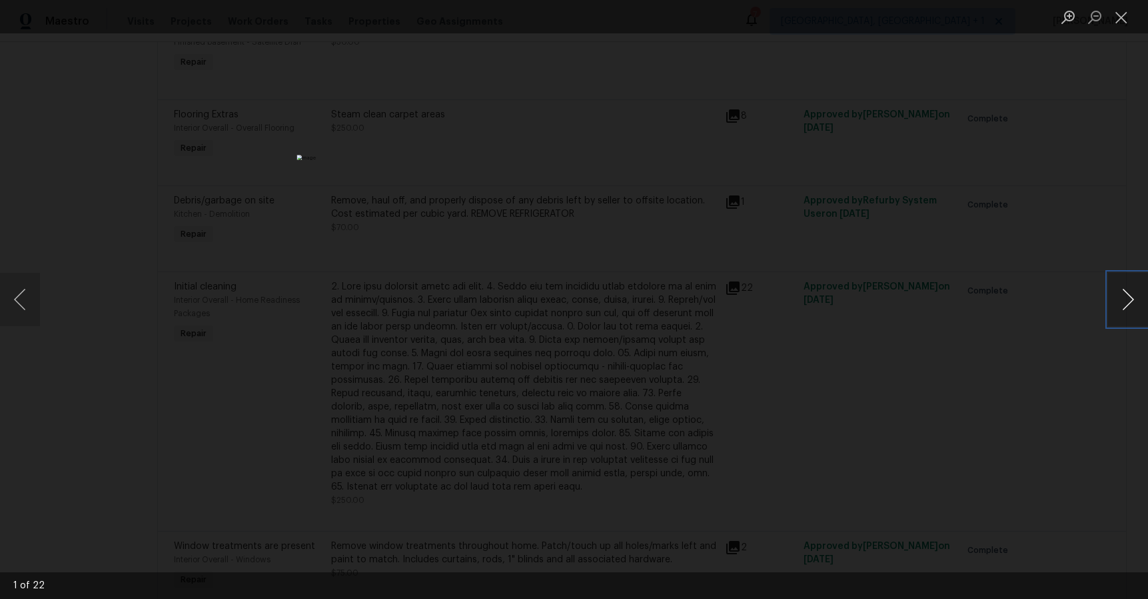
click at [1129, 299] on button "Next image" at bounding box center [1128, 299] width 40 height 53
click at [1128, 299] on button "Next image" at bounding box center [1128, 299] width 40 height 53
click at [1127, 299] on button "Next image" at bounding box center [1128, 299] width 40 height 53
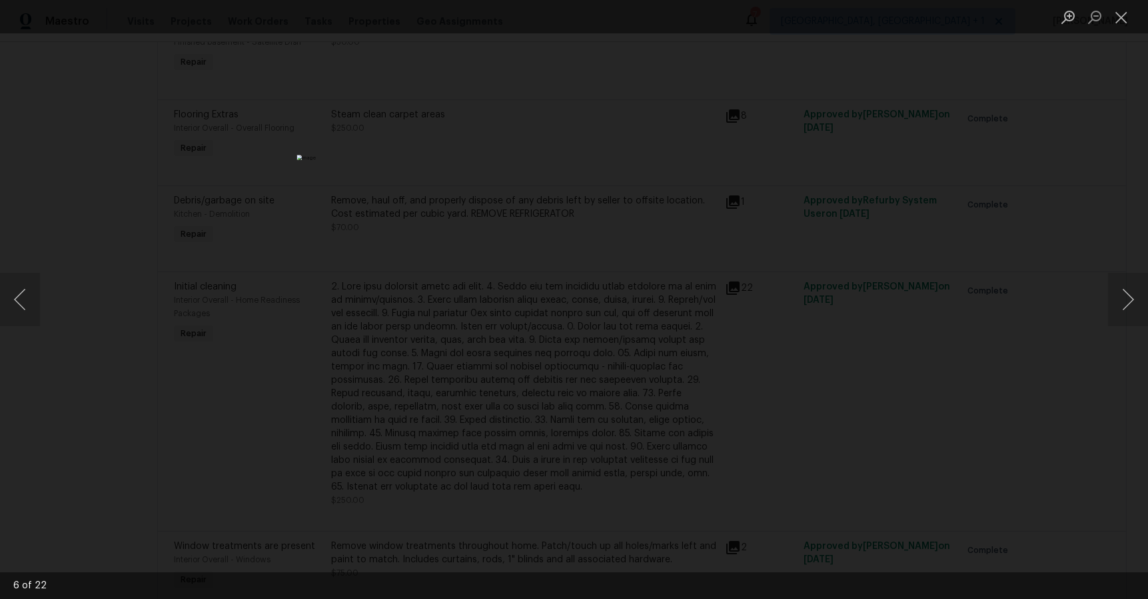
click at [1123, 29] on li "Lightbox" at bounding box center [1121, 16] width 27 height 33
click at [1123, 24] on button "Close lightbox" at bounding box center [1121, 16] width 27 height 23
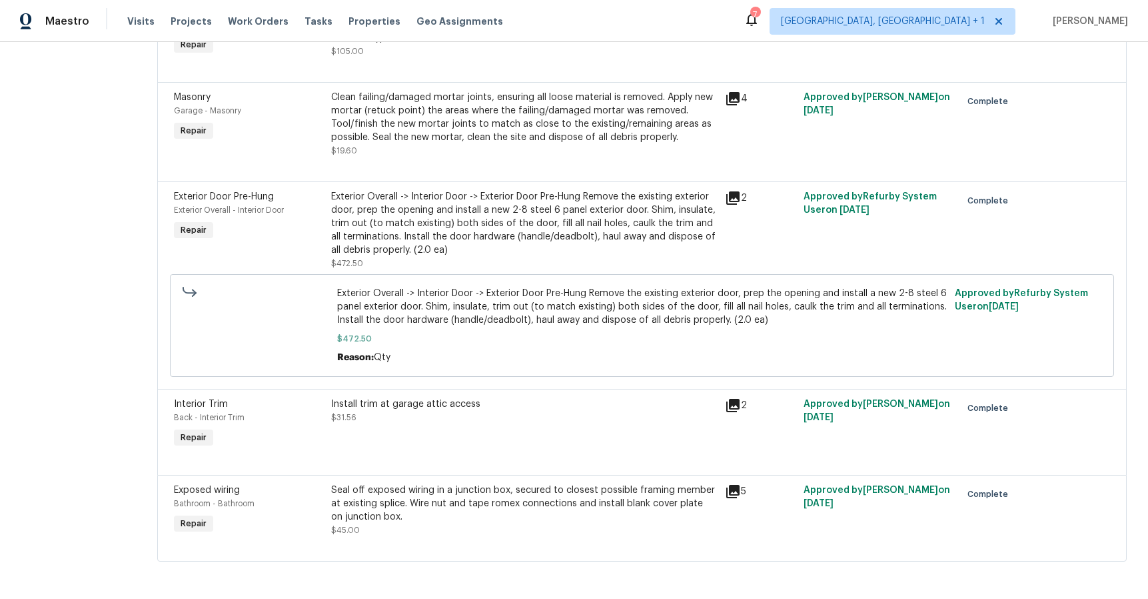
scroll to position [1702, 0]
click at [735, 191] on icon at bounding box center [732, 197] width 13 height 13
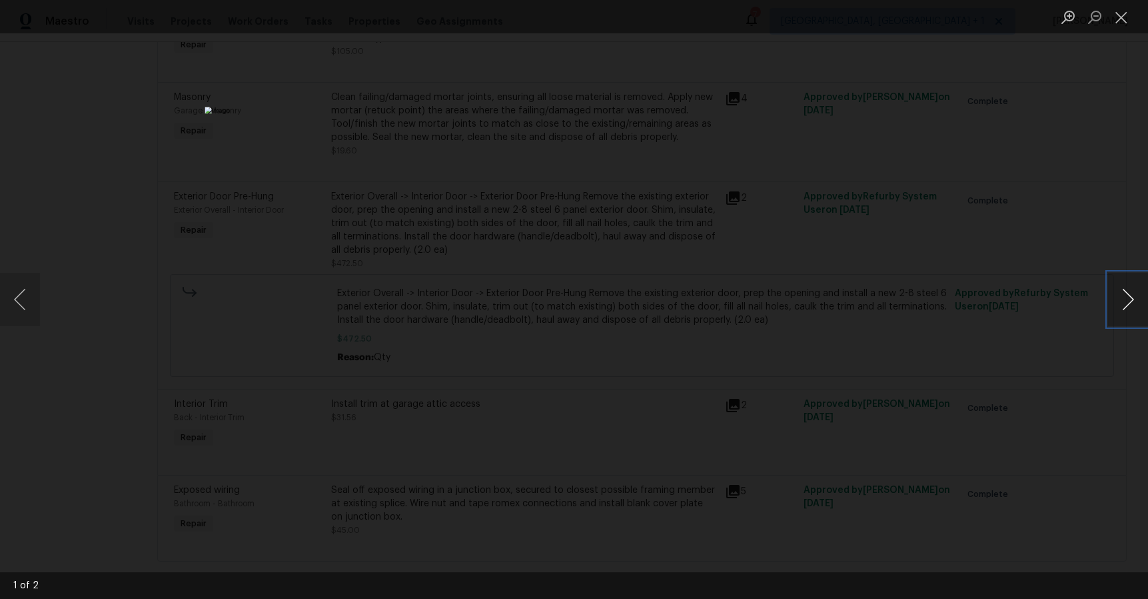
click at [1127, 299] on button "Next image" at bounding box center [1128, 299] width 40 height 53
click at [1122, 297] on button "Next image" at bounding box center [1128, 299] width 40 height 53
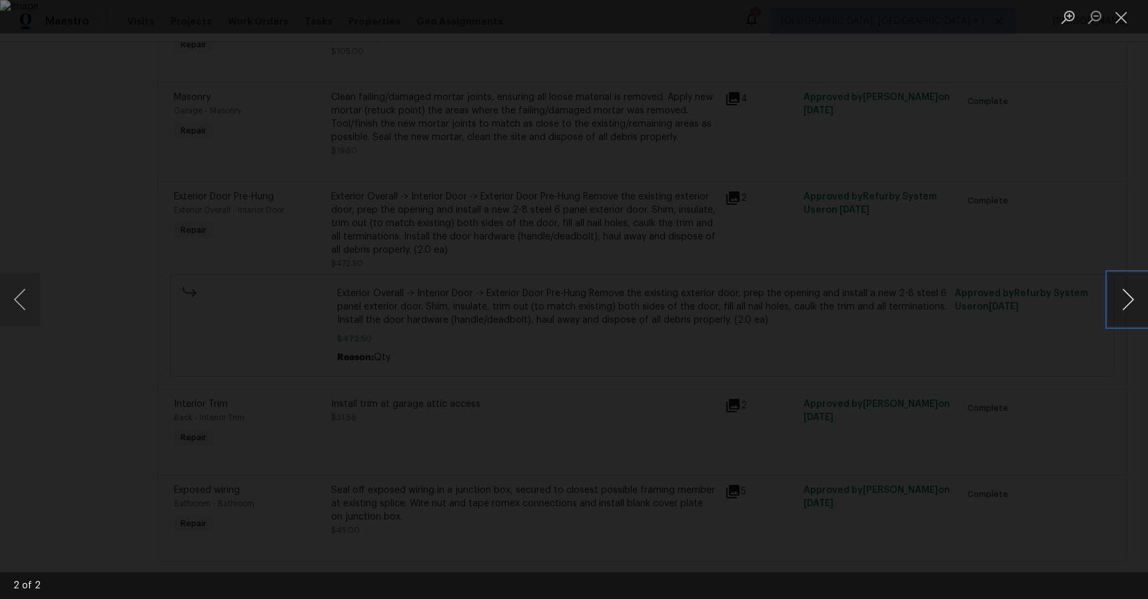
click at [1122, 297] on button "Next image" at bounding box center [1128, 299] width 40 height 53
click at [1122, 21] on button "Close lightbox" at bounding box center [1121, 16] width 27 height 23
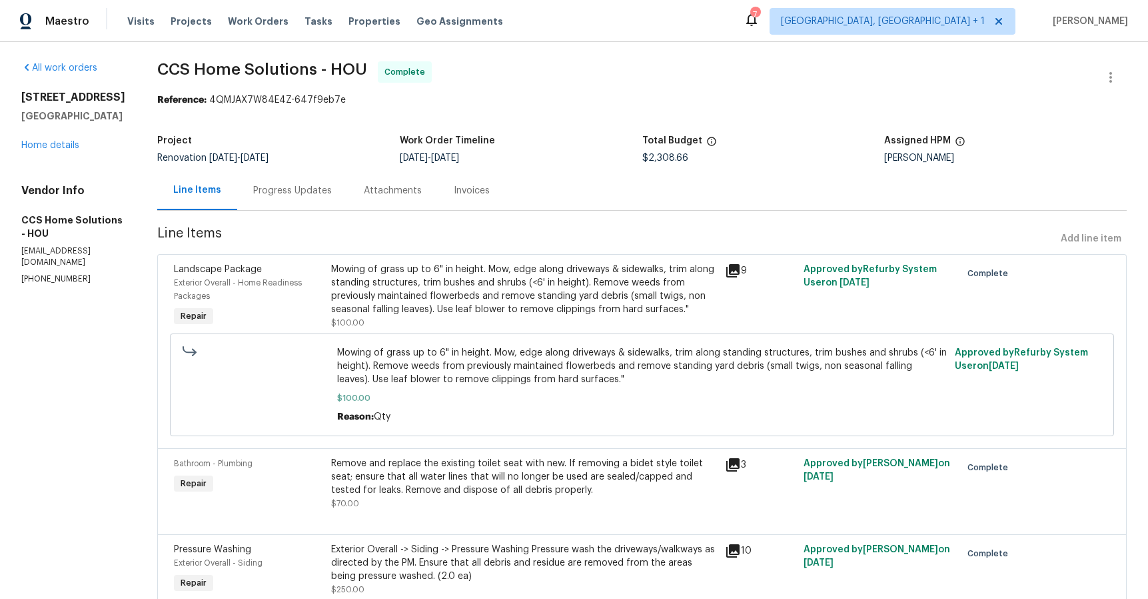
scroll to position [0, 0]
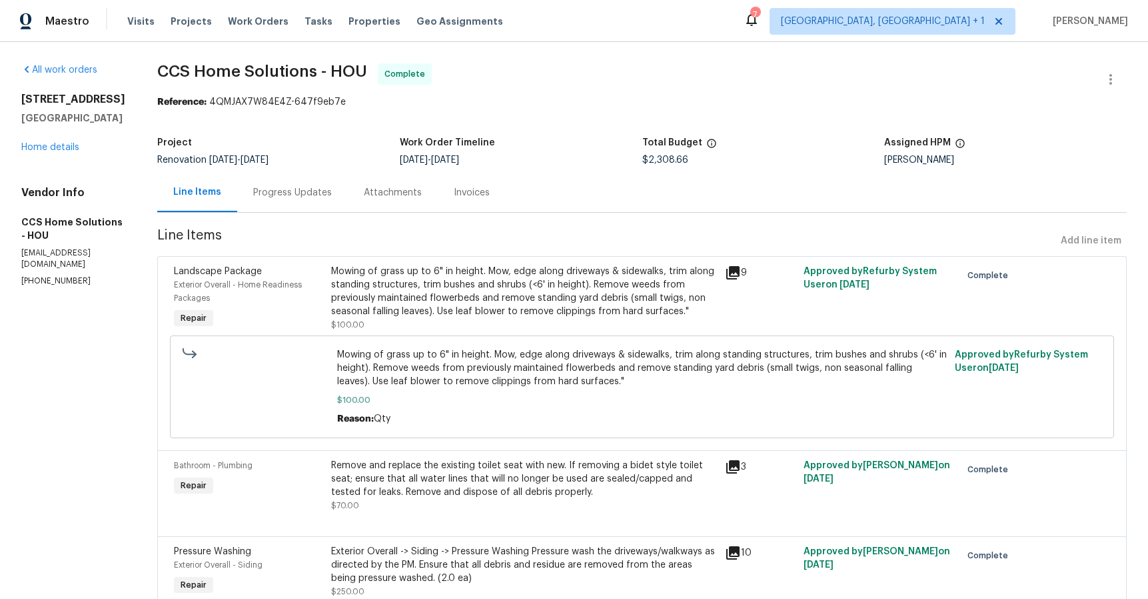
click at [281, 185] on div "Progress Updates" at bounding box center [292, 192] width 111 height 39
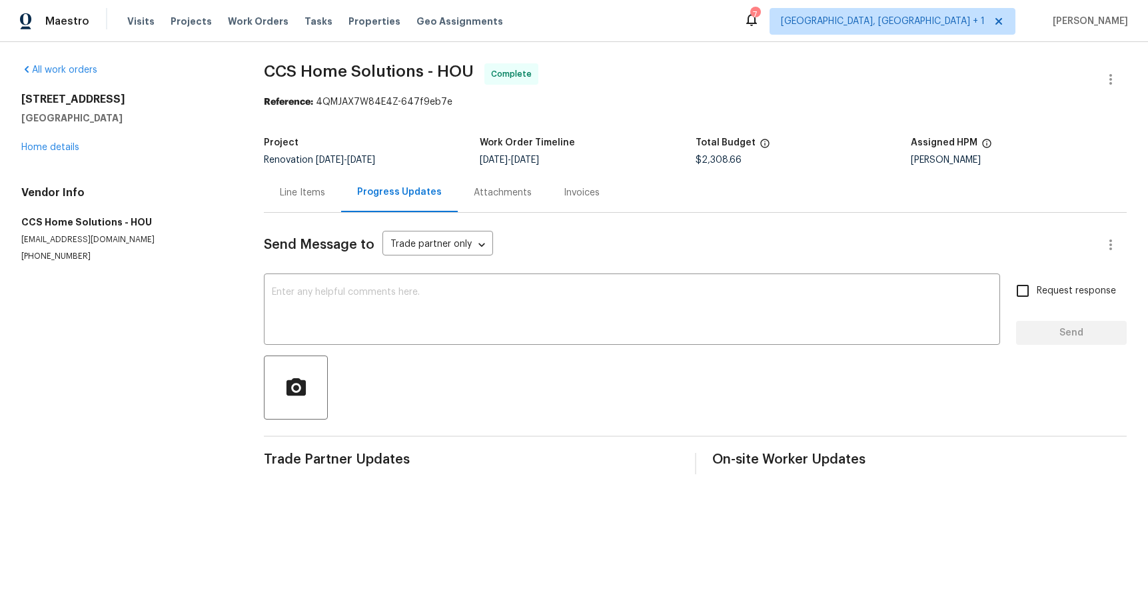
click at [760, 20] on div "7" at bounding box center [754, 14] width 9 height 13
click at [498, 195] on div "Attachments" at bounding box center [503, 192] width 58 height 13
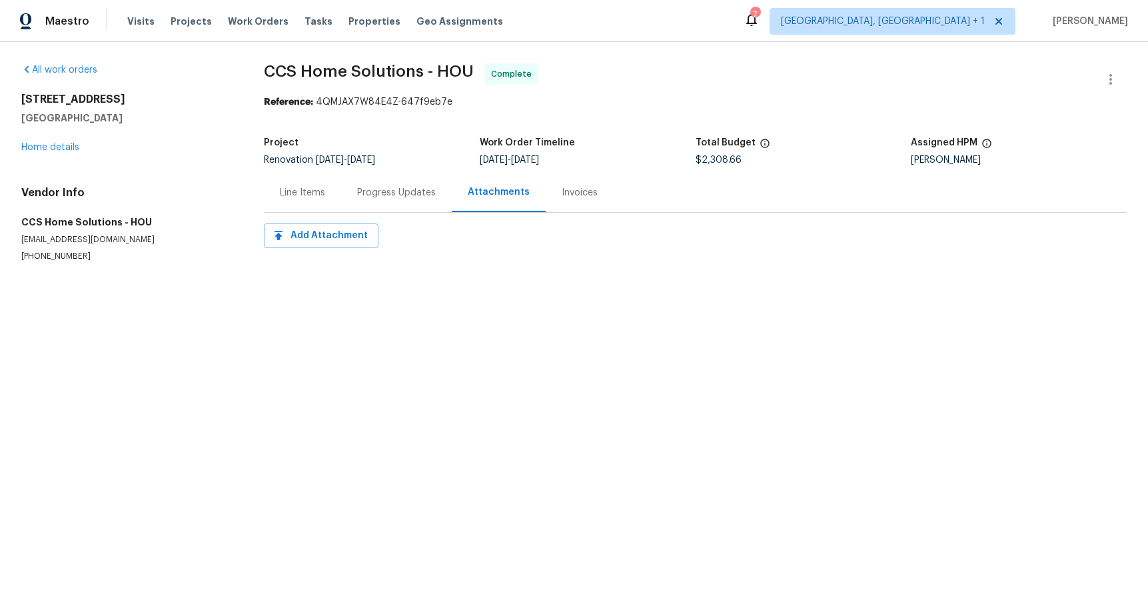
click at [563, 197] on div "Invoices" at bounding box center [580, 192] width 36 height 13
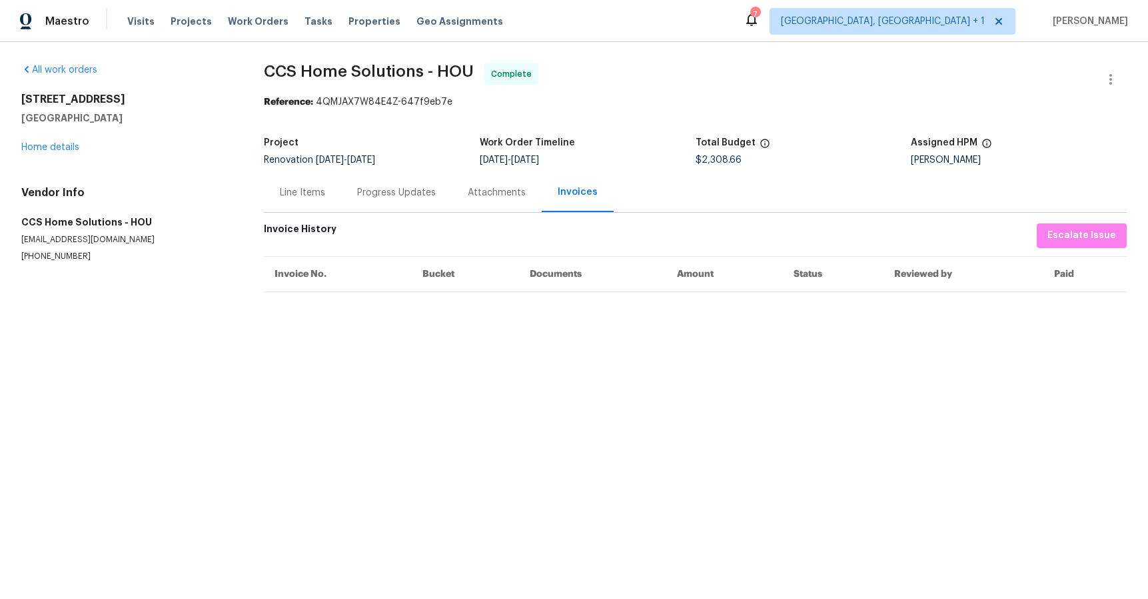
click at [488, 193] on div "Attachments" at bounding box center [497, 192] width 58 height 13
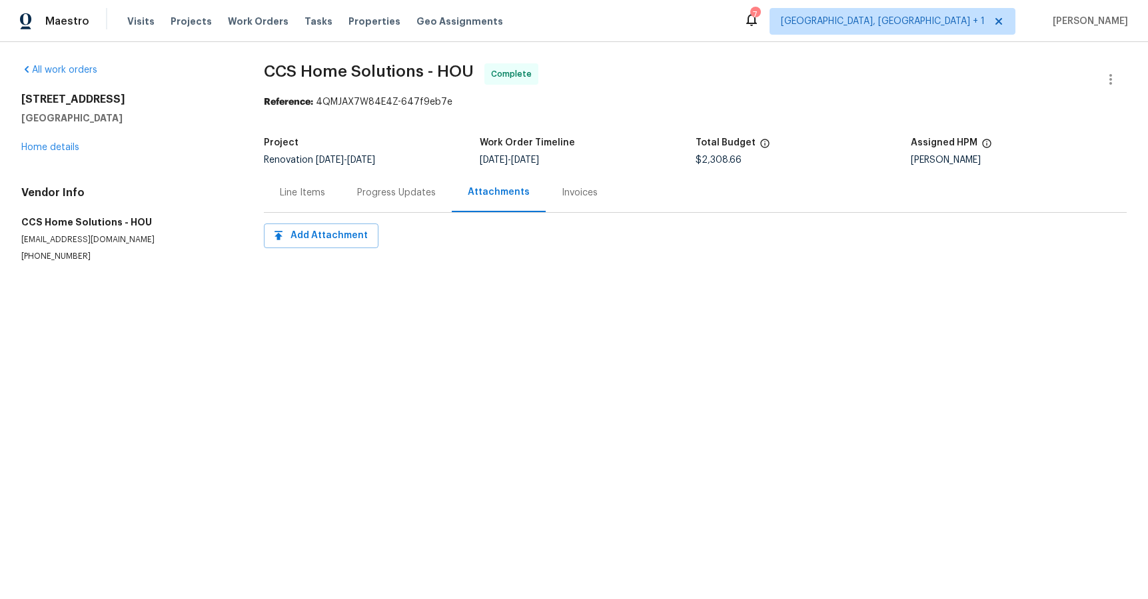
click at [398, 186] on div "Progress Updates" at bounding box center [396, 192] width 79 height 13
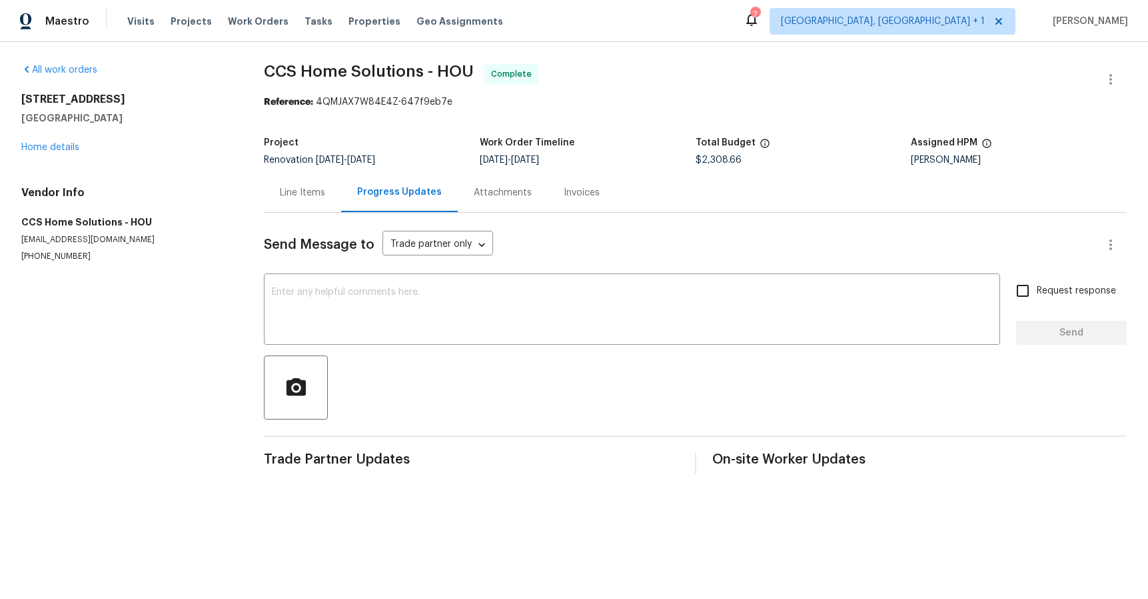
click at [307, 193] on div "Line Items" at bounding box center [302, 192] width 45 height 13
